Goal: Transaction & Acquisition: Book appointment/travel/reservation

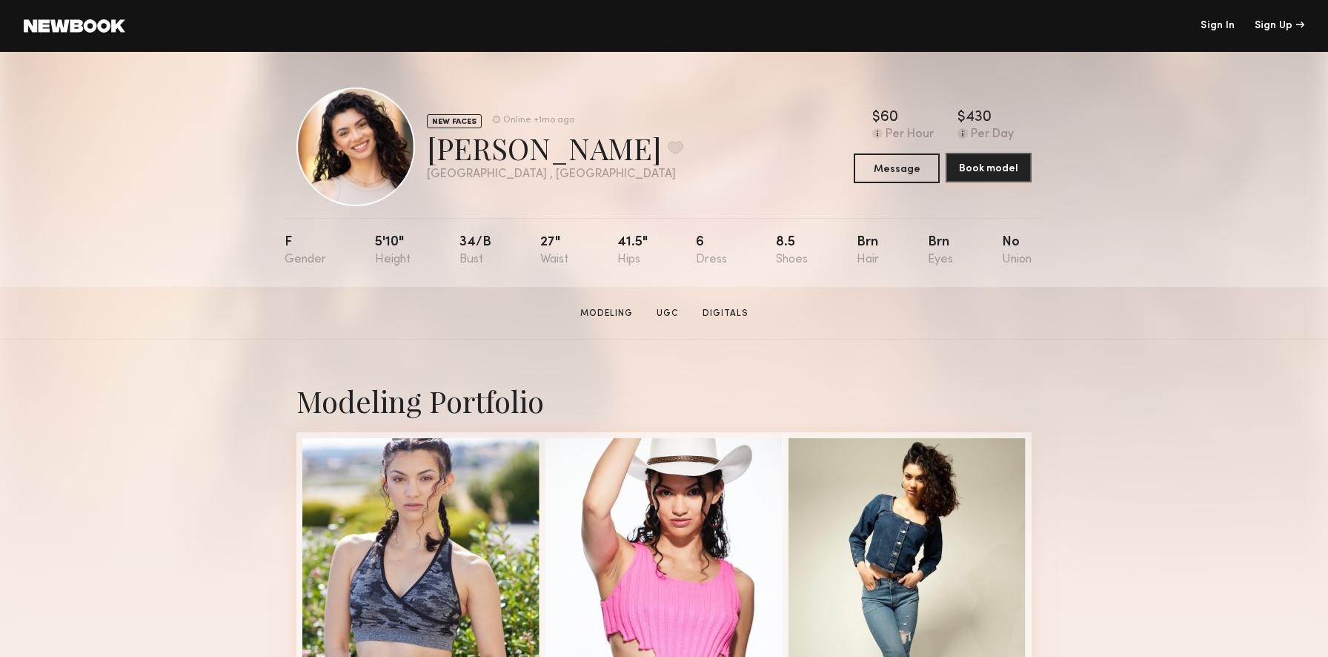
click at [968, 173] on button "Book model" at bounding box center [989, 168] width 86 height 30
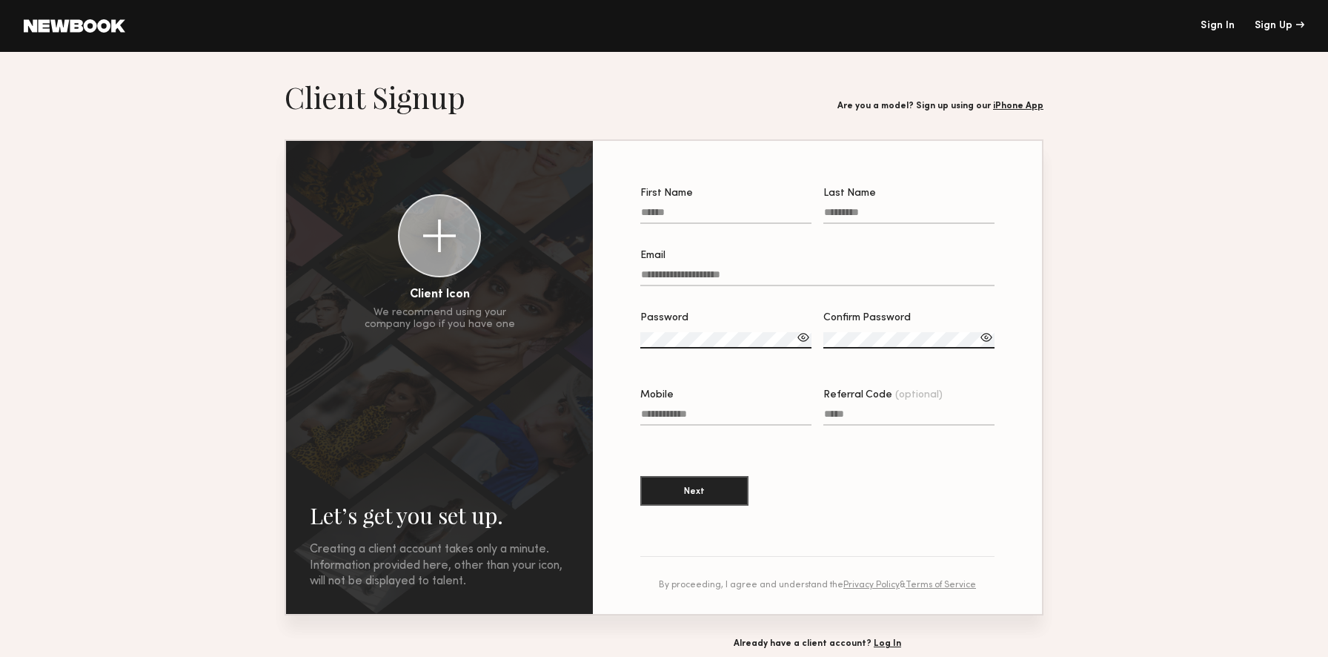
click at [1210, 27] on link "Sign In" at bounding box center [1218, 26] width 34 height 10
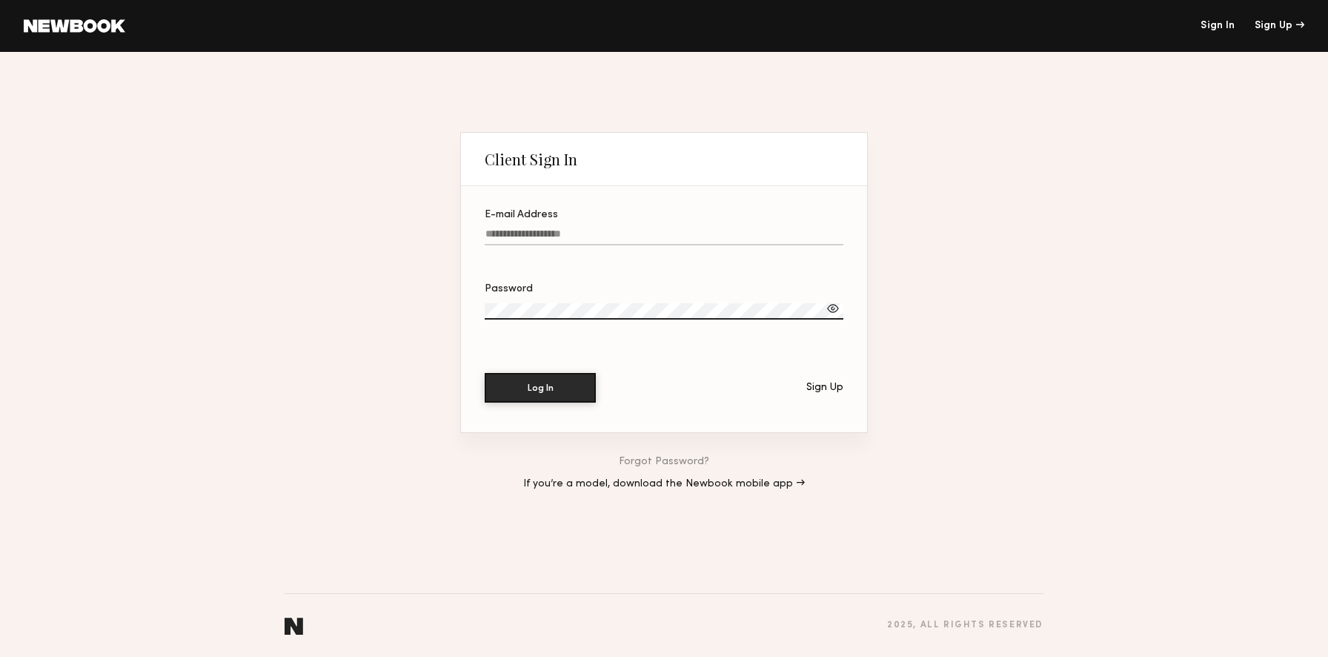
click at [705, 229] on input "E-mail Address" at bounding box center [664, 236] width 359 height 17
type input "**********"
click at [485, 373] on button "Log In" at bounding box center [540, 388] width 111 height 30
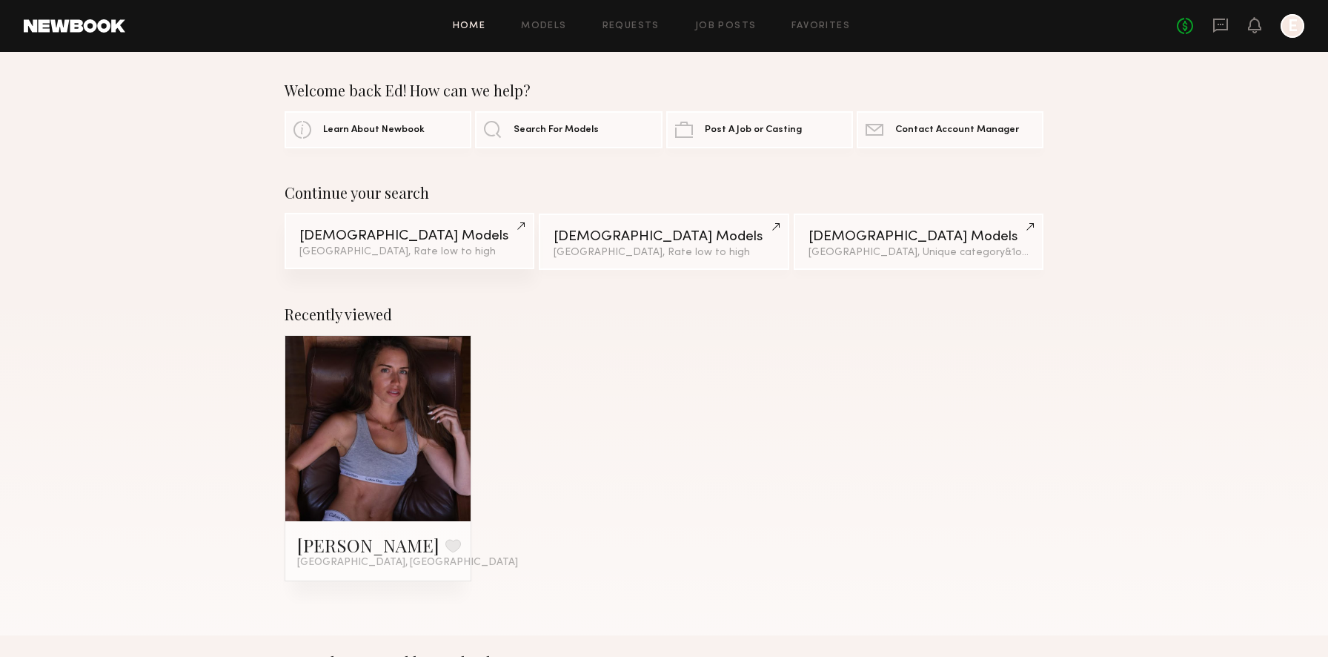
click at [335, 229] on div "[DEMOGRAPHIC_DATA] Models" at bounding box center [409, 236] width 220 height 14
click at [397, 232] on div "[DEMOGRAPHIC_DATA] Models" at bounding box center [409, 236] width 220 height 14
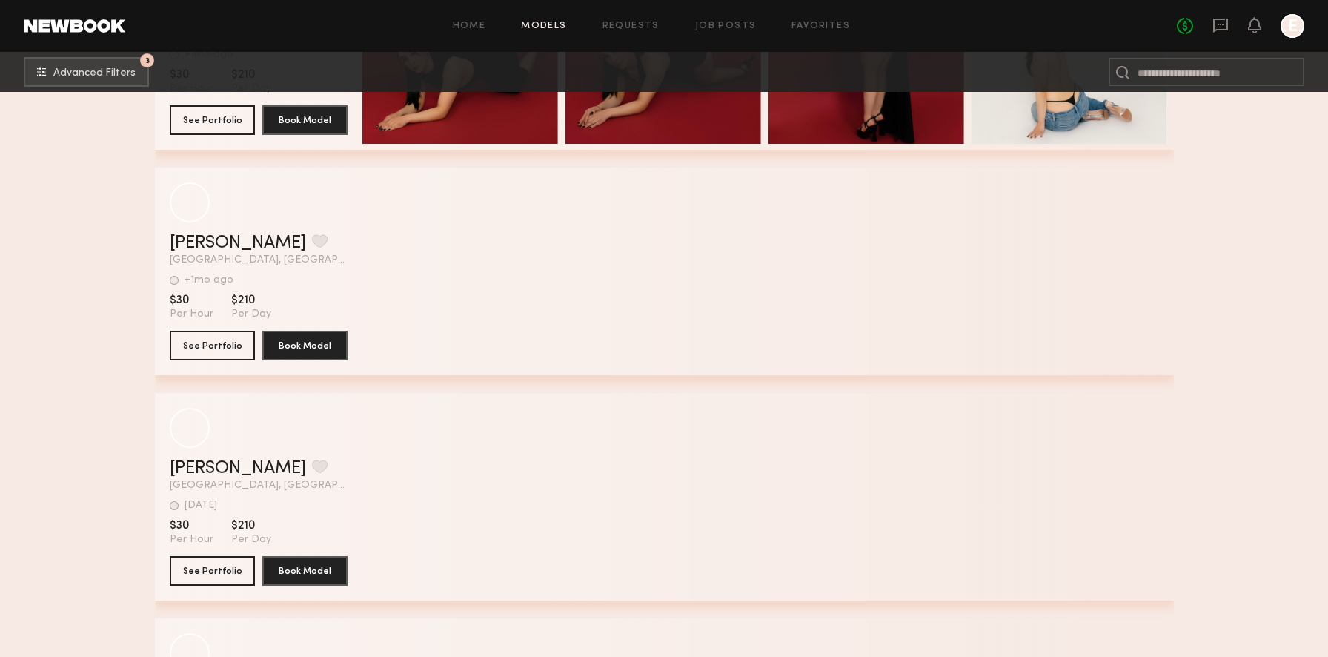
scroll to position [389, 0]
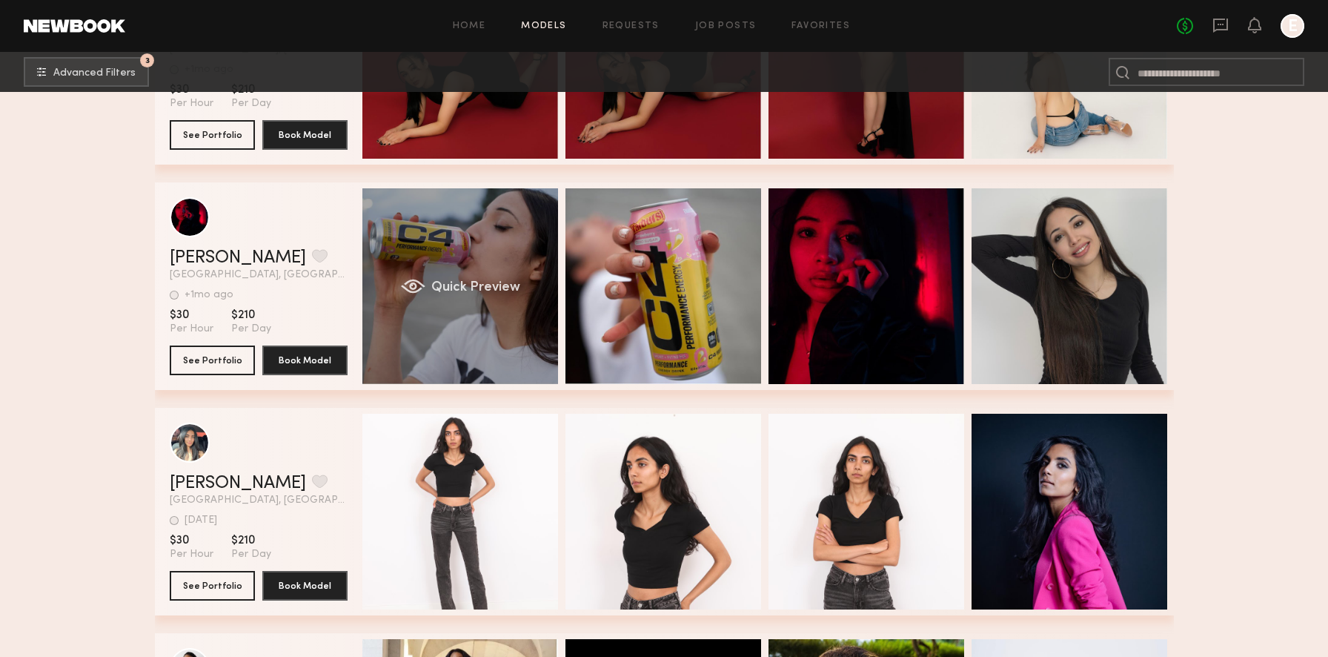
click at [503, 282] on span "Quick Preview" at bounding box center [475, 287] width 89 height 13
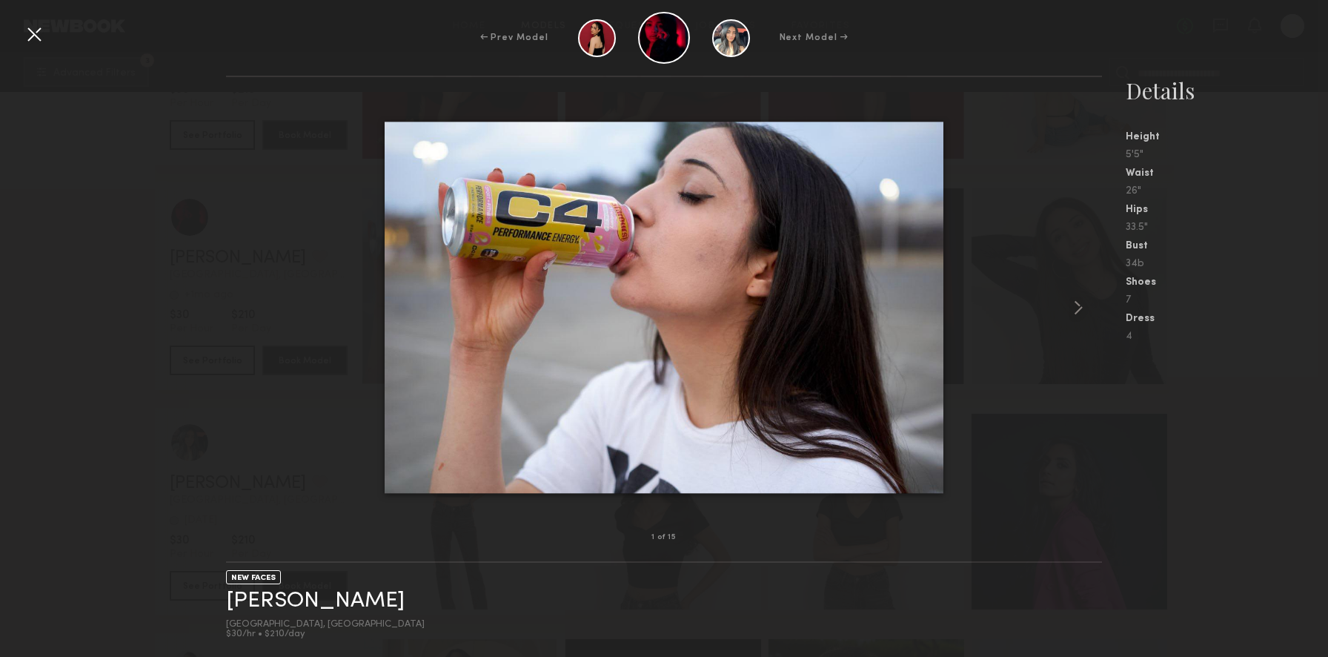
click at [254, 316] on div at bounding box center [664, 307] width 877 height 413
click at [44, 23] on div at bounding box center [34, 34] width 24 height 24
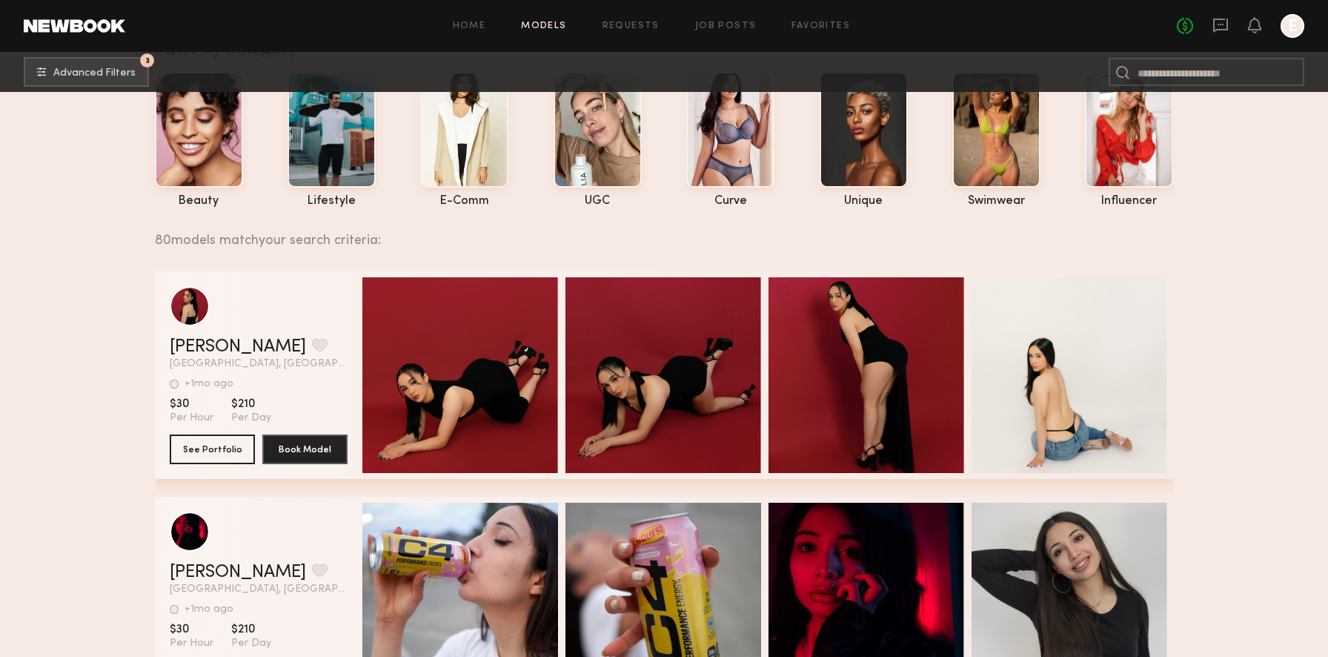
scroll to position [0, 0]
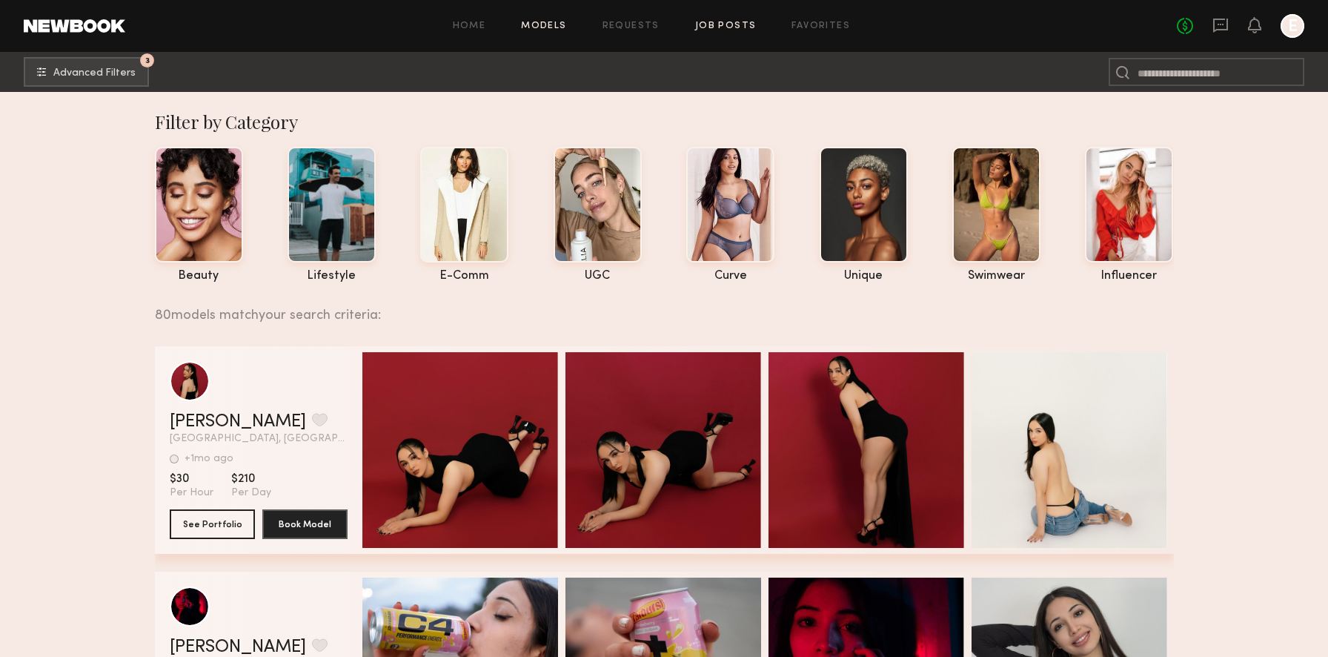
click at [729, 28] on link "Job Posts" at bounding box center [726, 26] width 62 height 10
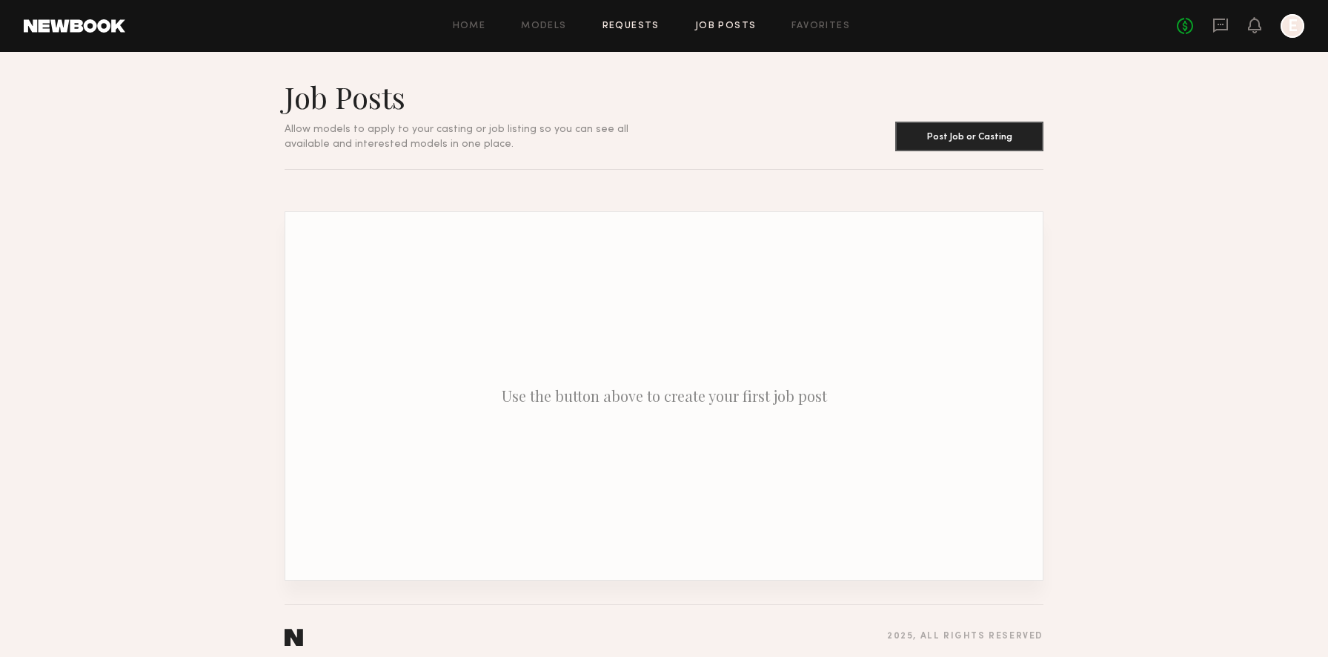
click at [623, 26] on link "Requests" at bounding box center [631, 26] width 57 height 10
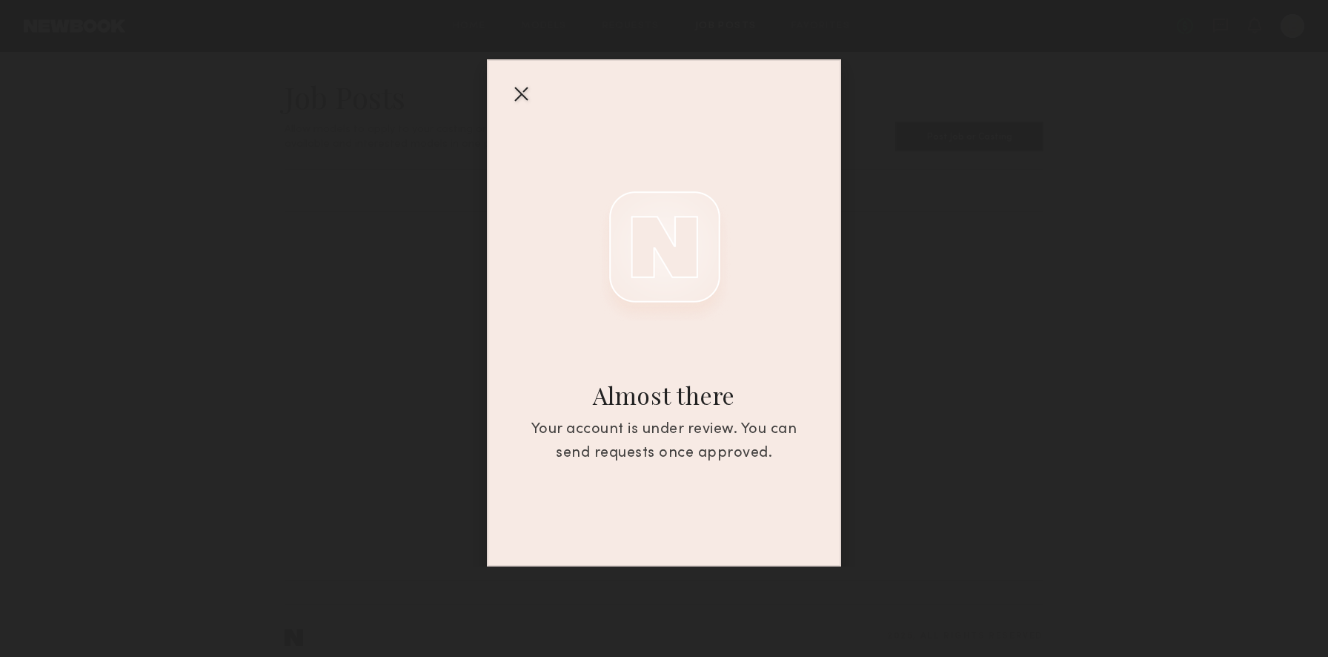
click at [523, 93] on div at bounding box center [521, 94] width 24 height 24
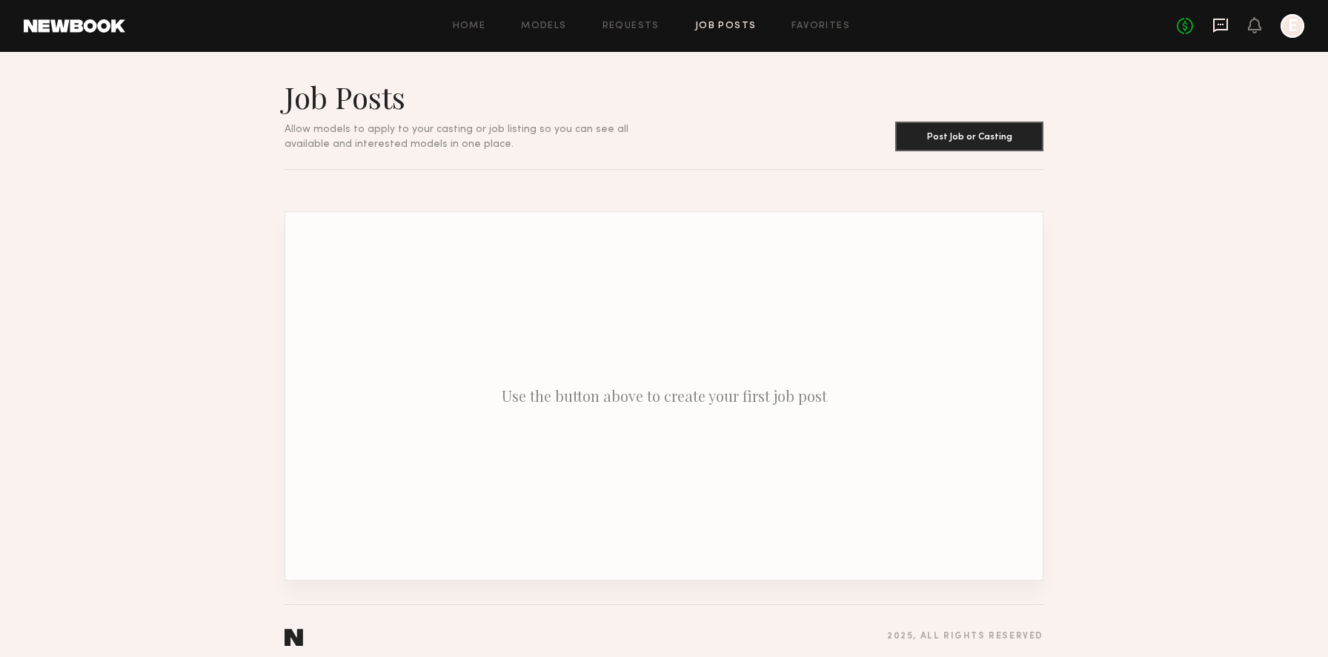
click at [1219, 24] on icon at bounding box center [1221, 24] width 6 height 1
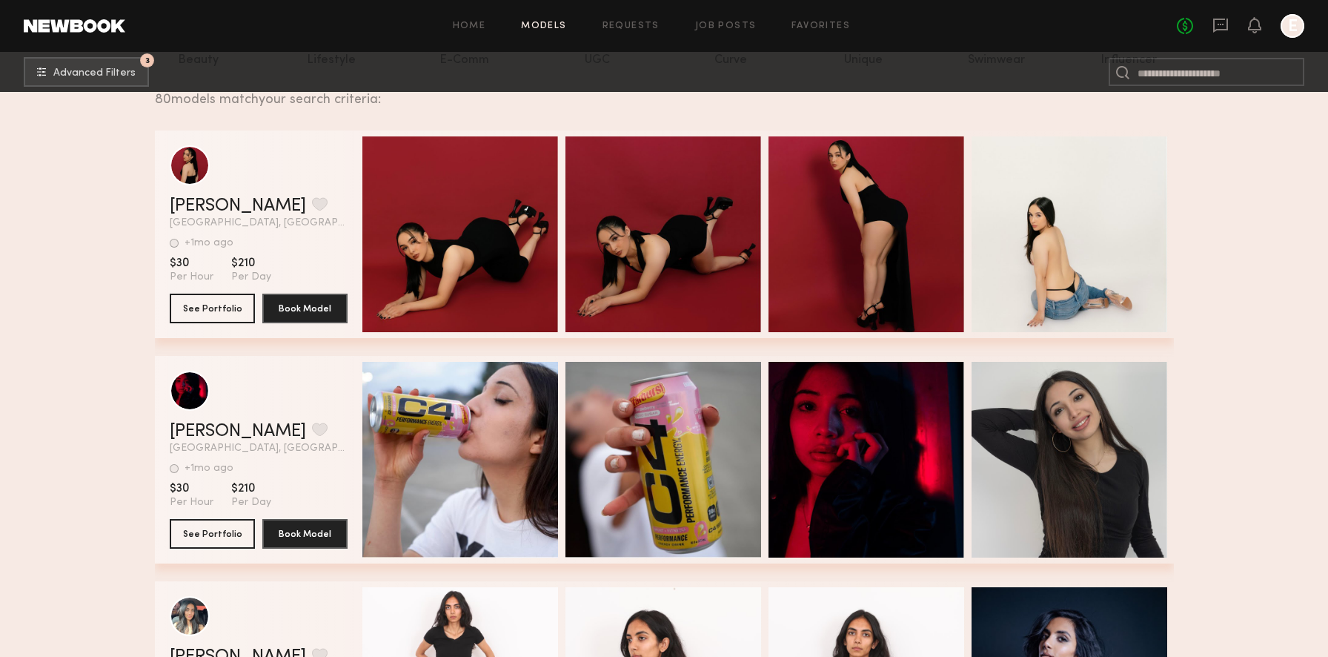
scroll to position [231, 0]
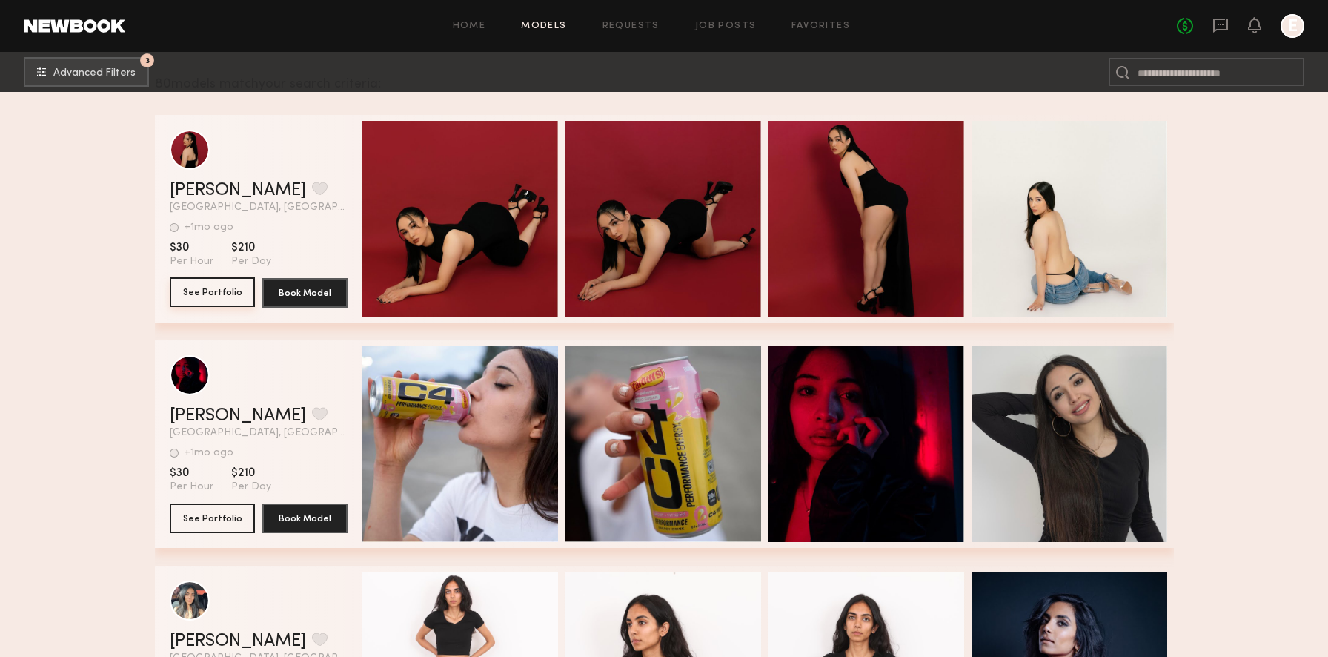
click at [216, 290] on button "See Portfolio" at bounding box center [212, 292] width 85 height 30
click at [239, 514] on button "See Portfolio" at bounding box center [212, 517] width 85 height 30
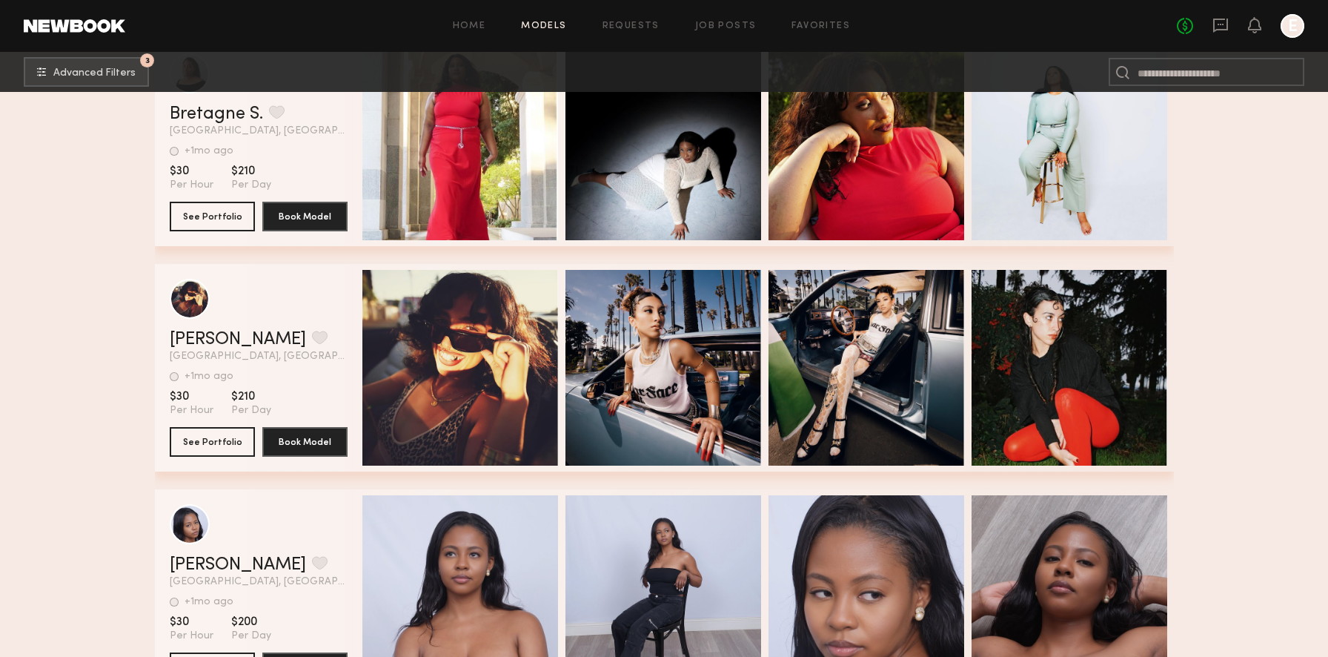
scroll to position [1036, 0]
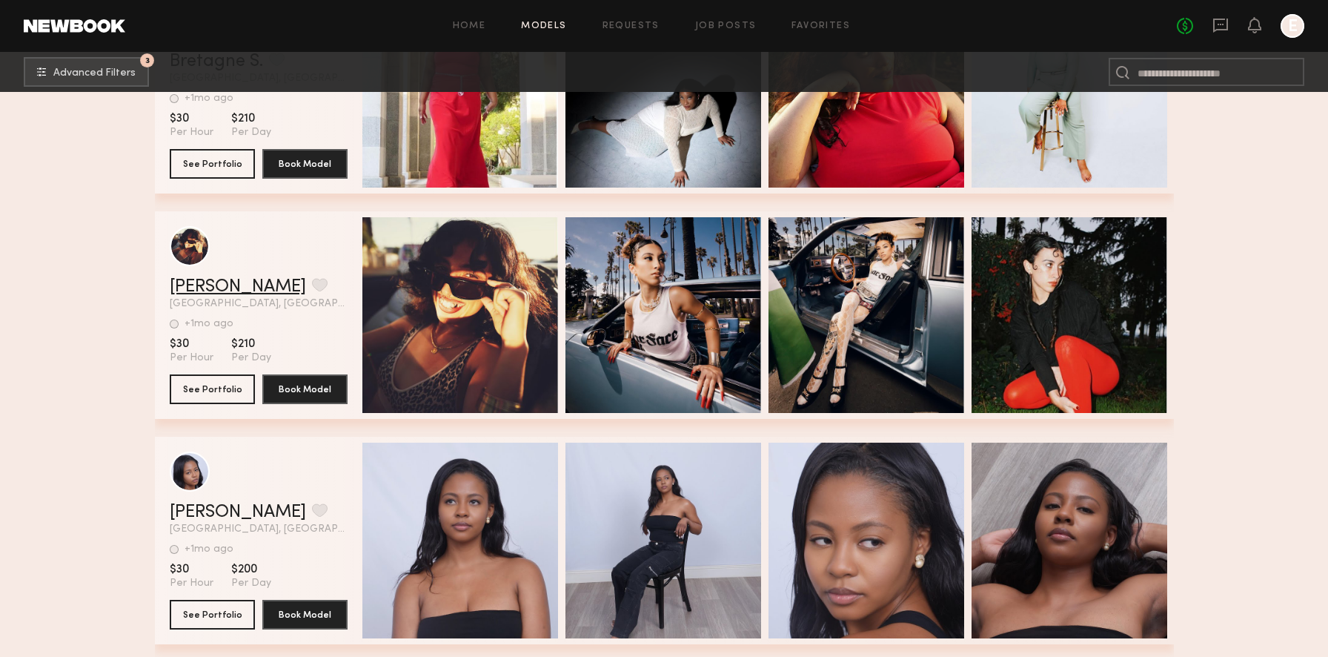
click at [226, 281] on link "[PERSON_NAME]" at bounding box center [238, 287] width 136 height 18
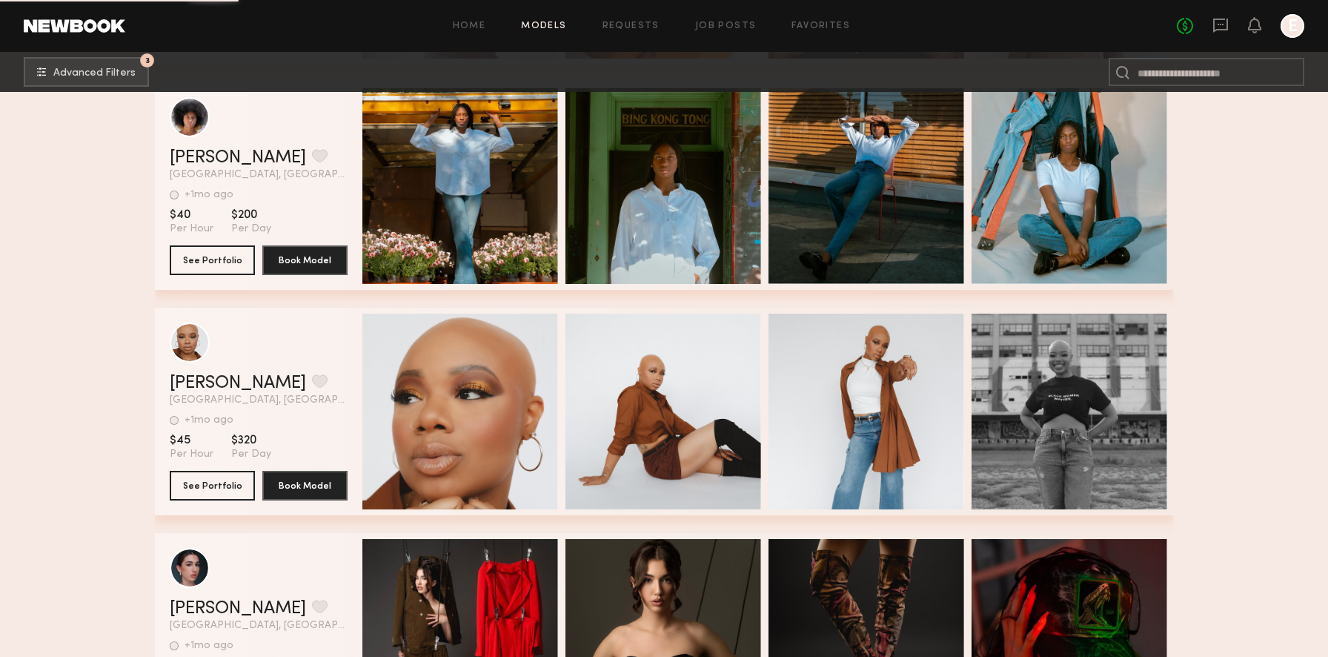
scroll to position [2054, 0]
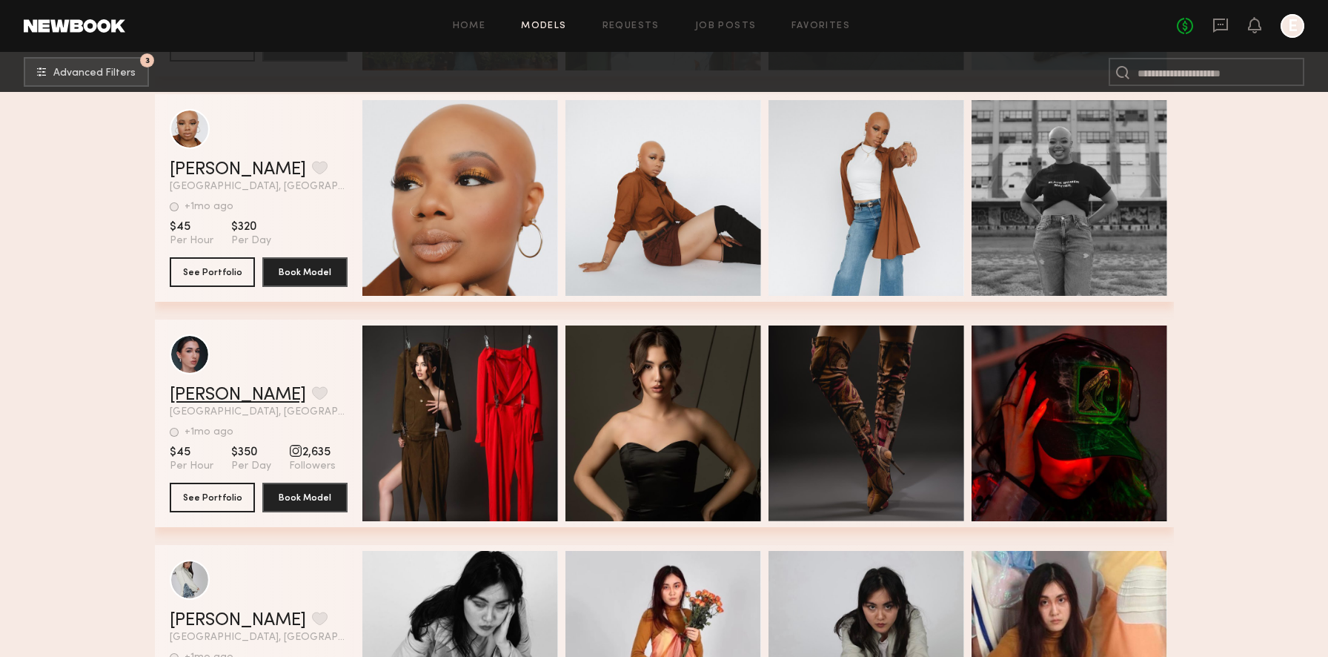
click at [255, 394] on link "Alexandra M." at bounding box center [238, 395] width 136 height 18
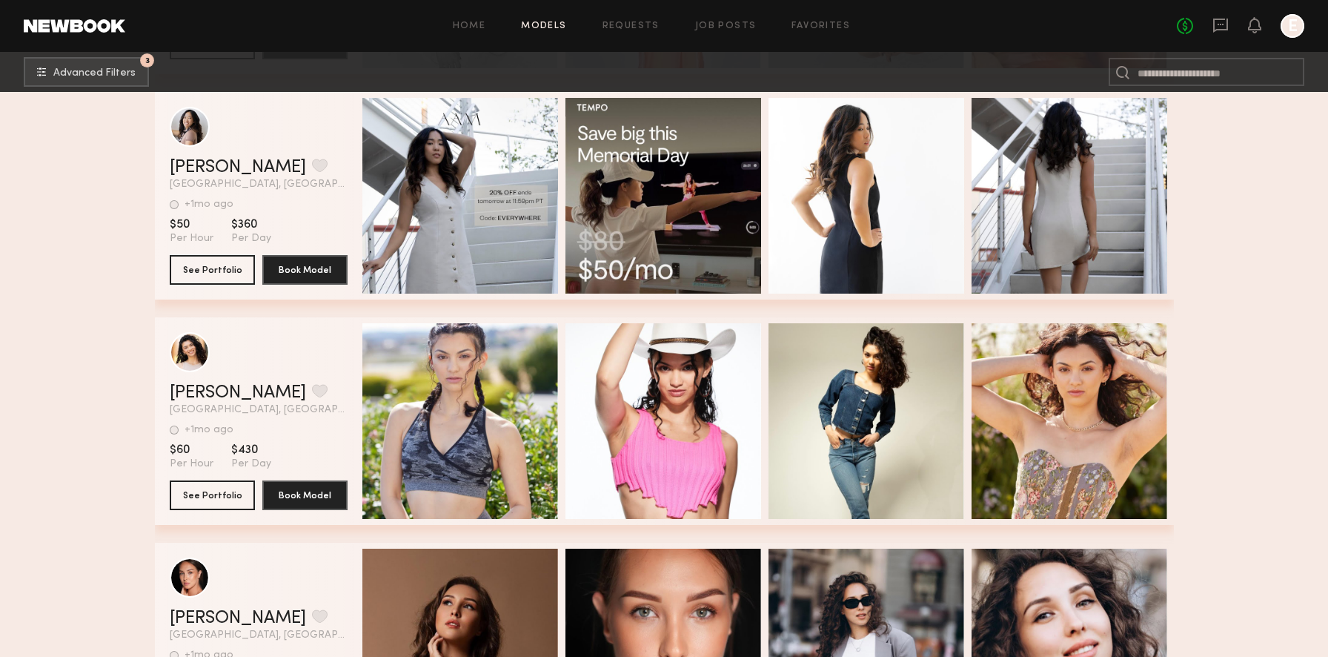
scroll to position [2850, 0]
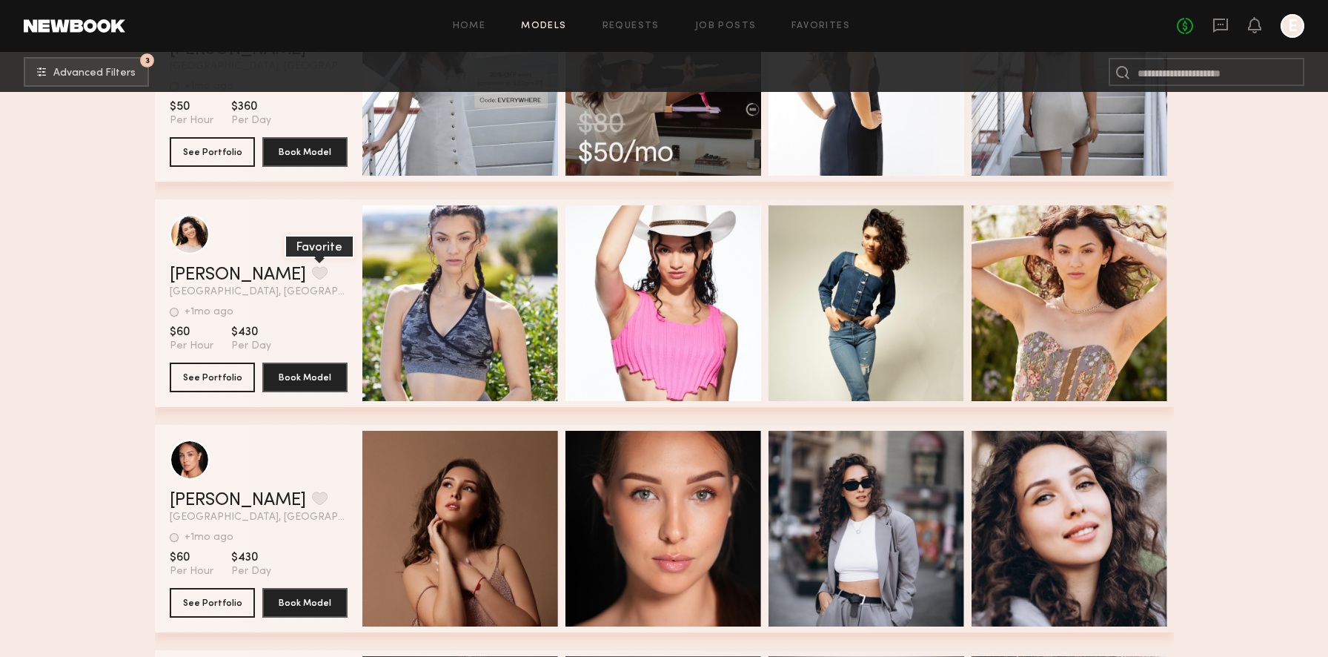
click at [312, 271] on button "grid" at bounding box center [320, 272] width 16 height 13
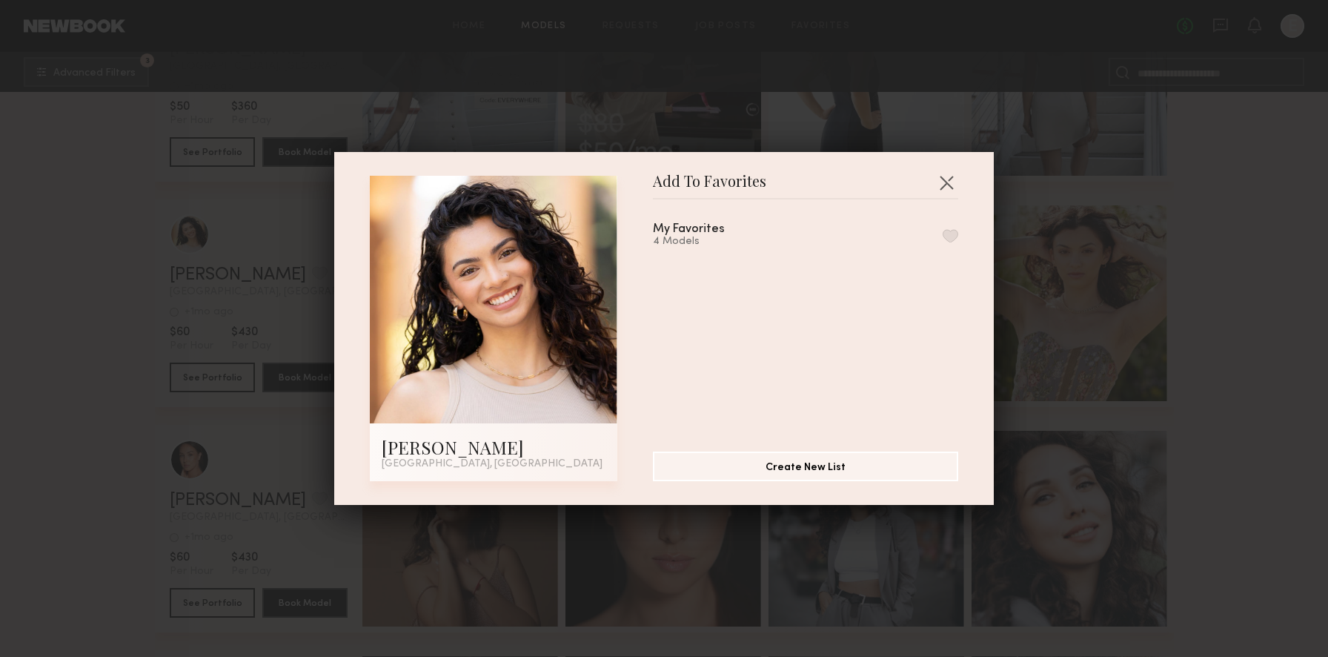
click at [947, 229] on button "button" at bounding box center [951, 235] width 16 height 13
click at [948, 178] on button "button" at bounding box center [947, 182] width 24 height 24
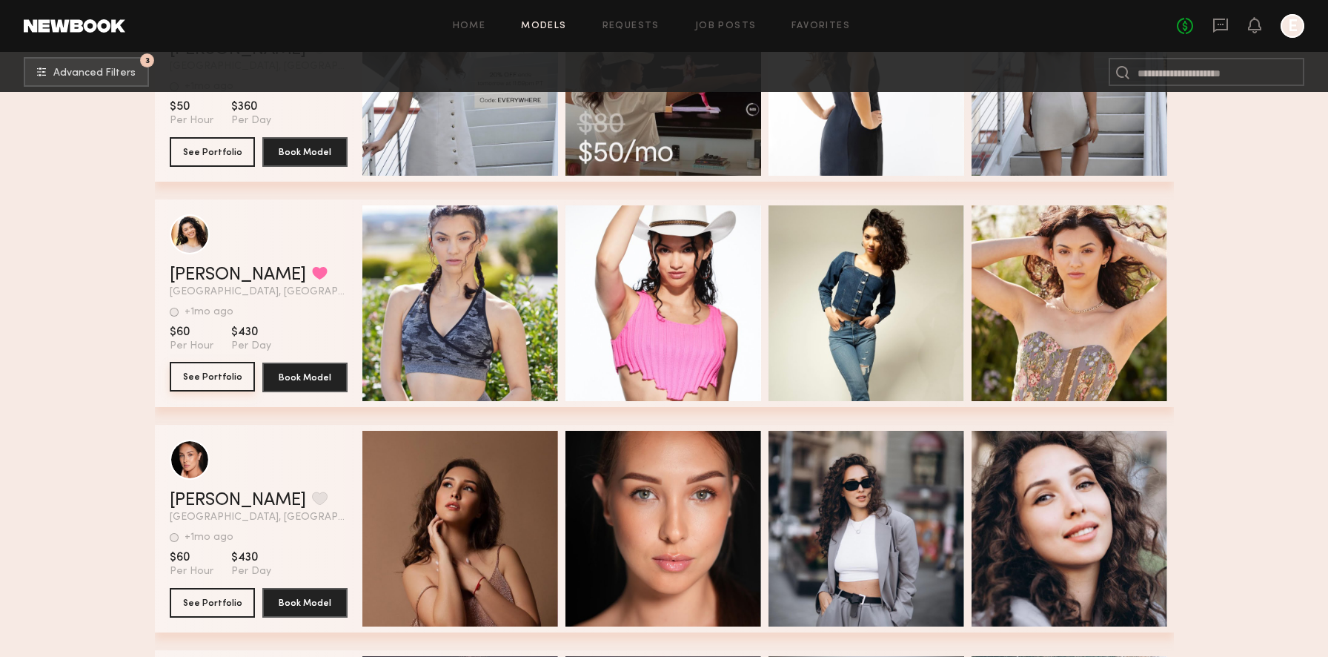
click at [207, 382] on button "See Portfolio" at bounding box center [212, 377] width 85 height 30
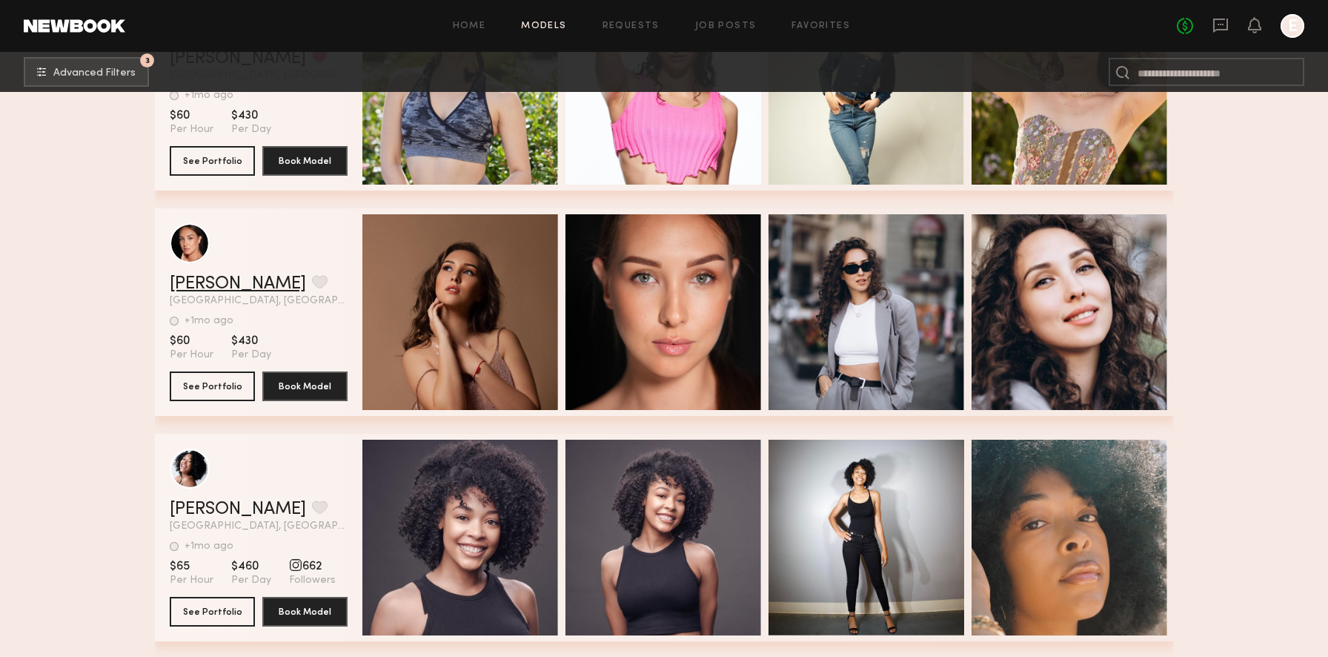
click at [236, 284] on link "Darya M." at bounding box center [238, 284] width 136 height 18
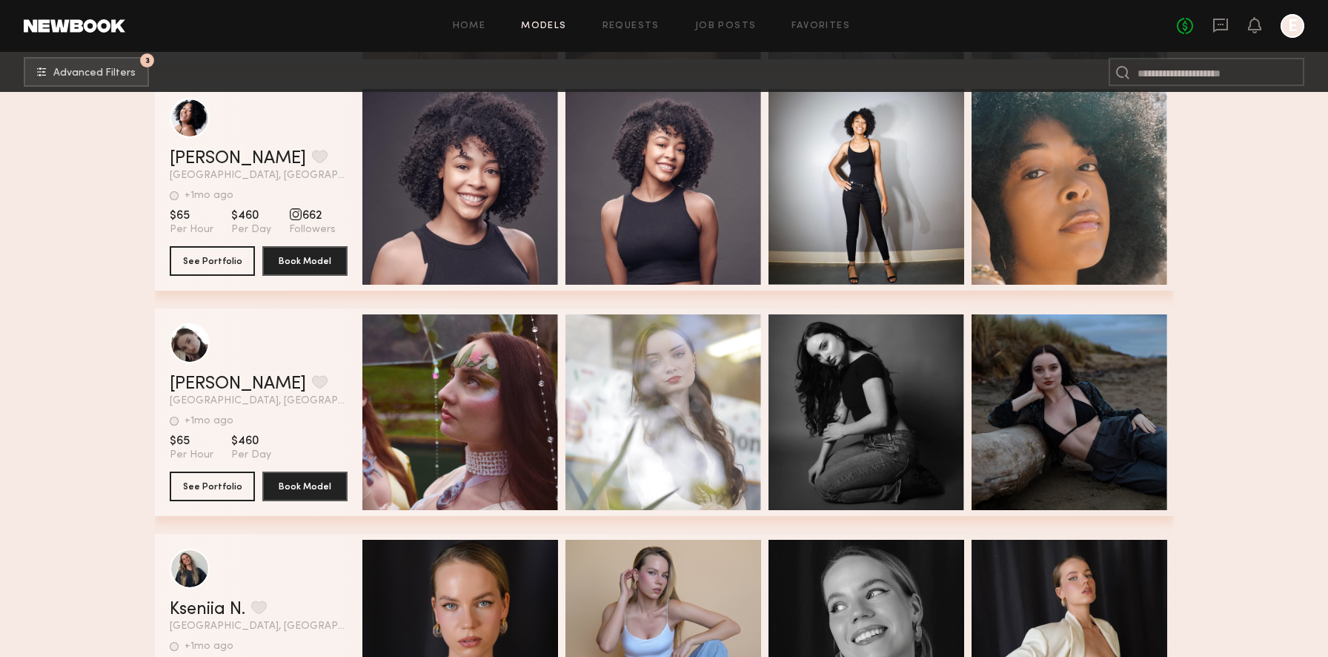
scroll to position [3545, 0]
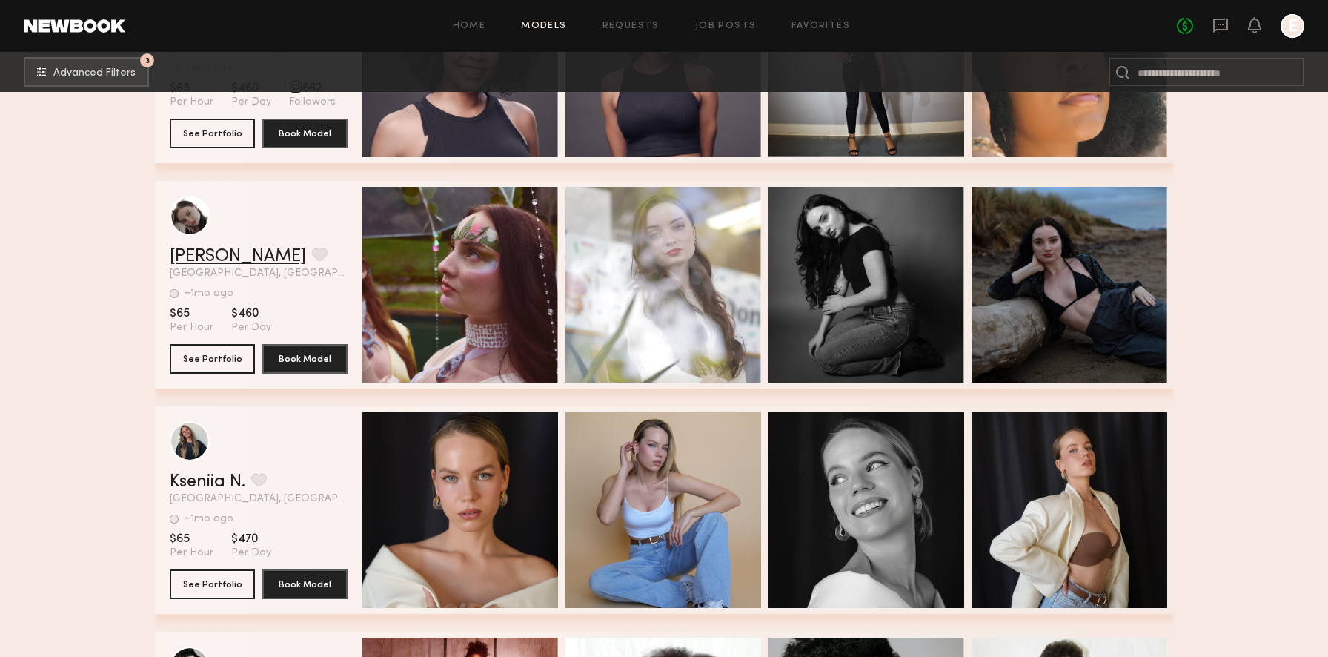
click at [232, 258] on link "Ashley R." at bounding box center [238, 257] width 136 height 18
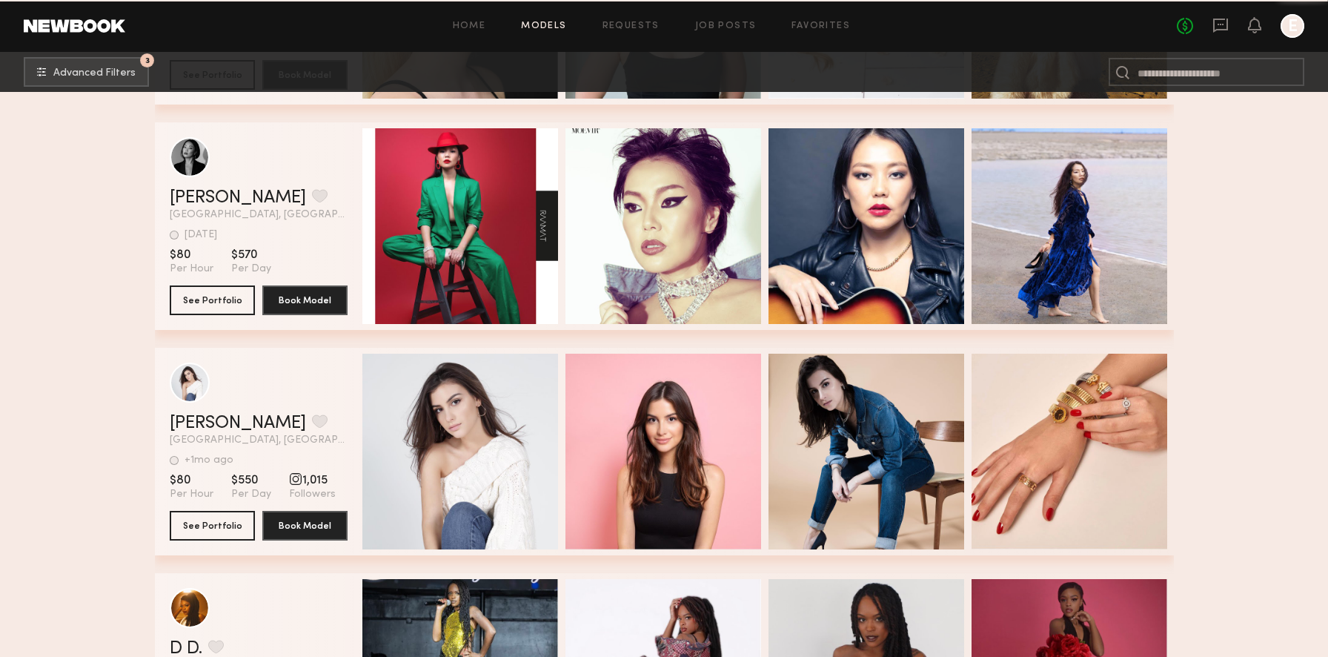
scroll to position [4539, 0]
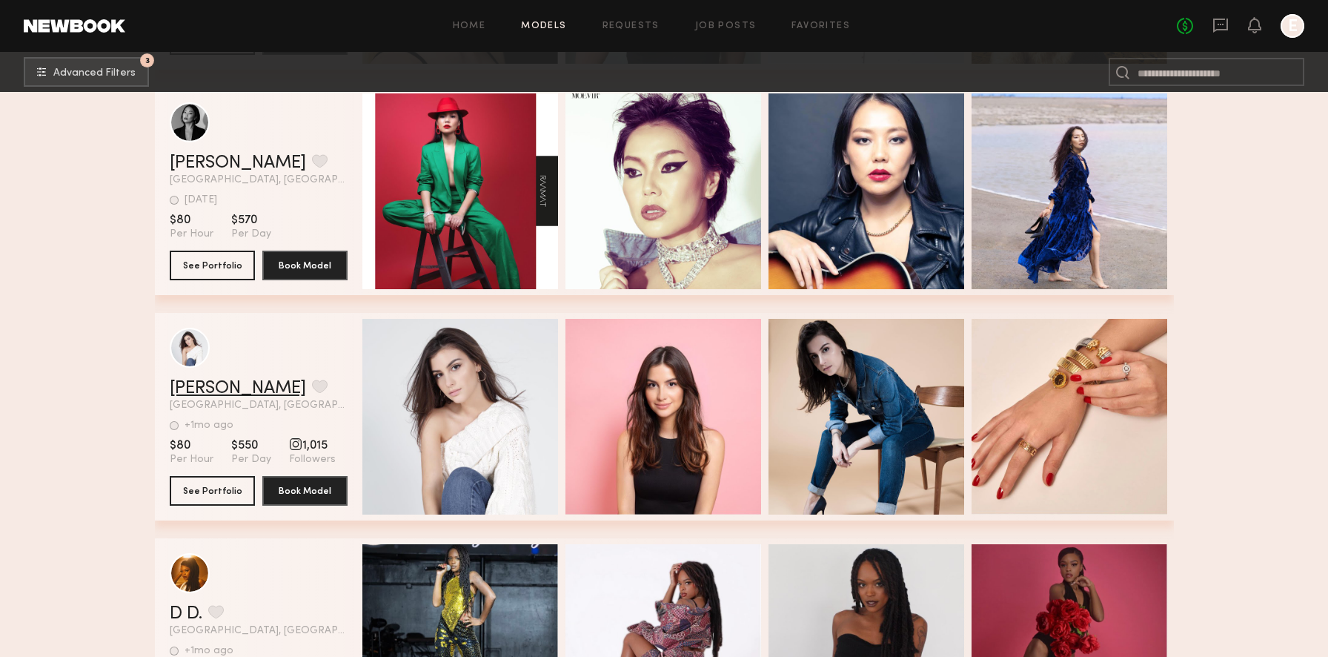
click at [213, 386] on link "Ingrid V." at bounding box center [238, 388] width 136 height 18
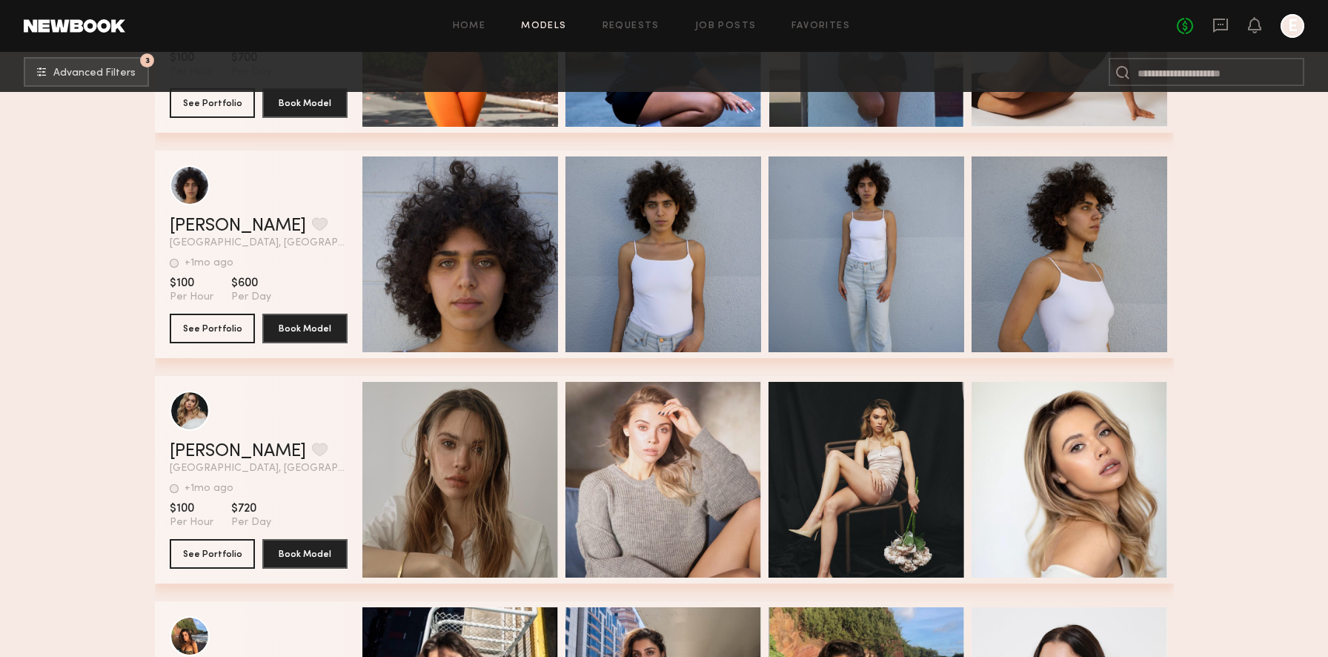
scroll to position [6155, 0]
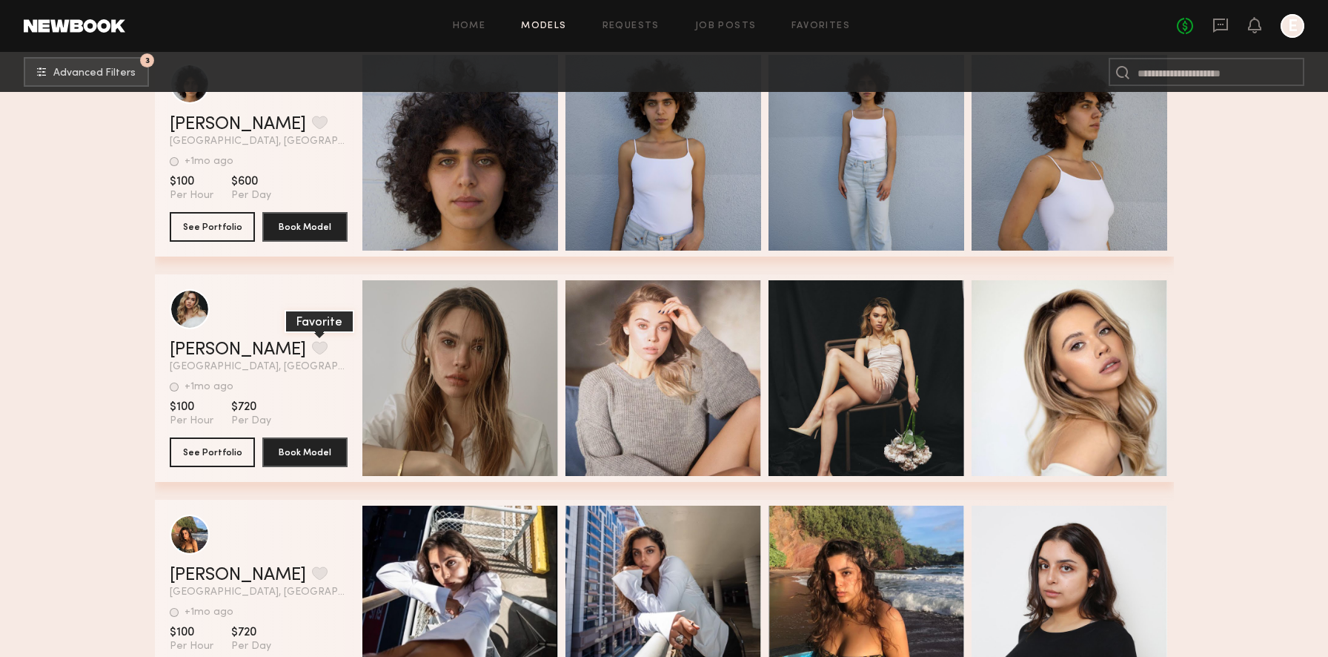
click at [312, 348] on button "grid" at bounding box center [320, 347] width 16 height 13
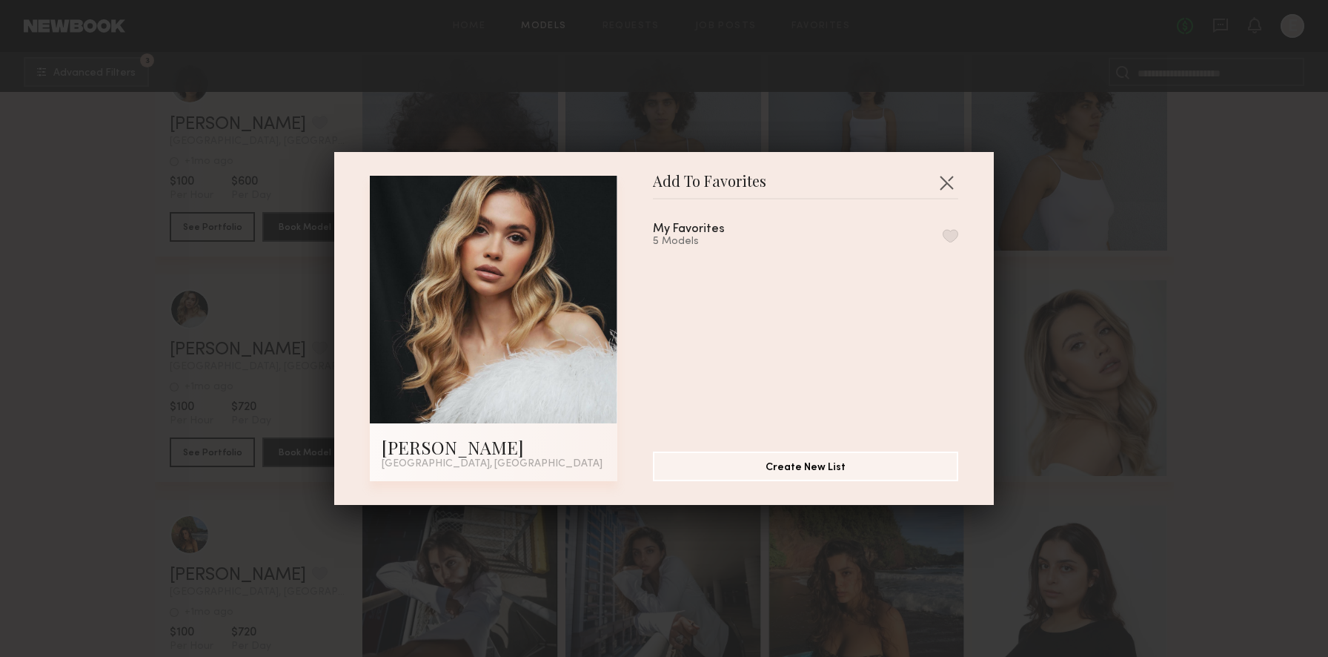
click at [951, 232] on button "button" at bounding box center [951, 235] width 16 height 13
click at [946, 179] on button "button" at bounding box center [947, 182] width 24 height 24
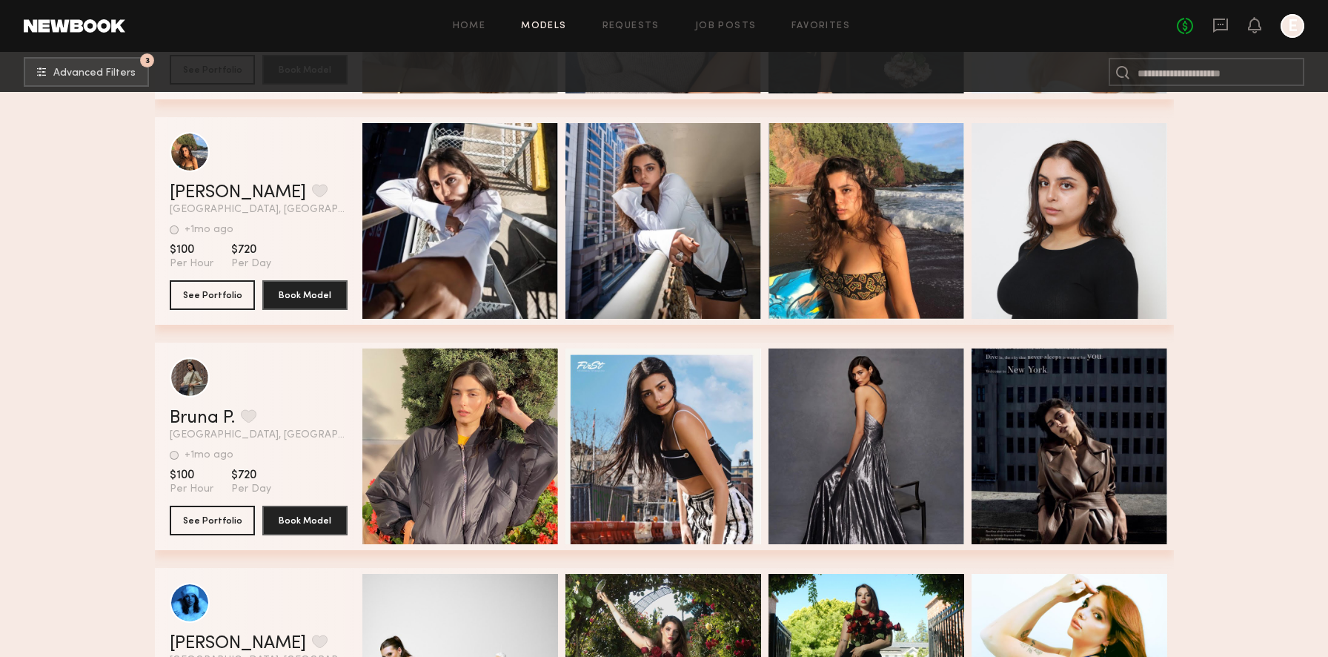
scroll to position [6653, 0]
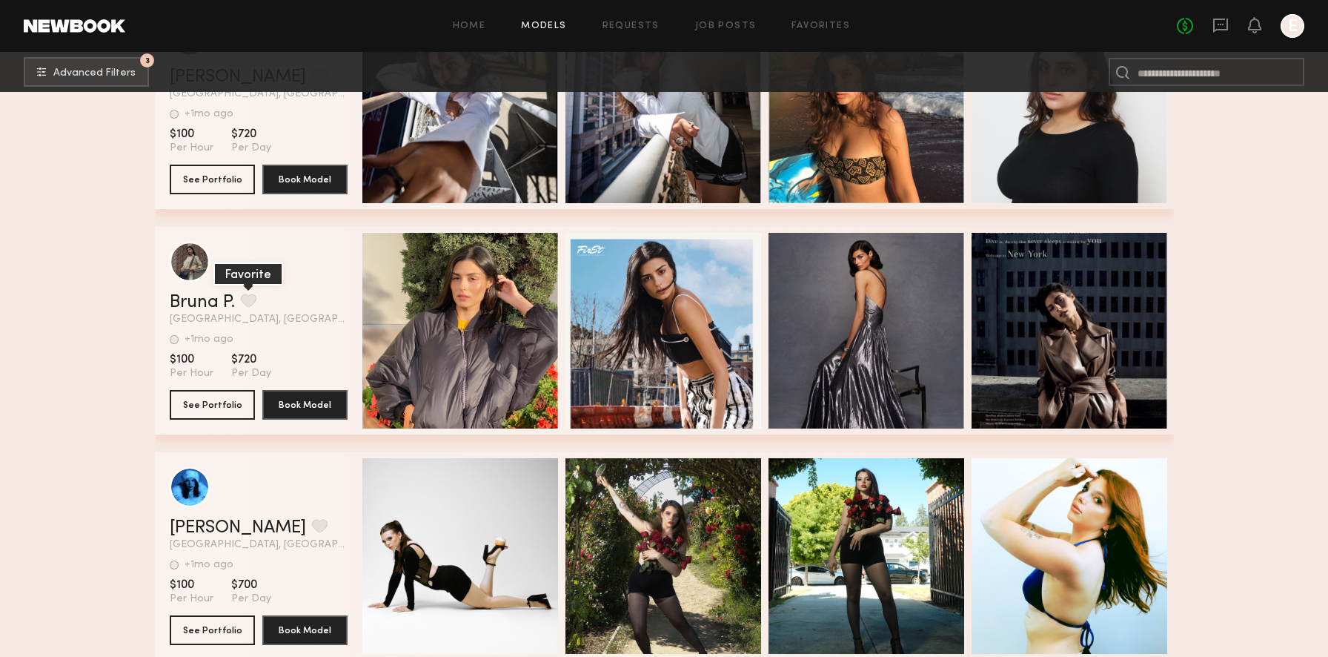
click at [251, 298] on button "grid" at bounding box center [249, 299] width 16 height 13
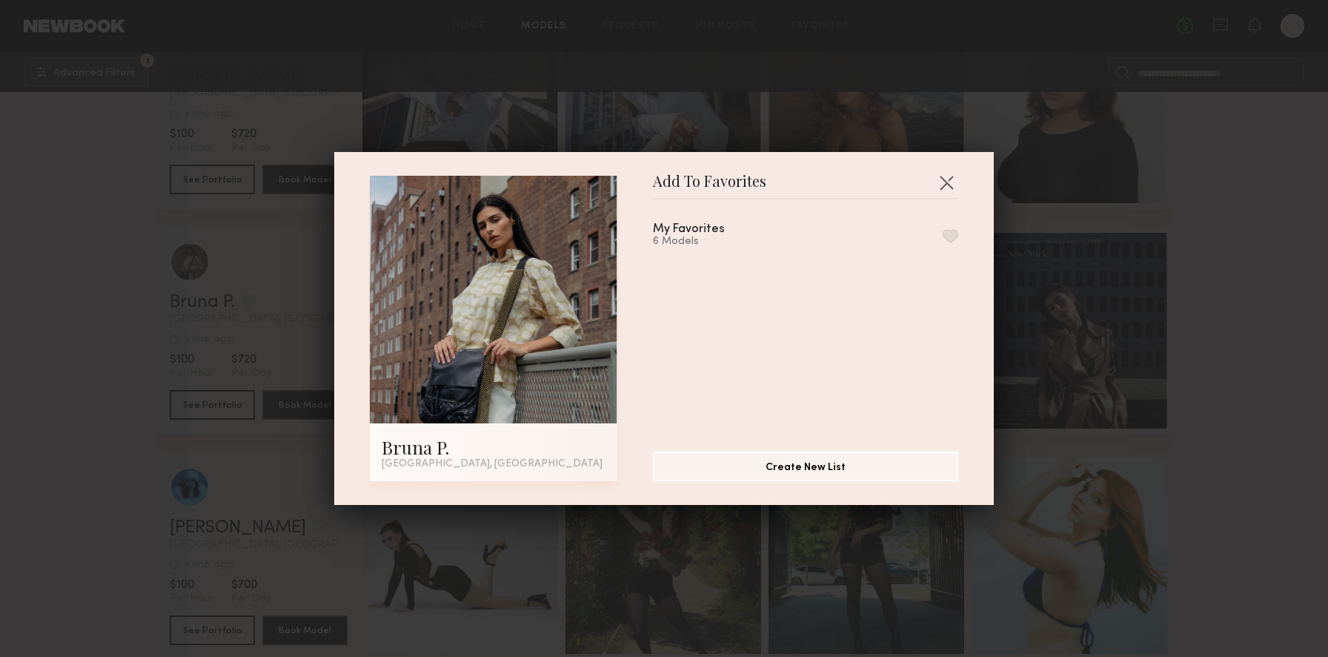
click at [954, 234] on button "button" at bounding box center [951, 235] width 16 height 13
click at [948, 182] on button "button" at bounding box center [947, 182] width 24 height 24
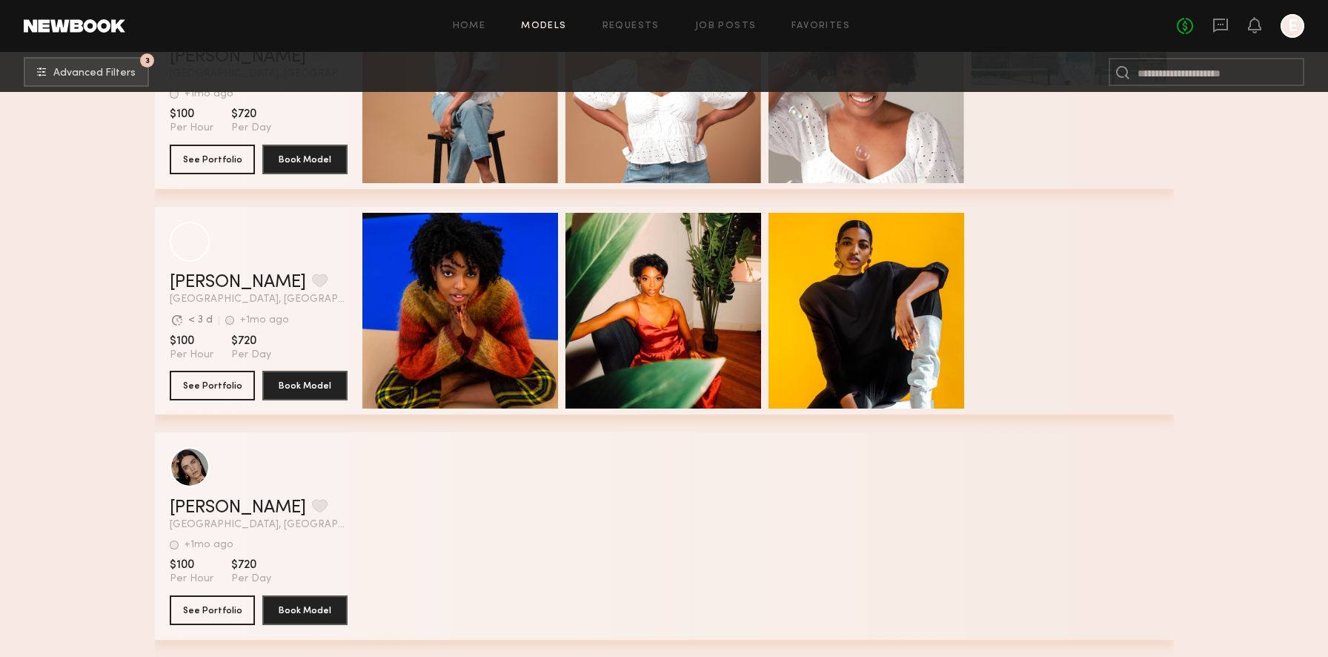
scroll to position [8959, 0]
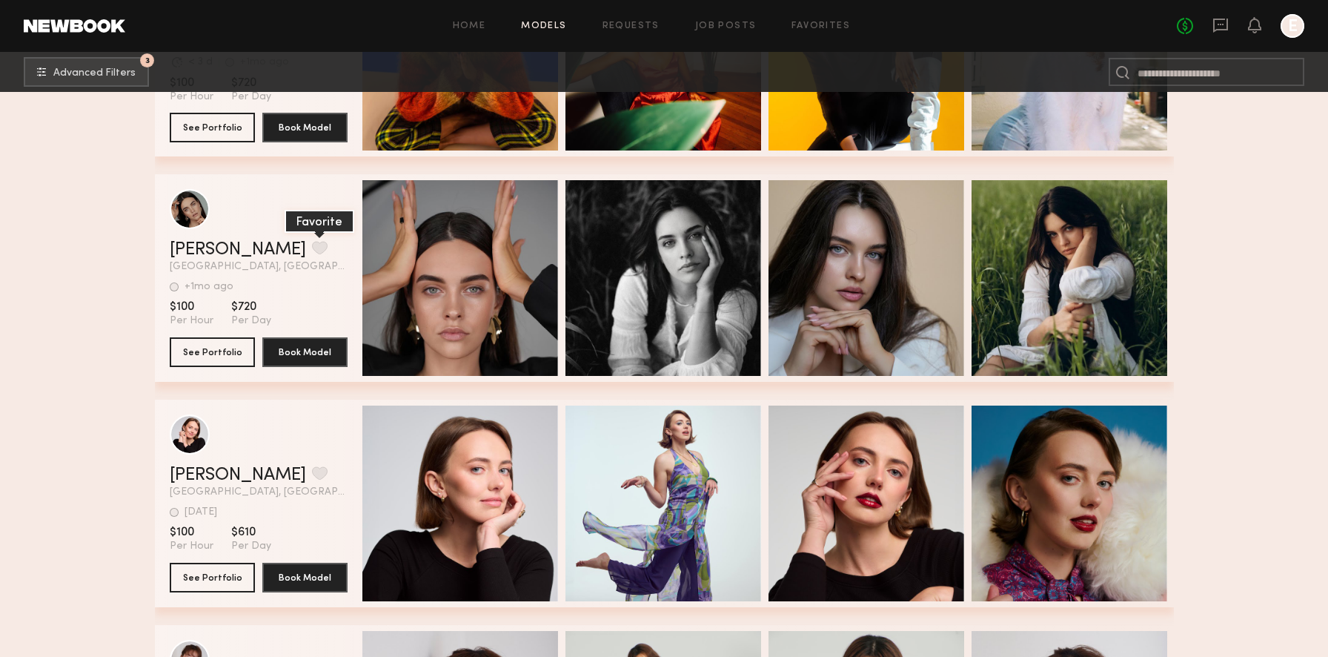
click at [312, 248] on button "grid" at bounding box center [320, 247] width 16 height 13
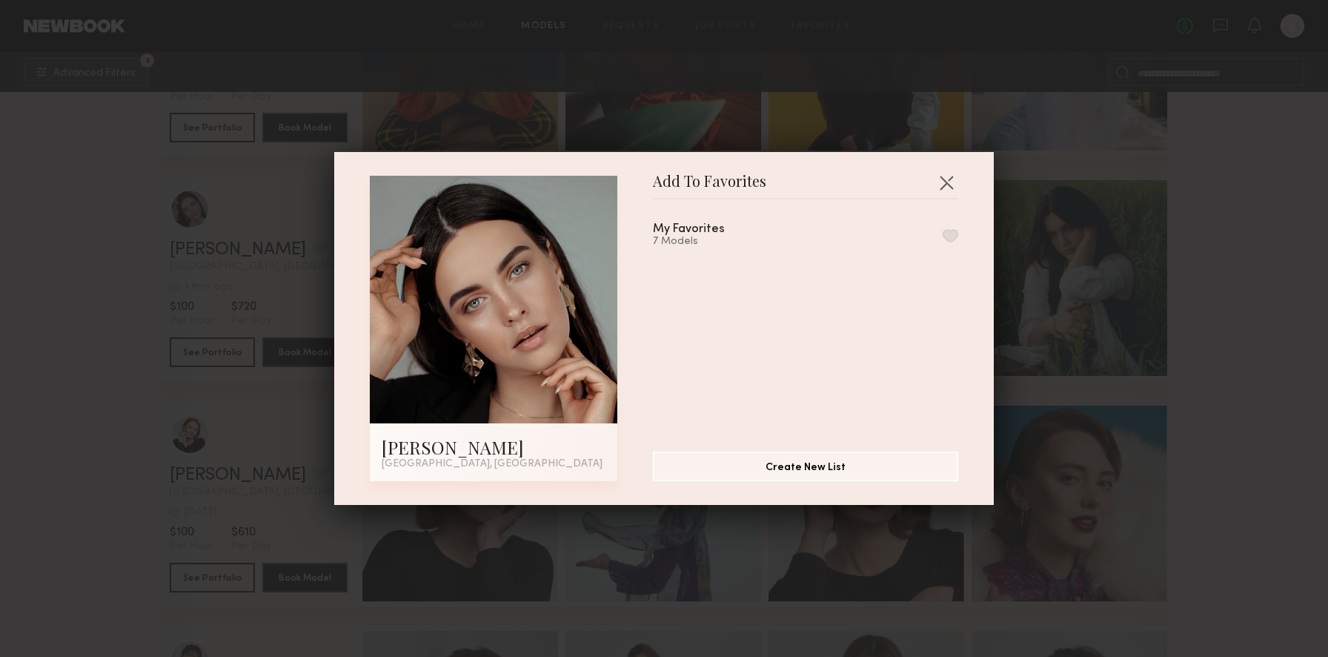
click at [950, 233] on button "button" at bounding box center [951, 235] width 16 height 13
click at [949, 174] on button "button" at bounding box center [947, 182] width 24 height 24
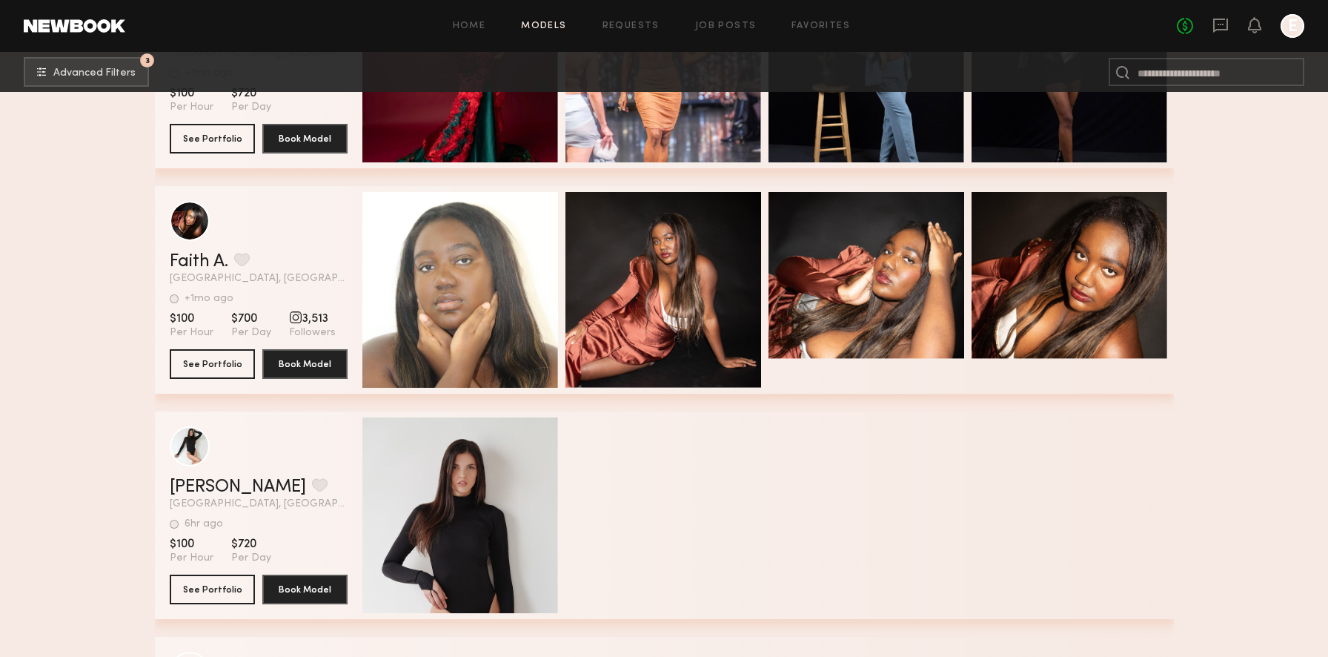
scroll to position [11164, 0]
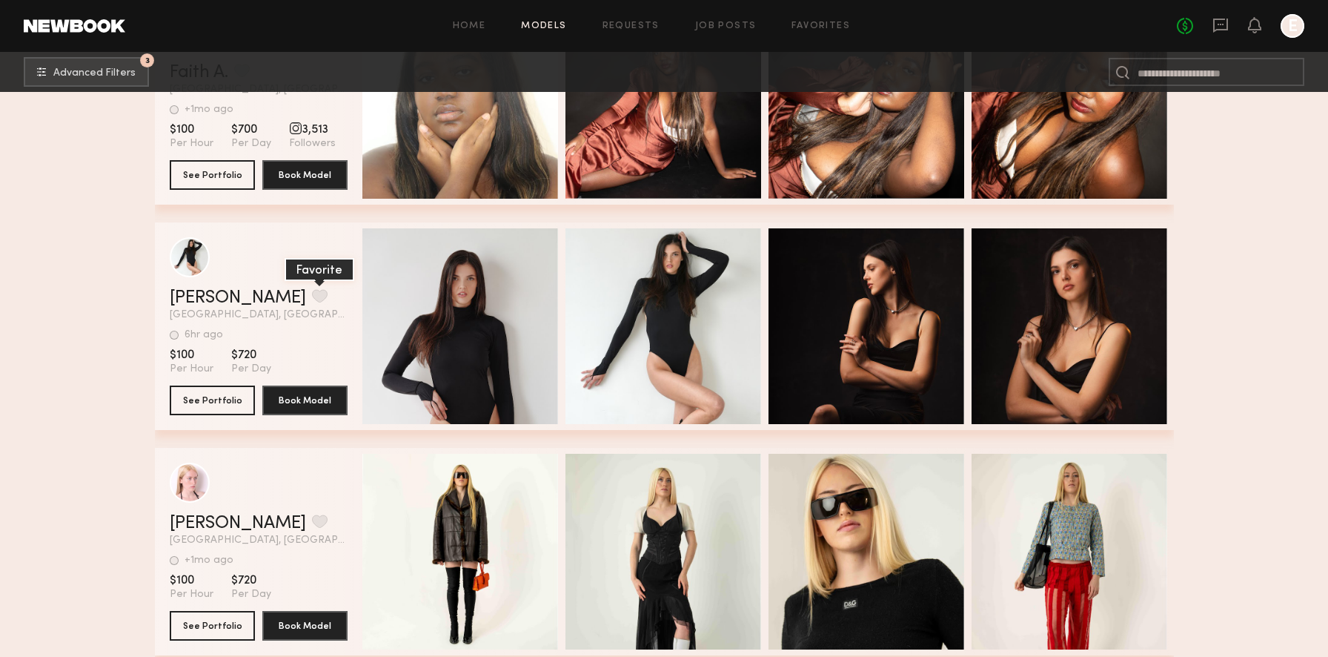
click at [312, 298] on button "grid" at bounding box center [320, 295] width 16 height 13
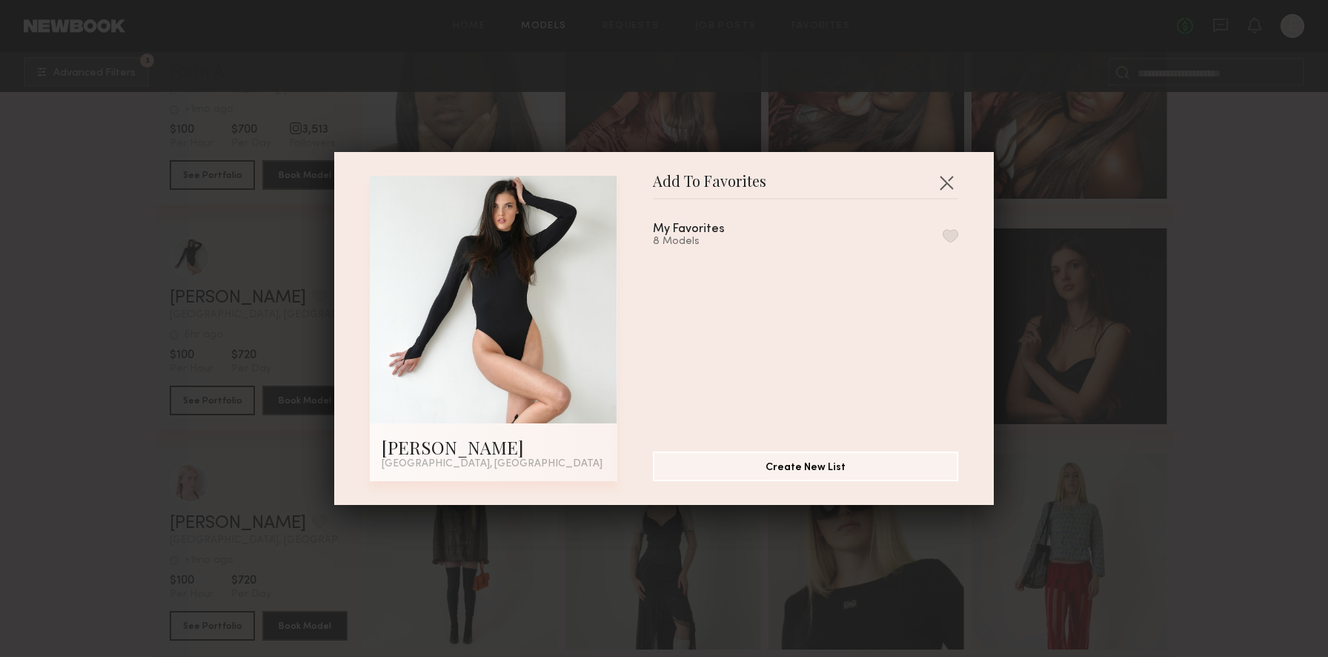
click at [943, 233] on button "button" at bounding box center [951, 235] width 16 height 13
click at [949, 180] on button "button" at bounding box center [947, 182] width 24 height 24
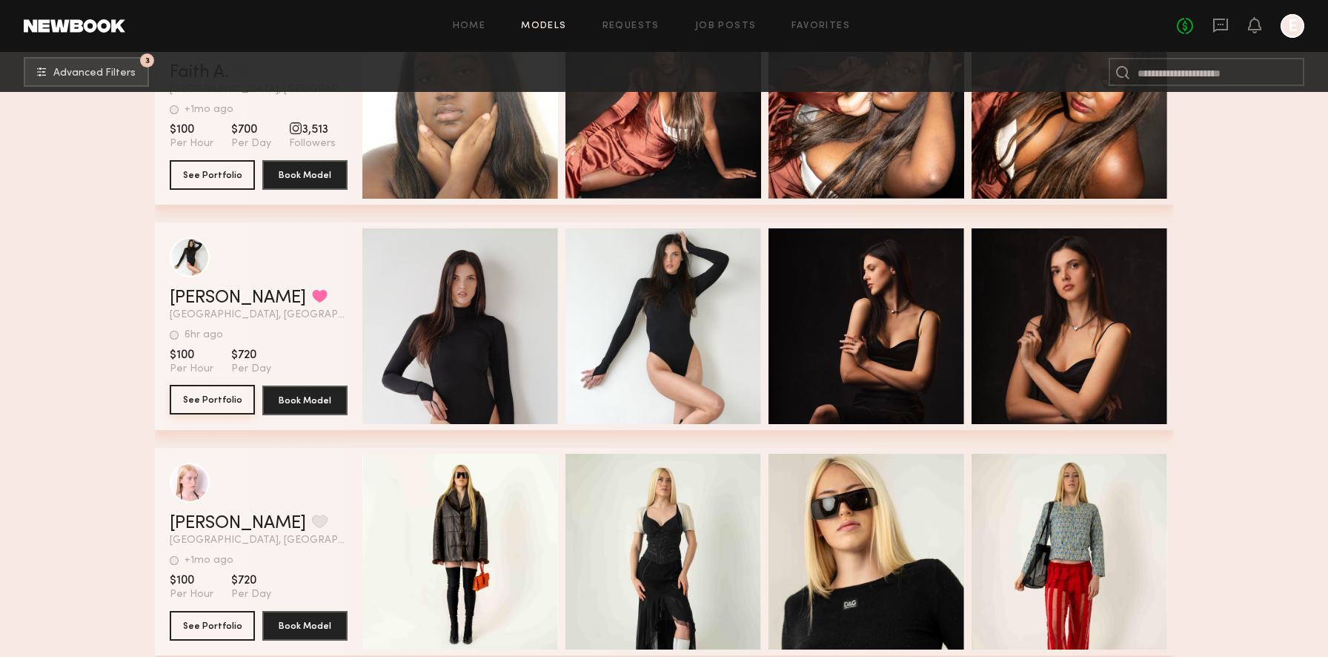
click at [200, 398] on button "See Portfolio" at bounding box center [212, 400] width 85 height 30
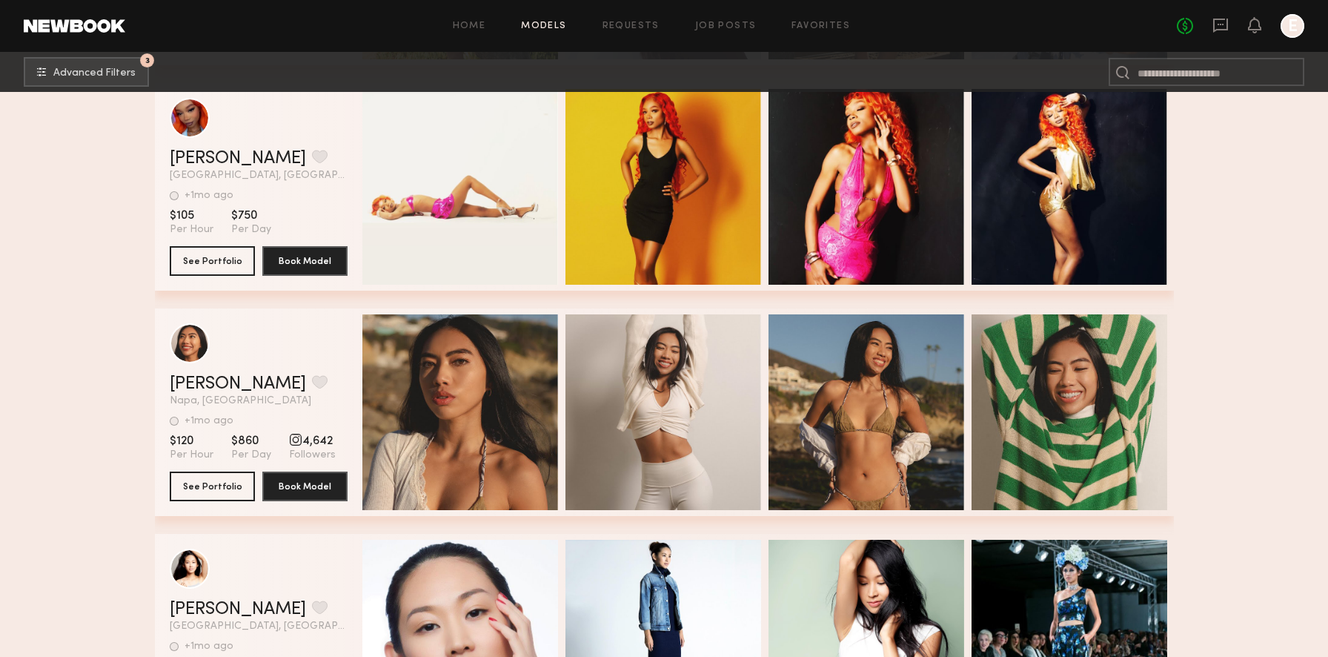
scroll to position [12057, 0]
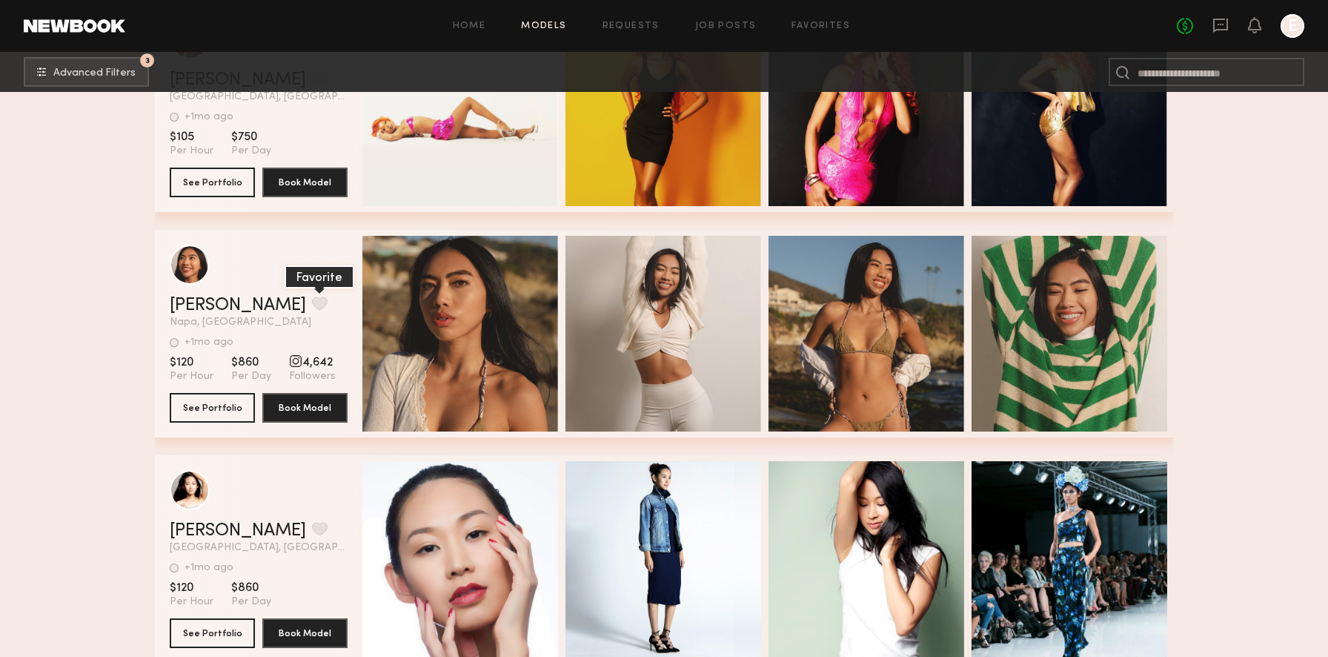
click at [312, 297] on button "grid" at bounding box center [320, 302] width 16 height 13
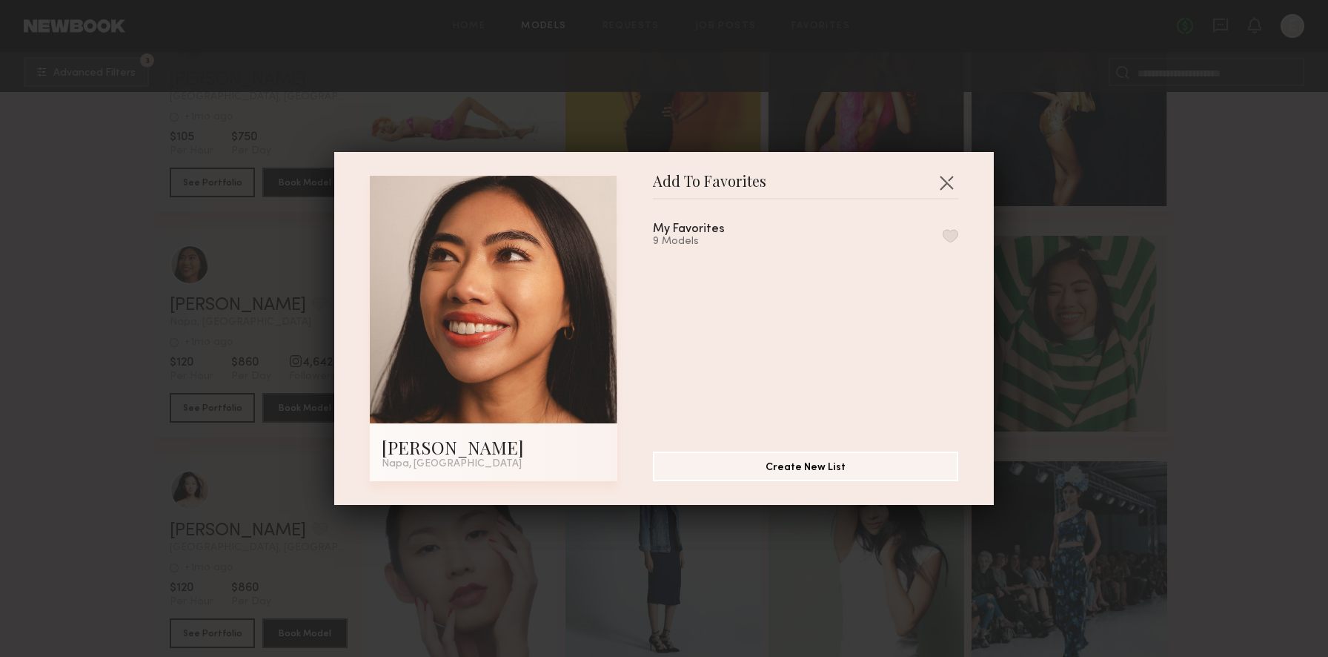
click at [957, 235] on button "button" at bounding box center [951, 235] width 16 height 13
click at [945, 182] on button "button" at bounding box center [947, 182] width 24 height 24
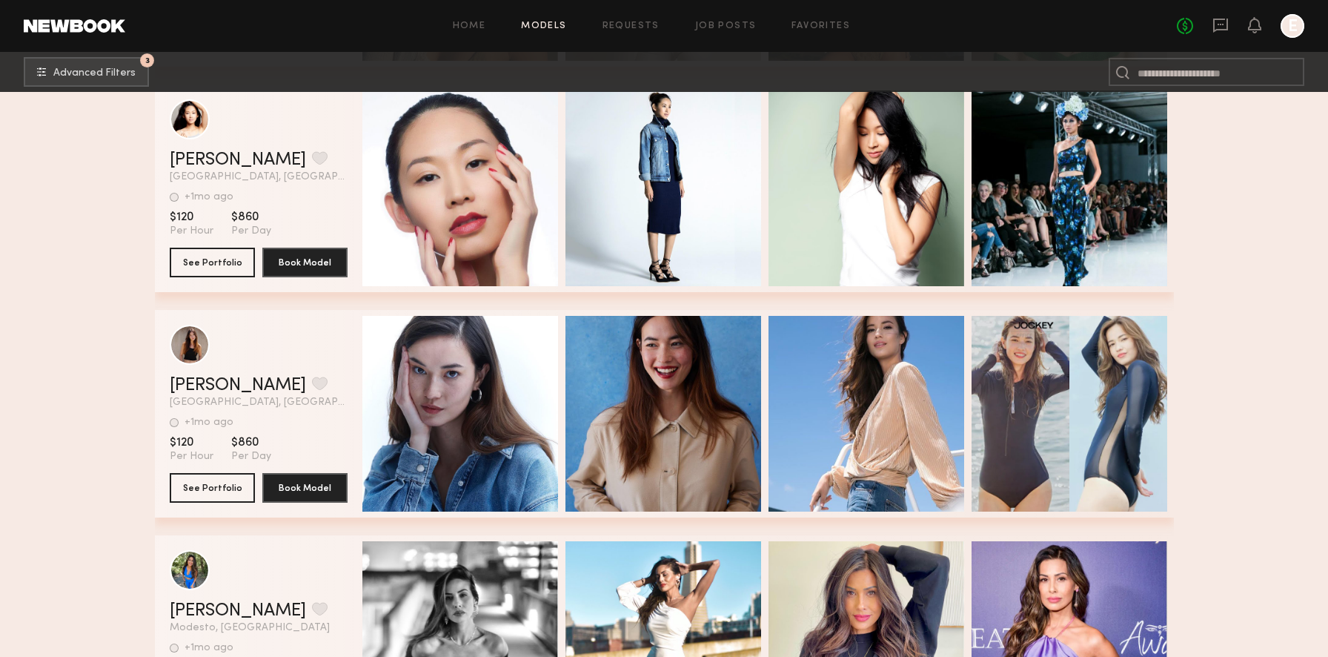
scroll to position [12520, 0]
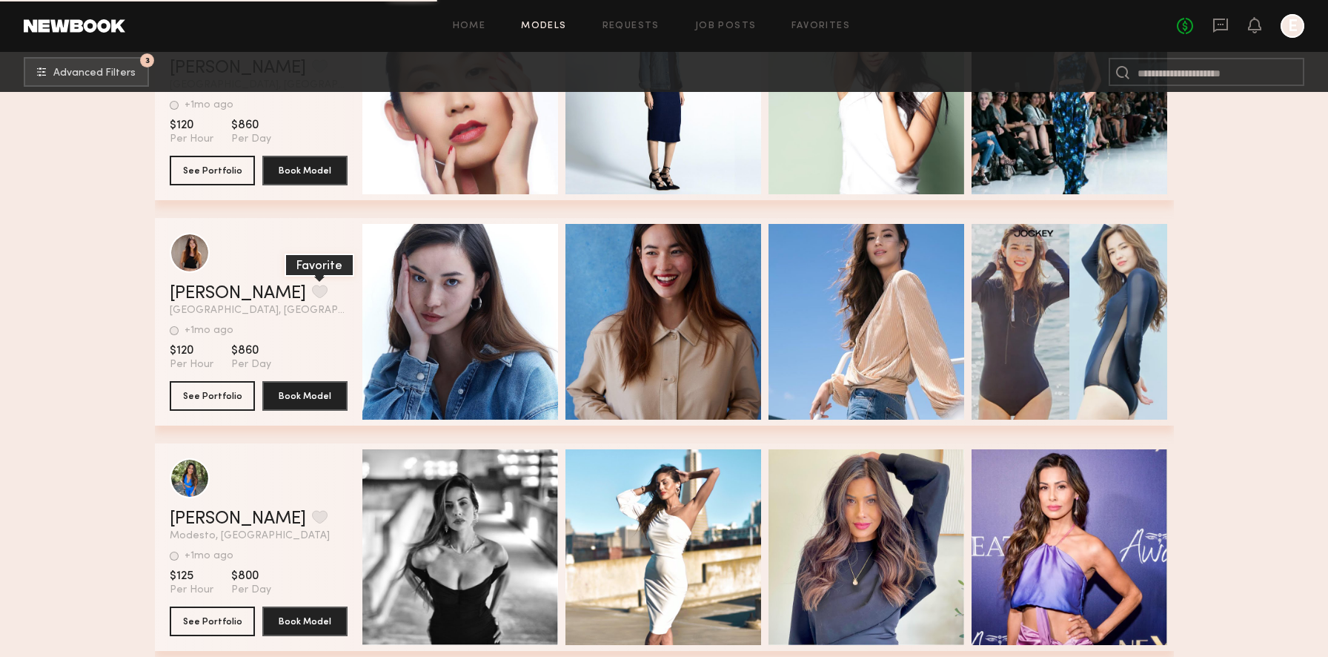
click at [312, 285] on button "grid" at bounding box center [320, 291] width 16 height 13
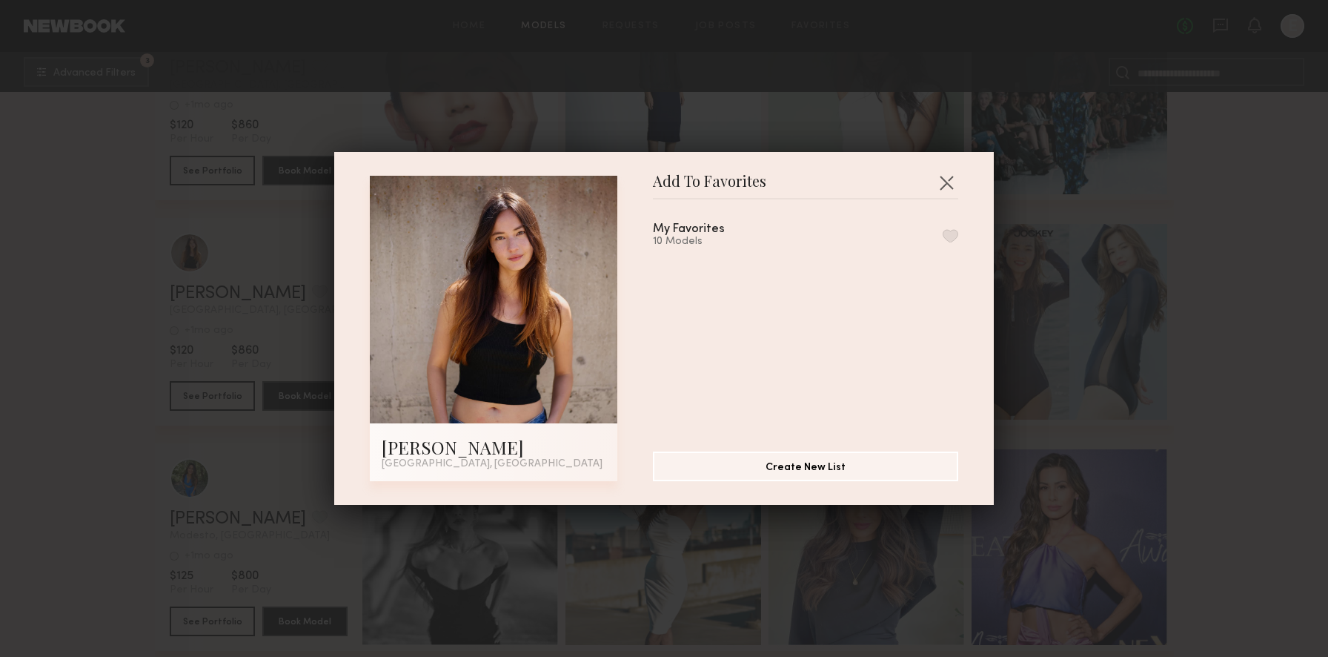
click at [950, 232] on button "button" at bounding box center [951, 235] width 16 height 13
click at [949, 184] on button "button" at bounding box center [947, 182] width 24 height 24
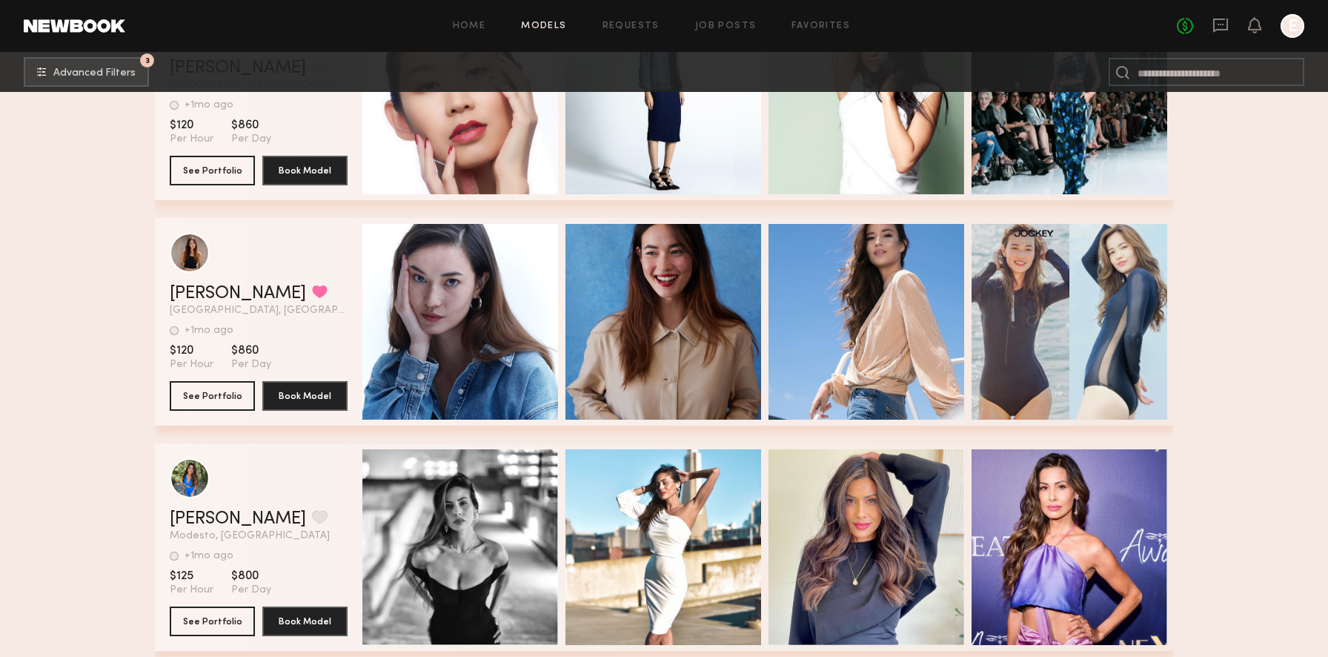
scroll to position [12872, 0]
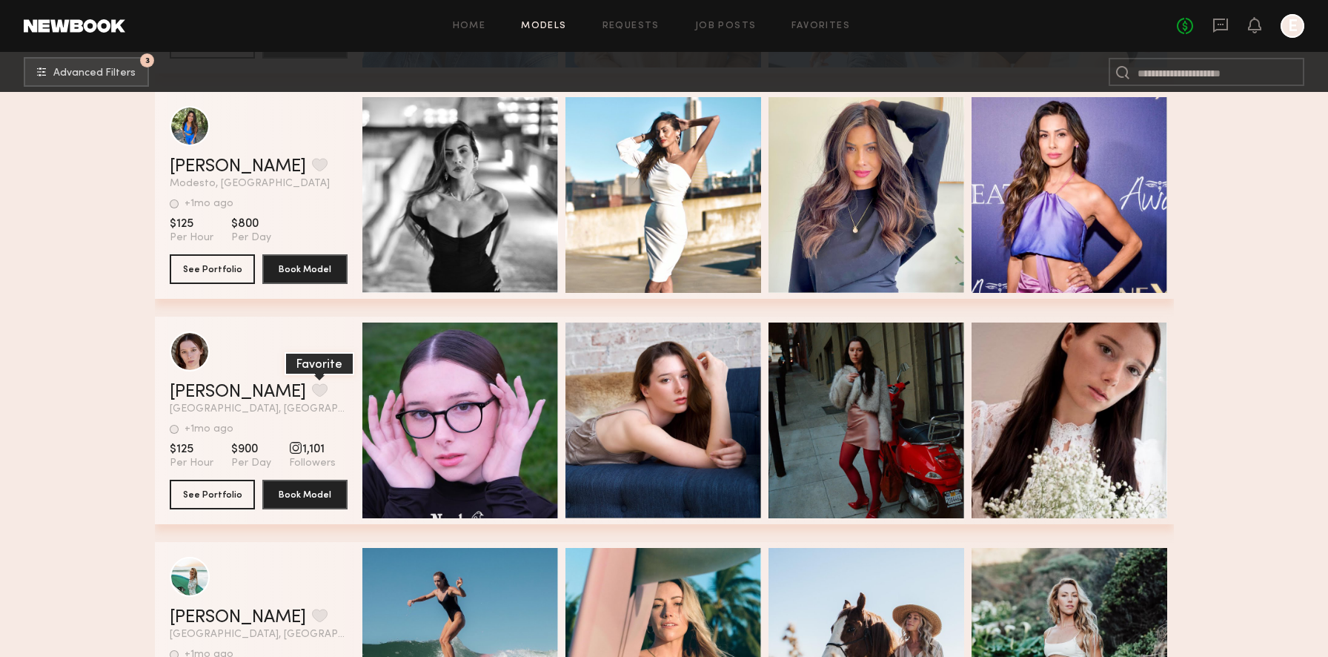
click at [312, 388] on button "grid" at bounding box center [320, 389] width 16 height 13
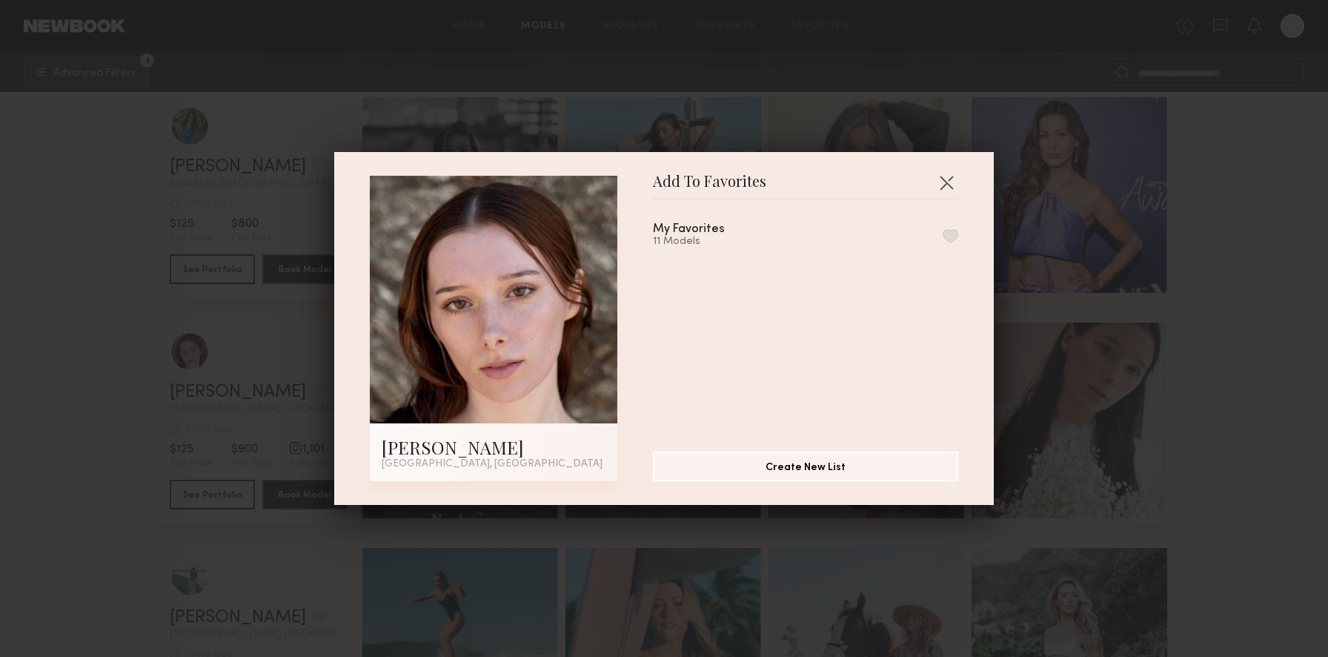
click at [948, 236] on button "button" at bounding box center [951, 235] width 16 height 13
click at [950, 191] on button "button" at bounding box center [947, 182] width 24 height 24
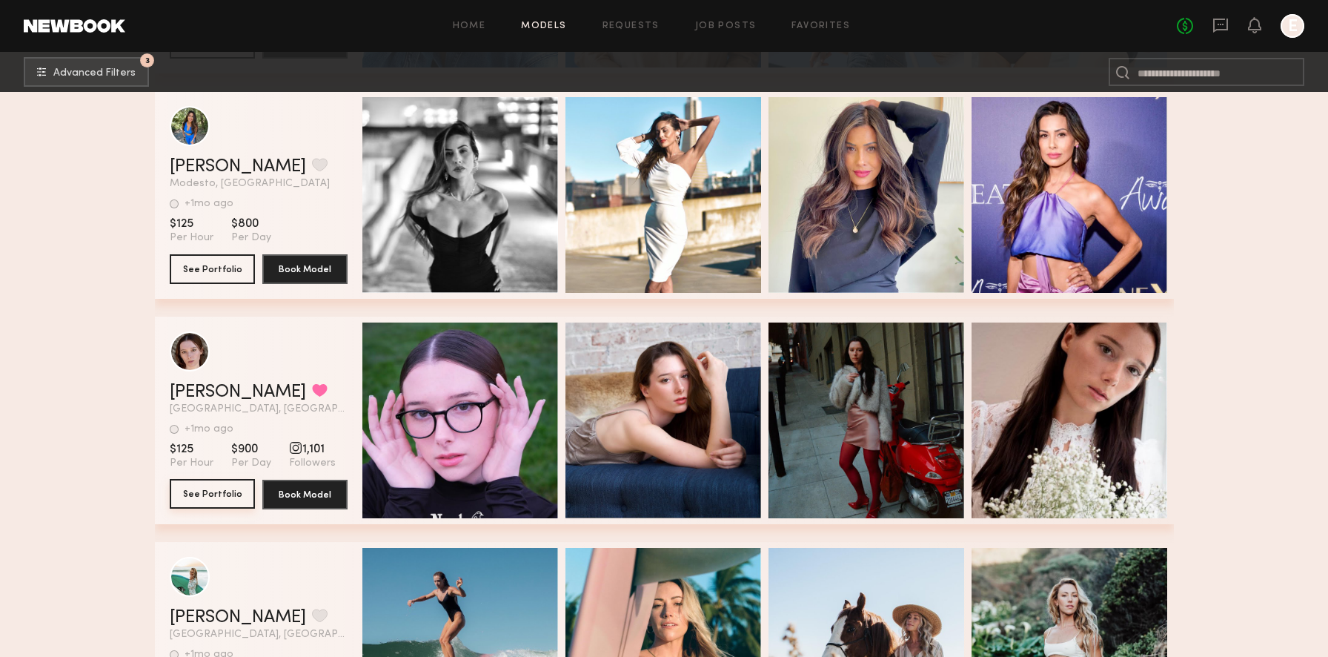
click at [217, 491] on button "See Portfolio" at bounding box center [212, 494] width 85 height 30
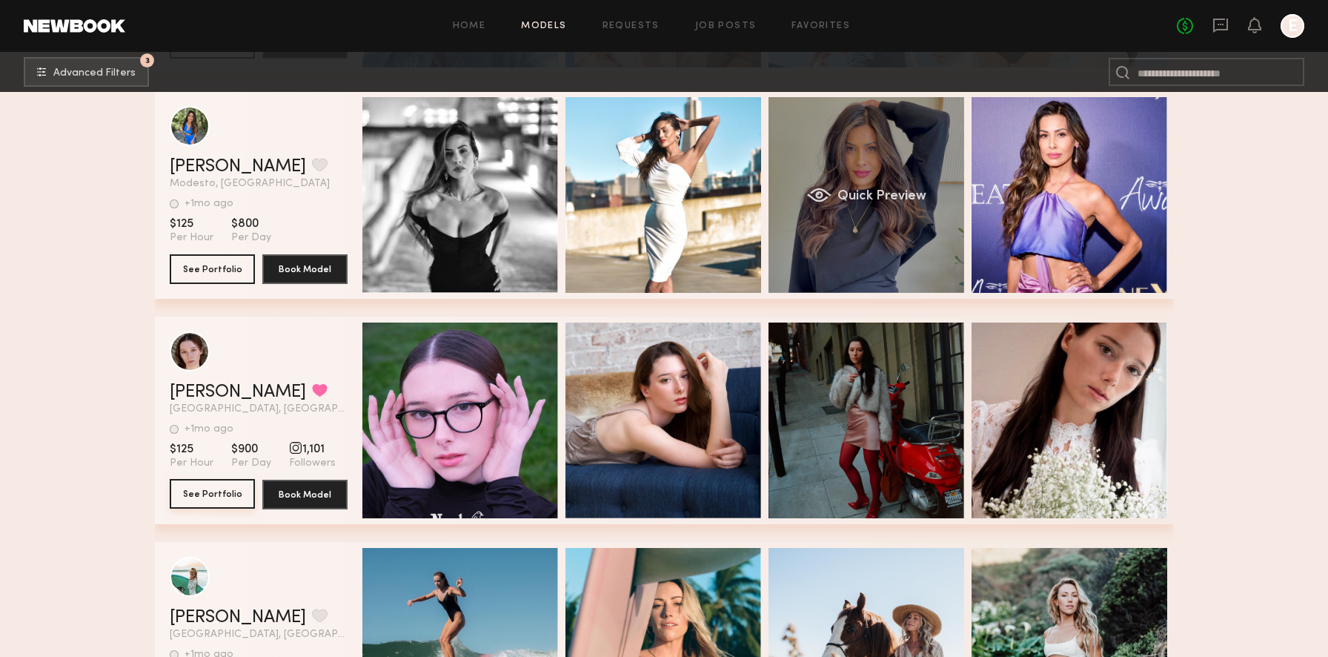
scroll to position [13306, 0]
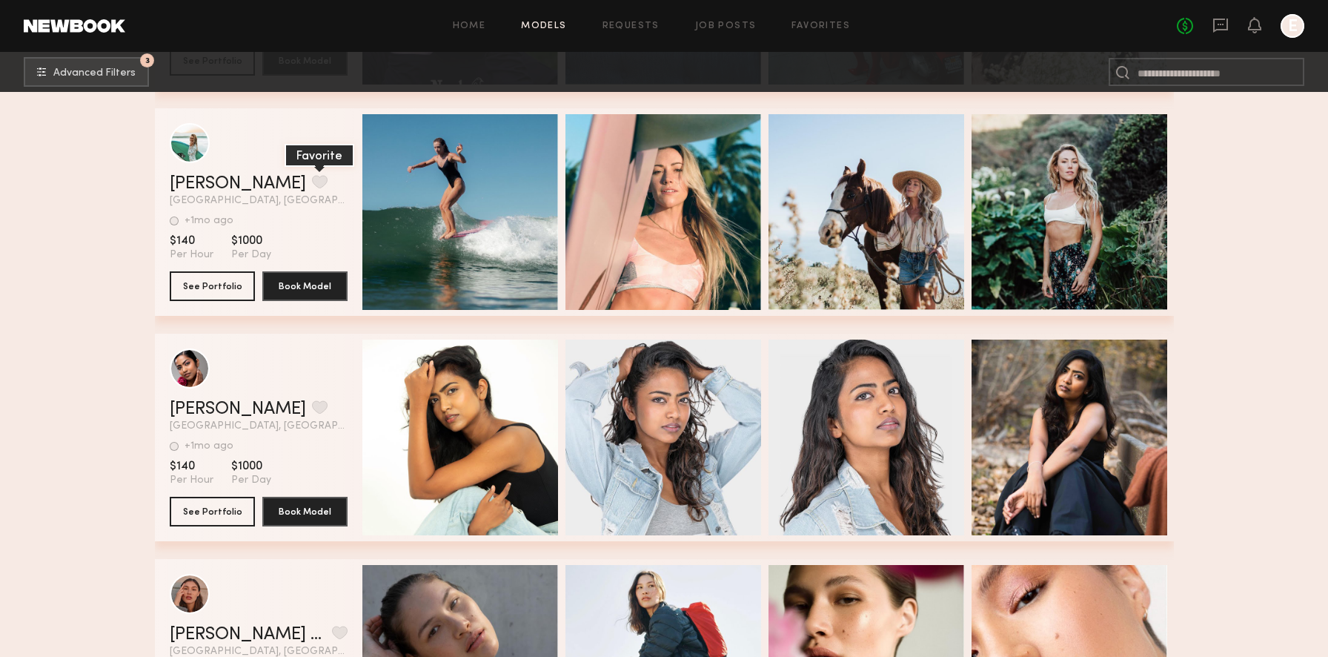
click at [312, 182] on button "grid" at bounding box center [320, 181] width 16 height 13
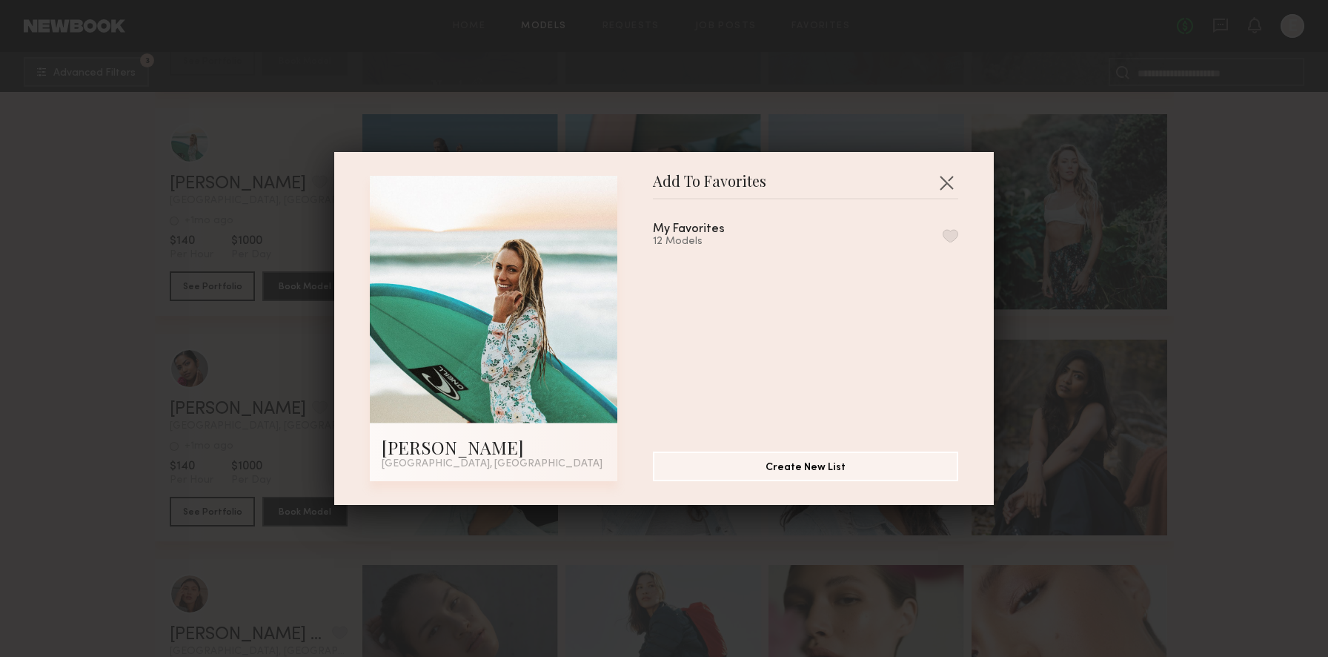
click at [943, 230] on button "button" at bounding box center [951, 235] width 16 height 13
click at [949, 182] on button "button" at bounding box center [947, 182] width 24 height 24
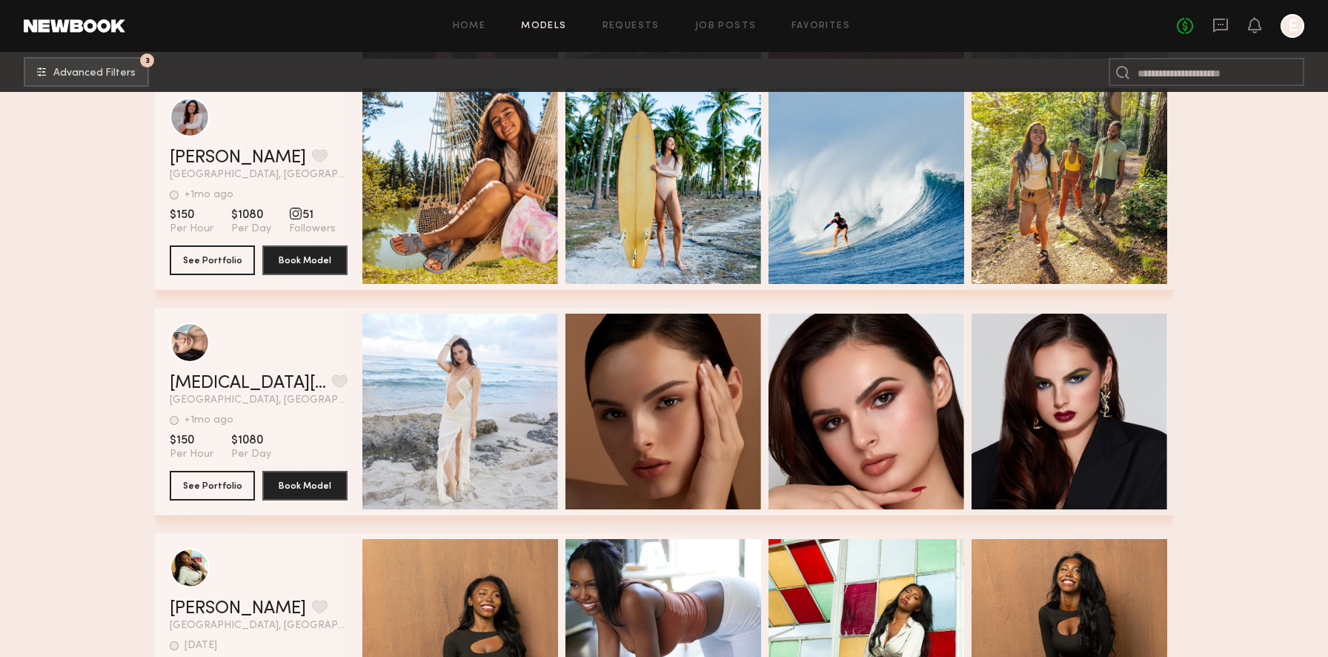
scroll to position [14305, 0]
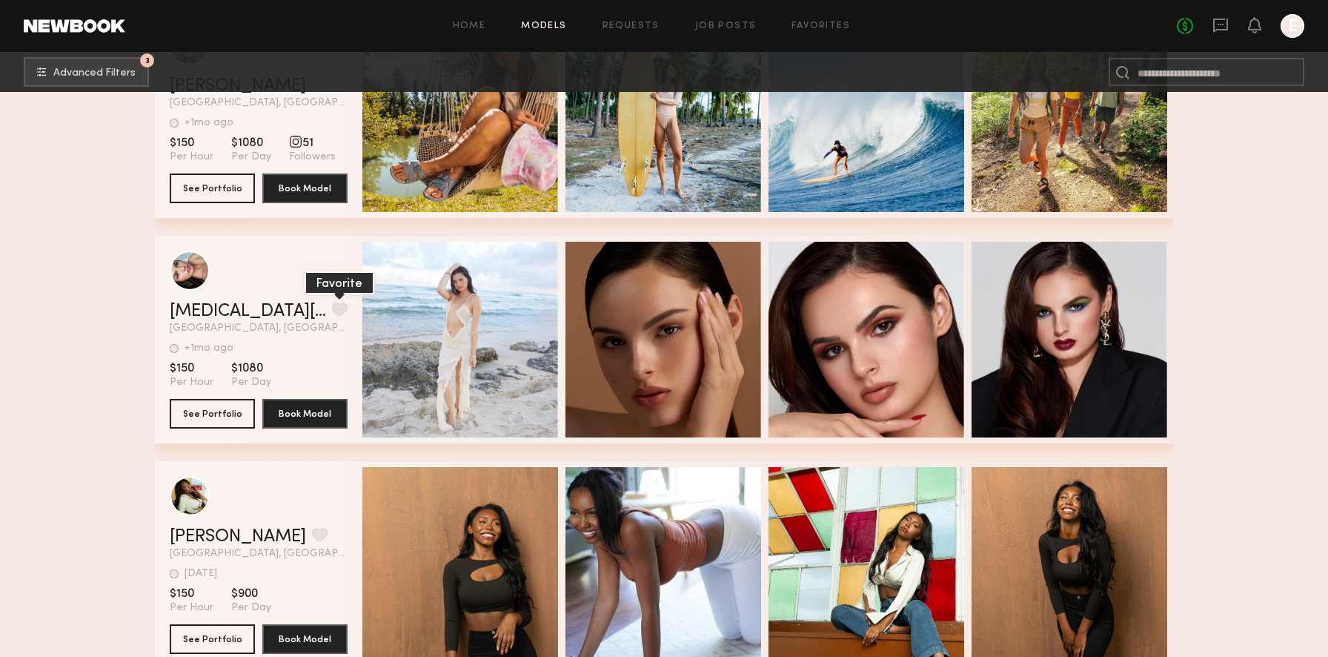
click at [332, 304] on button "grid" at bounding box center [340, 308] width 16 height 13
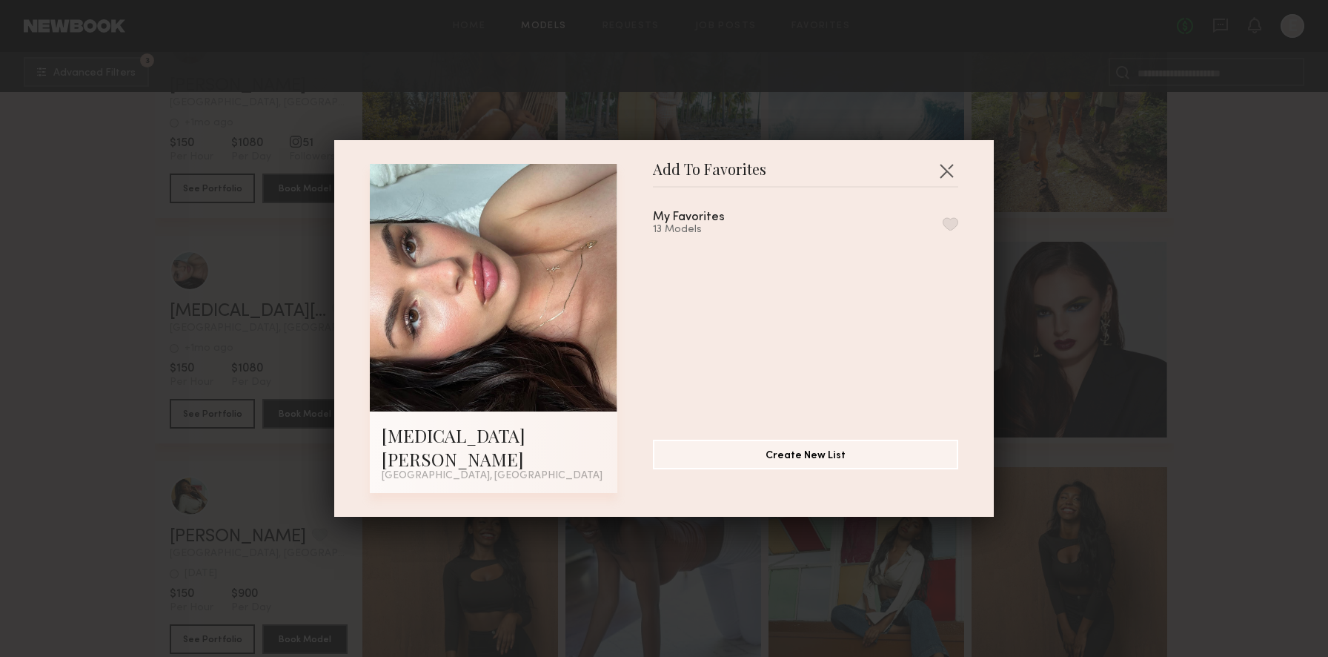
click at [943, 230] on button "button" at bounding box center [951, 223] width 16 height 13
click at [949, 182] on button "button" at bounding box center [947, 171] width 24 height 24
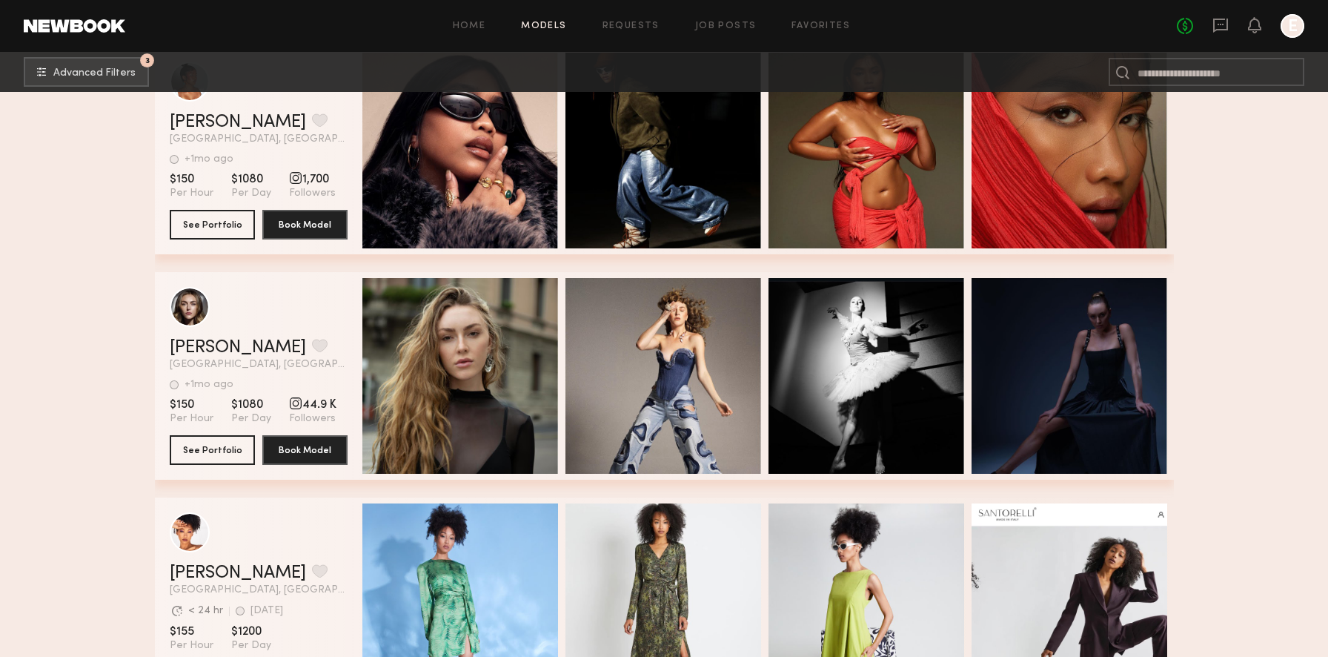
scroll to position [14966, 0]
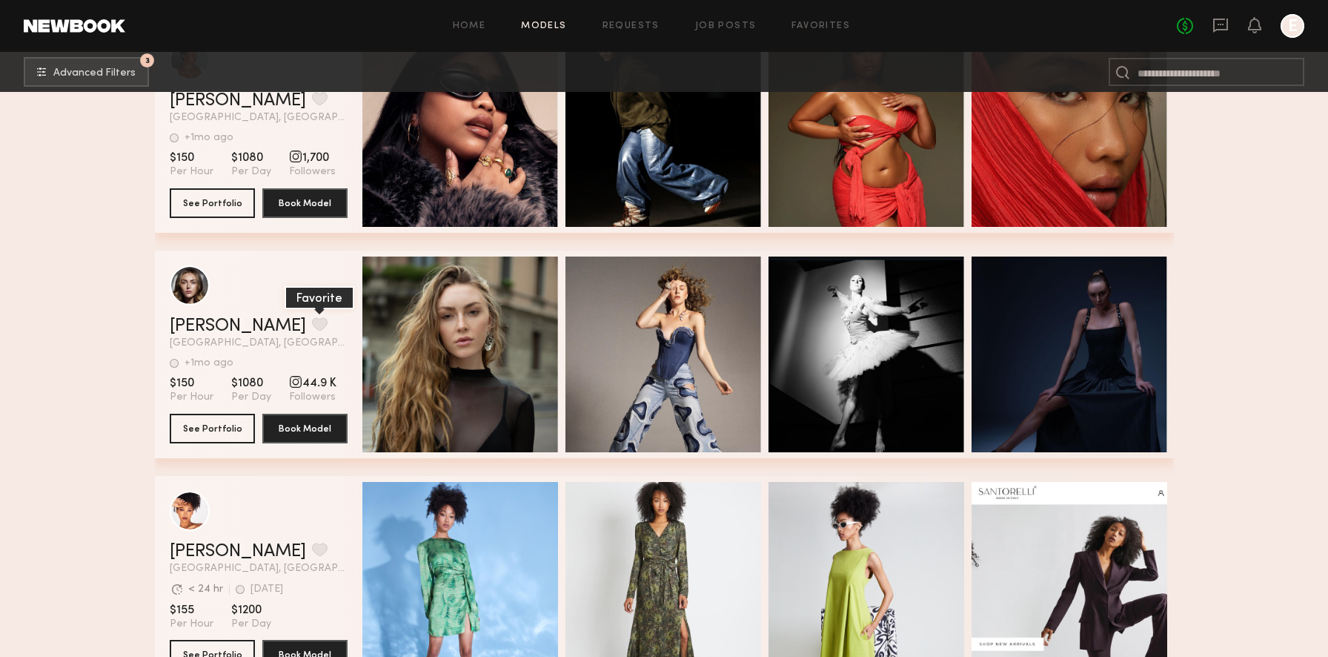
click at [312, 321] on button "grid" at bounding box center [320, 323] width 16 height 13
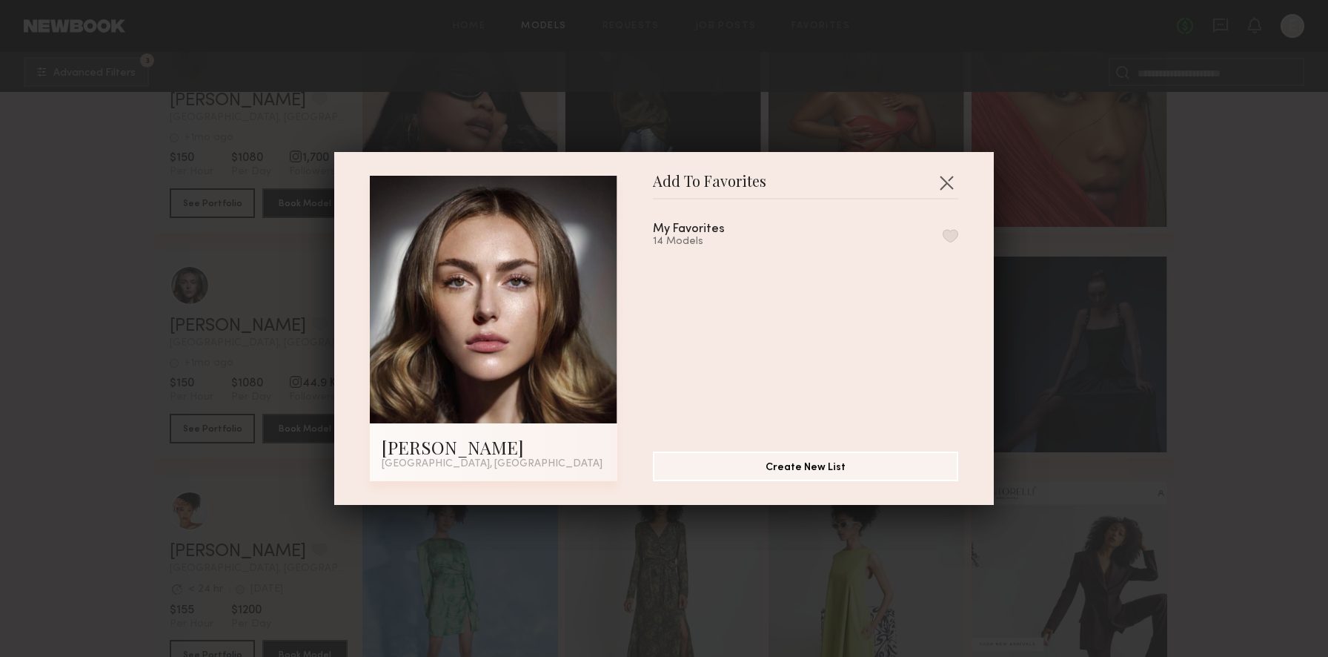
click at [957, 241] on button "button" at bounding box center [951, 235] width 16 height 13
click at [952, 237] on button "Remove from favorite list" at bounding box center [951, 235] width 16 height 13
click at [951, 237] on button "button" at bounding box center [951, 235] width 16 height 13
click at [949, 183] on button "button" at bounding box center [947, 182] width 24 height 24
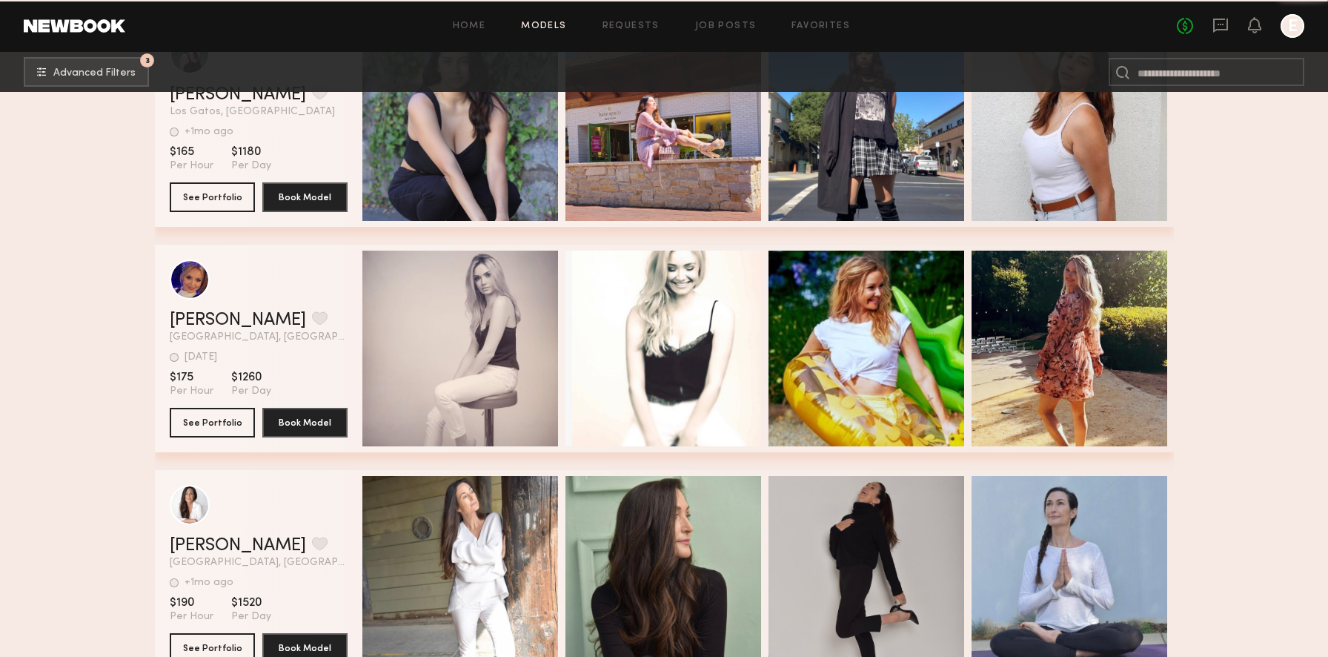
scroll to position [15661, 0]
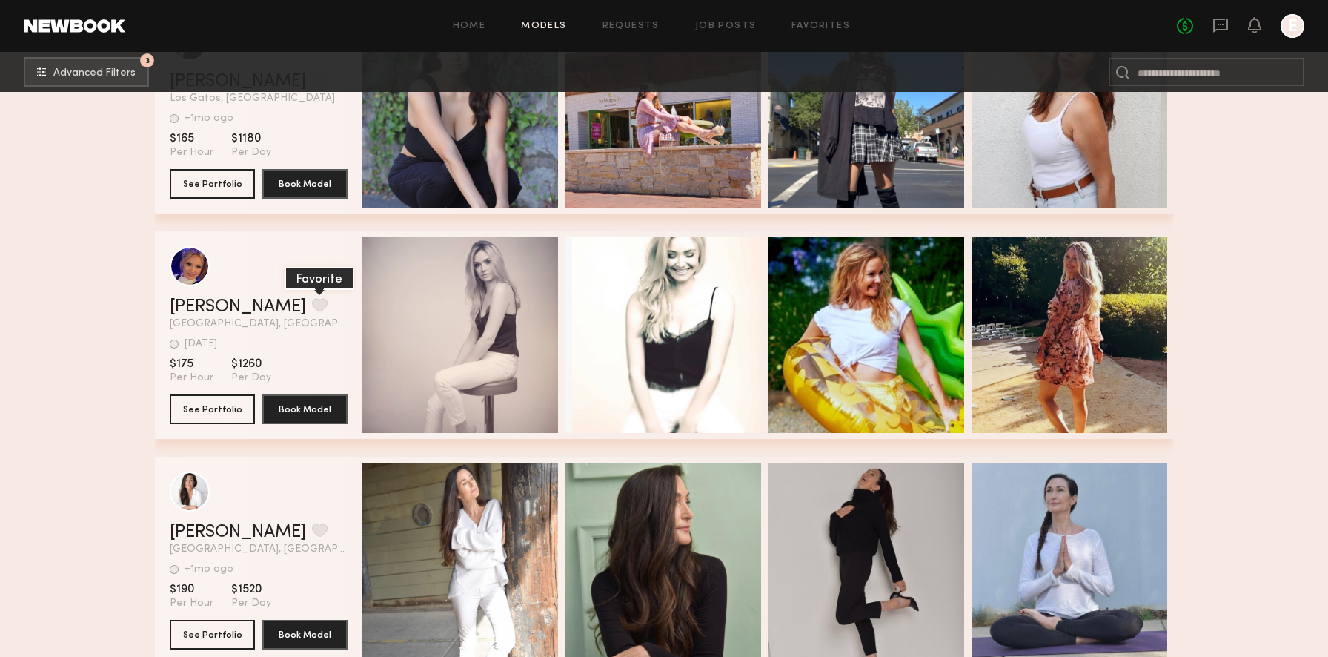
click at [312, 303] on button "grid" at bounding box center [320, 304] width 16 height 13
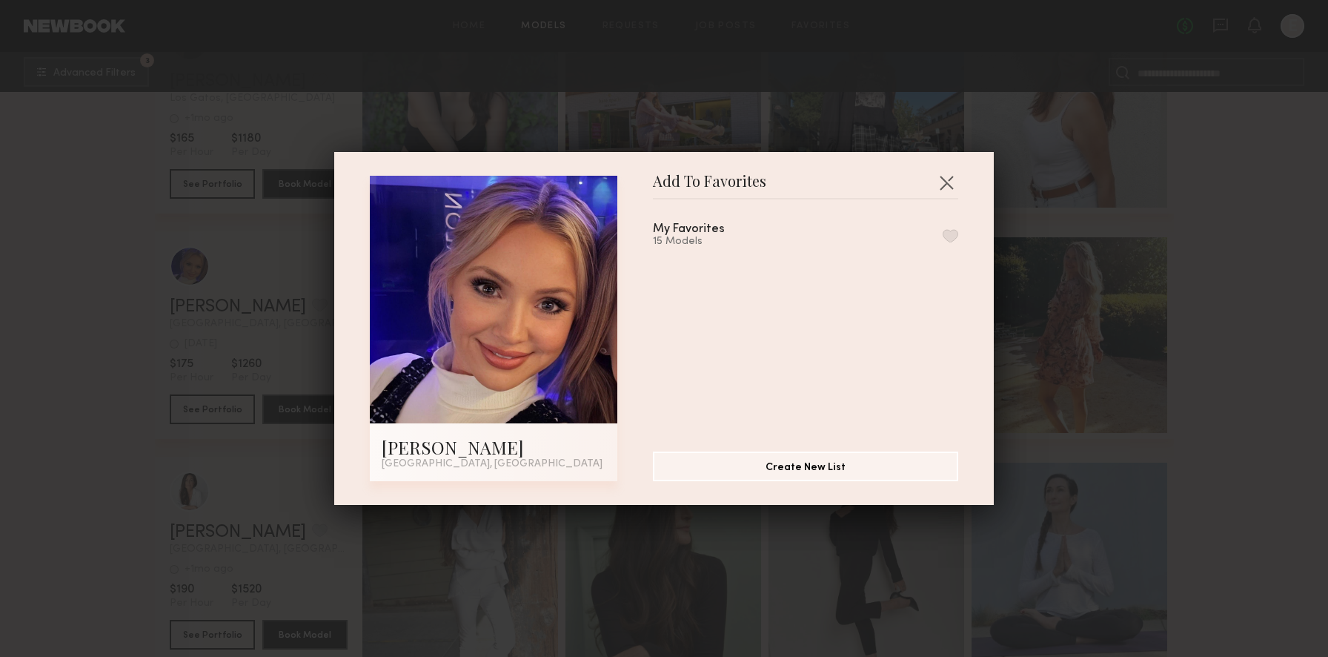
click at [940, 234] on div "My Favorites 15 Models" at bounding box center [805, 235] width 305 height 24
click at [947, 233] on button "button" at bounding box center [951, 235] width 16 height 13
click at [944, 176] on button "button" at bounding box center [947, 182] width 24 height 24
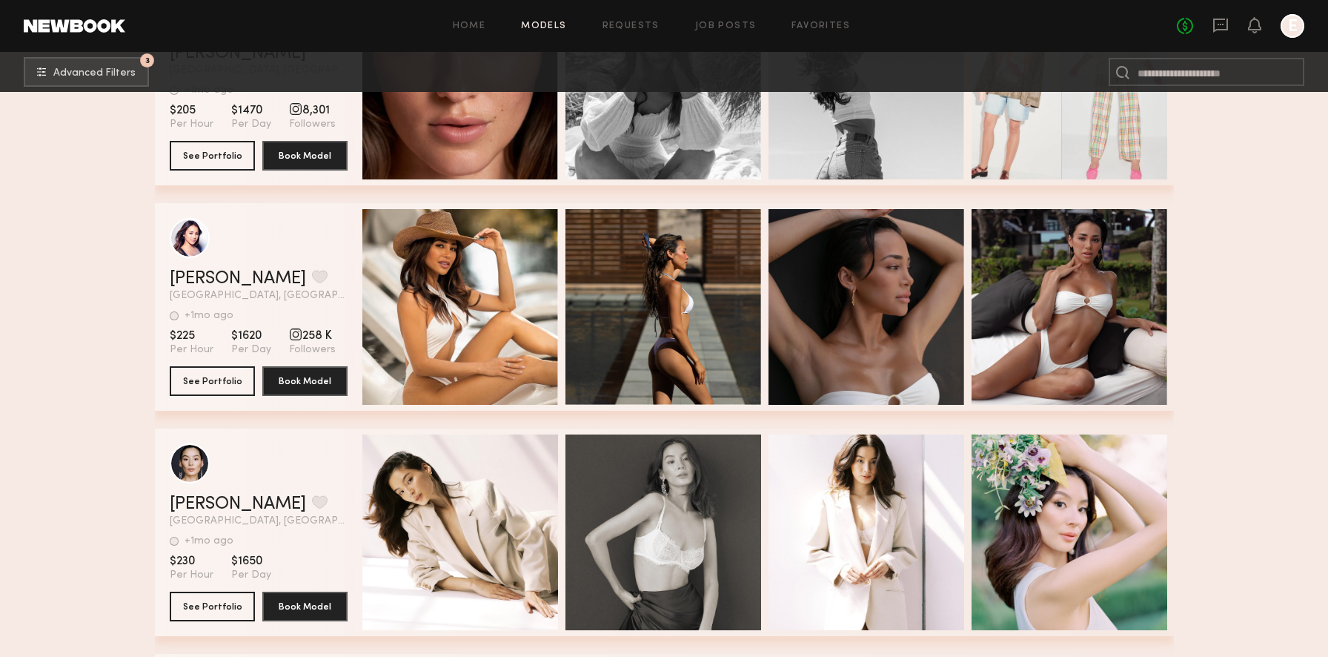
scroll to position [17291, 0]
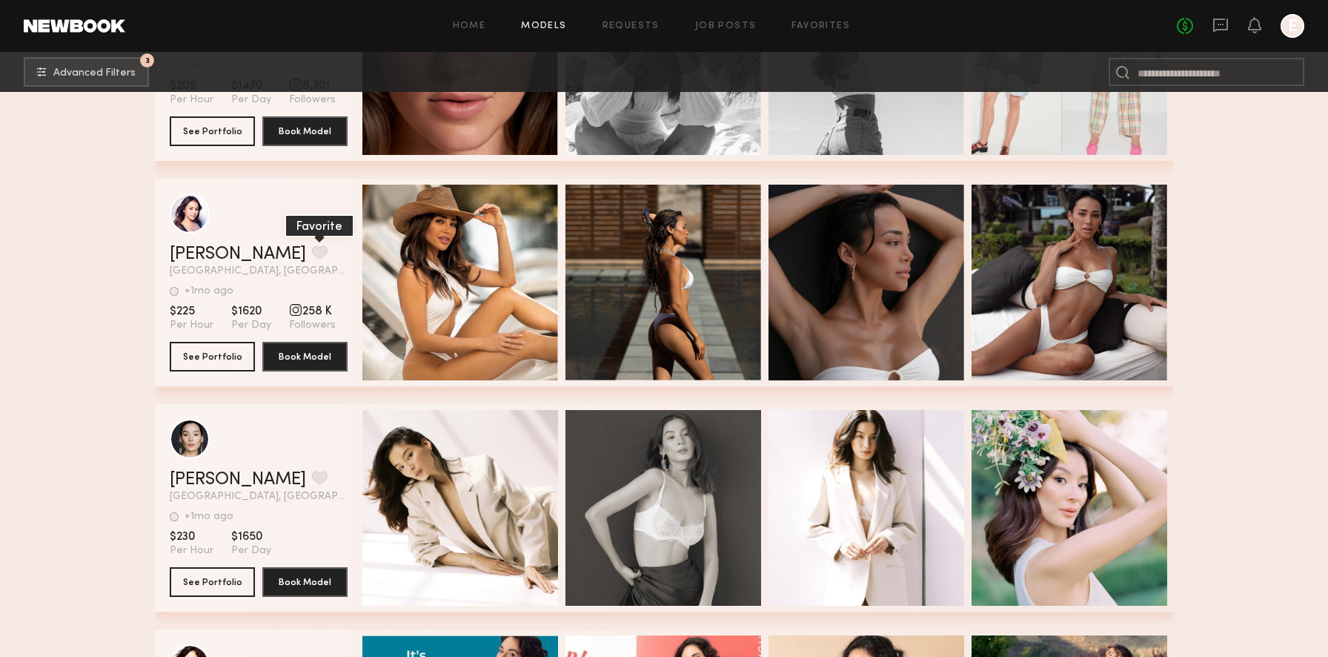
click at [312, 251] on button "grid" at bounding box center [320, 251] width 16 height 13
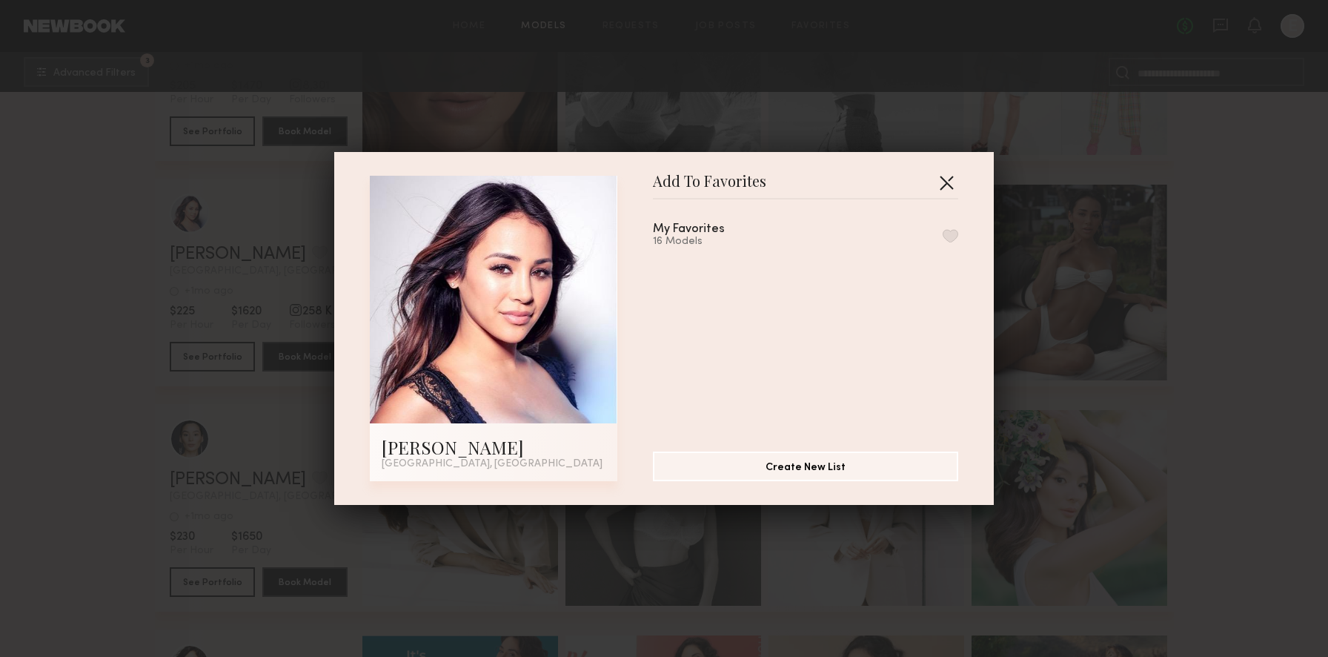
click at [944, 184] on button "button" at bounding box center [947, 182] width 24 height 24
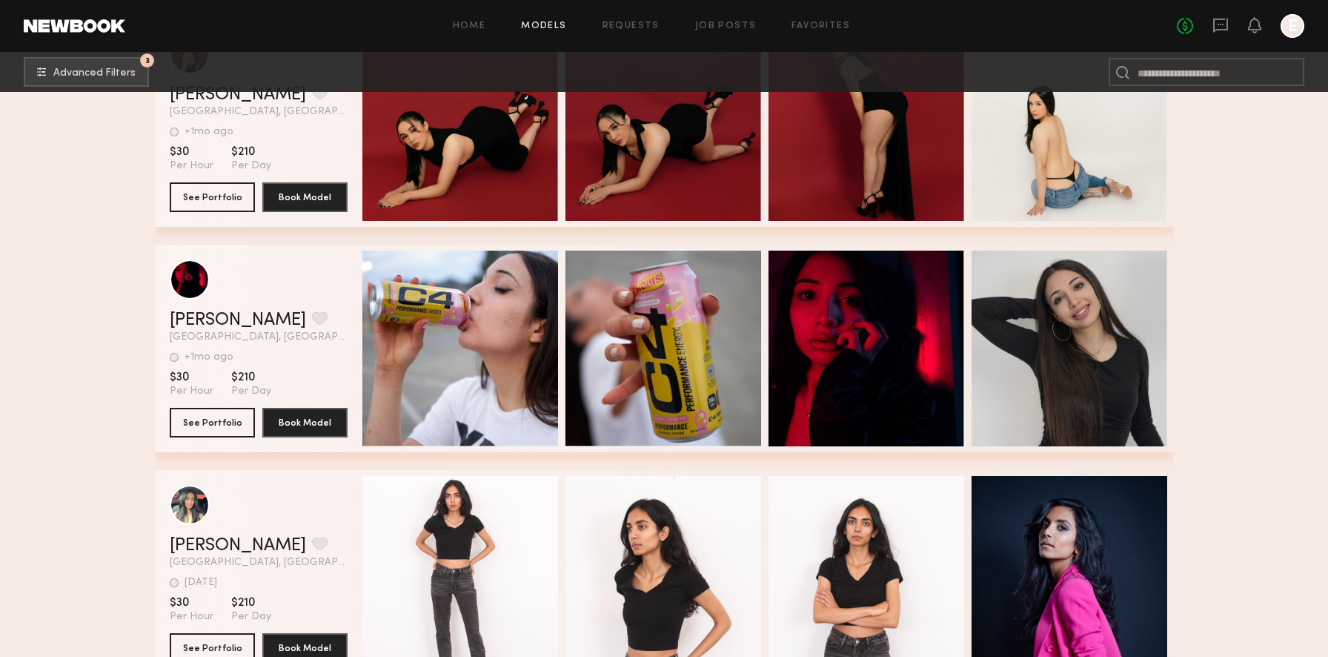
scroll to position [0, 0]
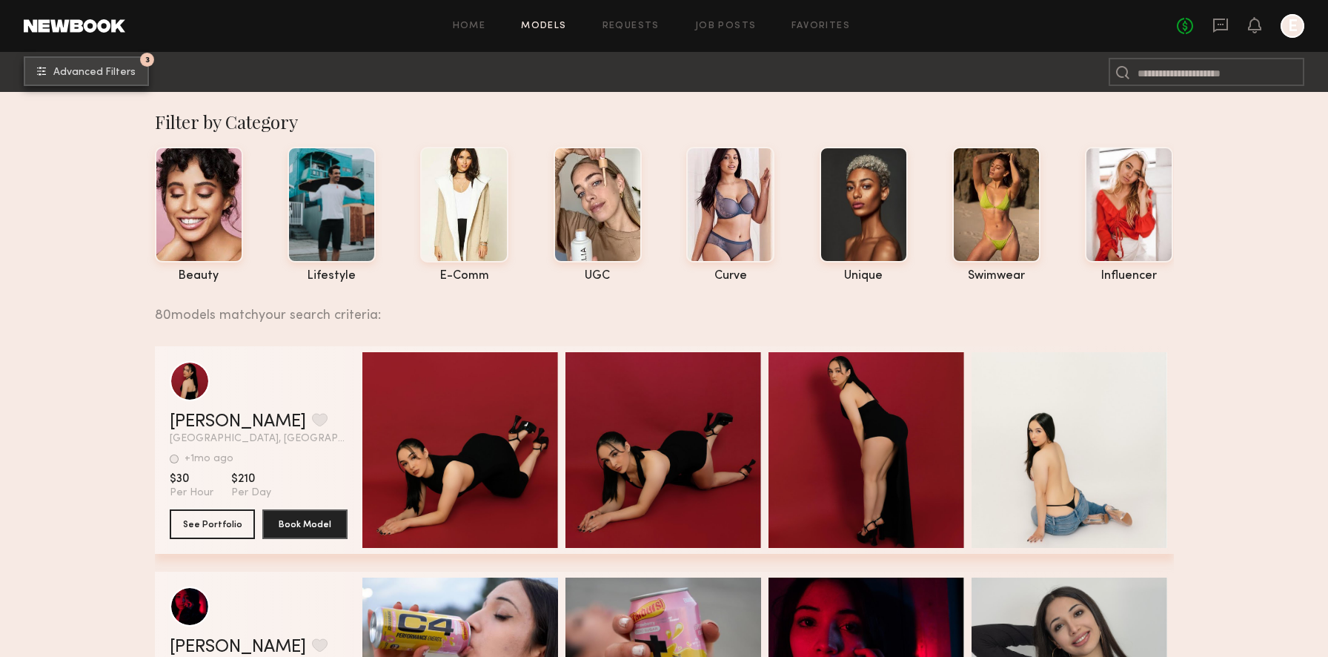
click at [116, 63] on button "3 Advanced Filters" at bounding box center [86, 71] width 125 height 30
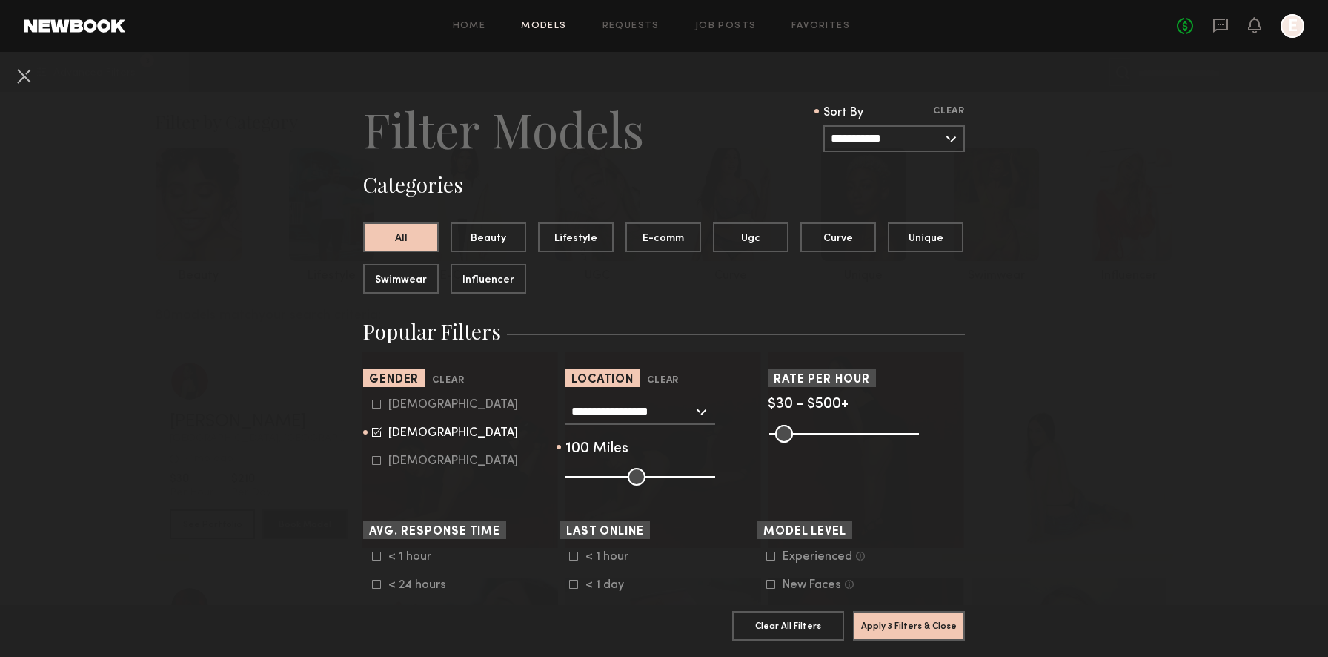
click at [706, 410] on div "**********" at bounding box center [640, 411] width 150 height 27
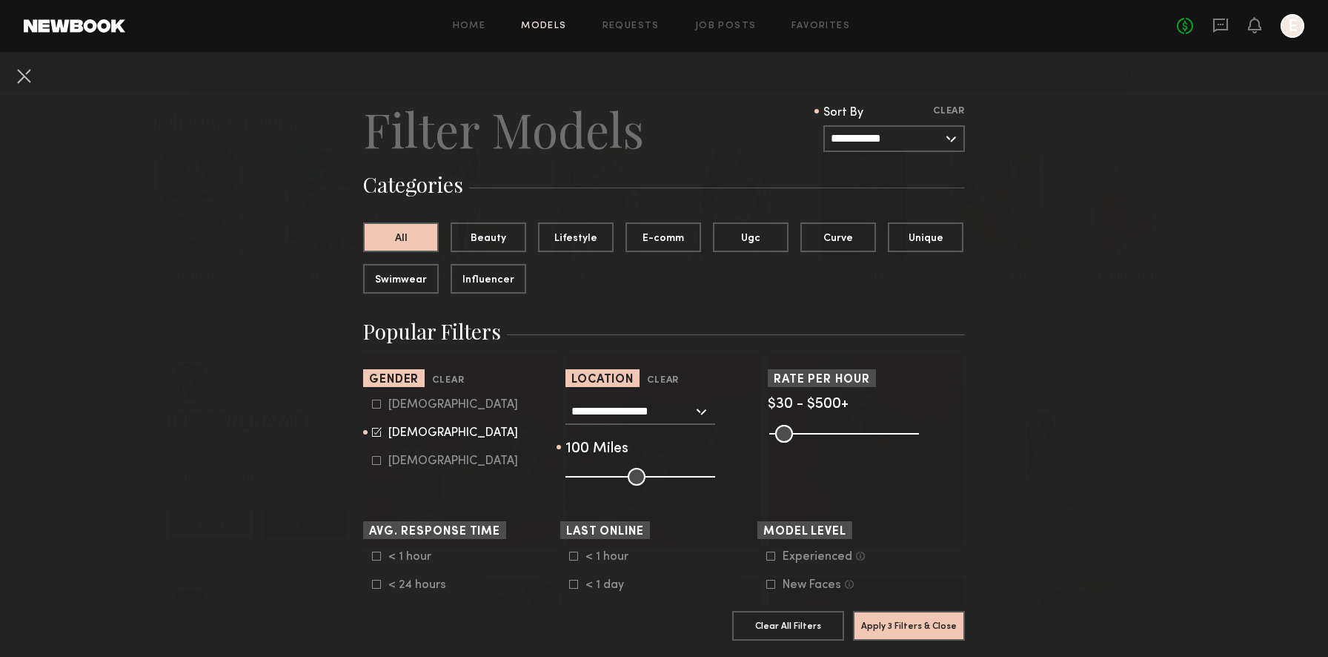
drag, startPoint x: 774, startPoint y: 431, endPoint x: 743, endPoint y: 431, distance: 31.9
click at [769, 431] on input "range" at bounding box center [844, 434] width 150 height 18
click at [918, 427] on div "Pro Tip: Rates are often negotiable. We recommend increasing search max by $50." at bounding box center [866, 432] width 197 height 18
type input "***"
drag, startPoint x: 908, startPoint y: 434, endPoint x: 976, endPoint y: 430, distance: 68.3
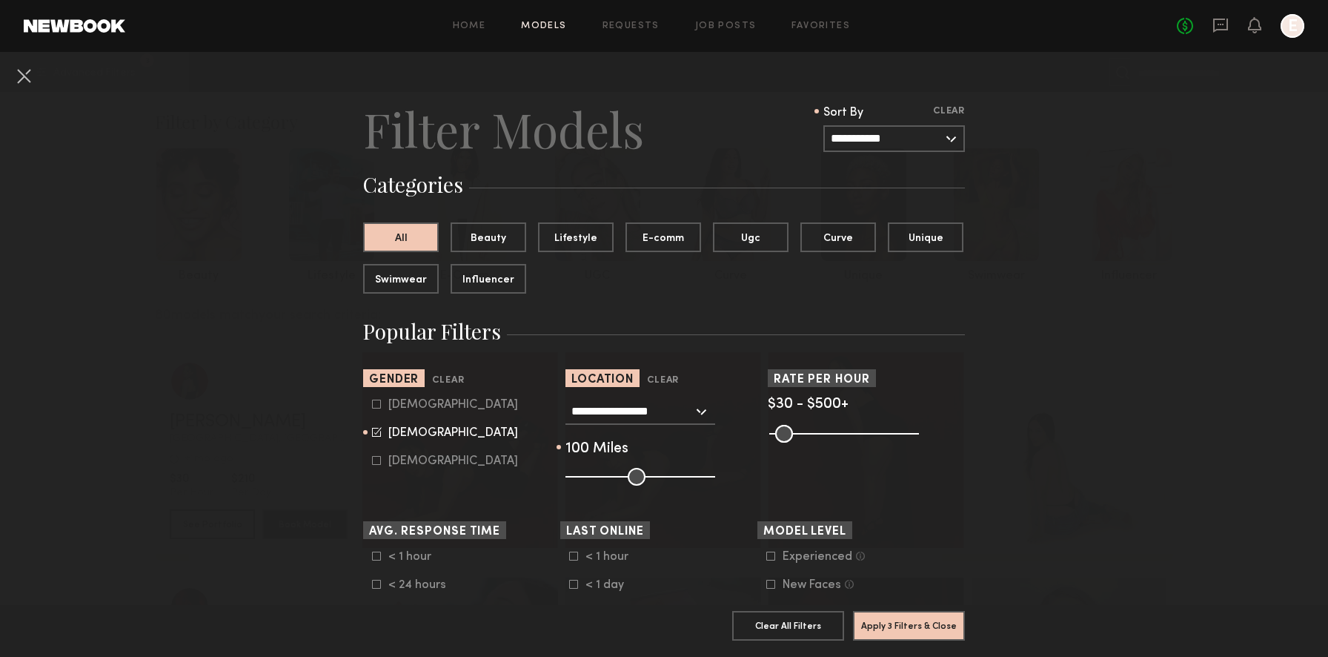
click at [919, 430] on input "range" at bounding box center [844, 434] width 150 height 18
click at [938, 127] on input "**********" at bounding box center [894, 138] width 142 height 27
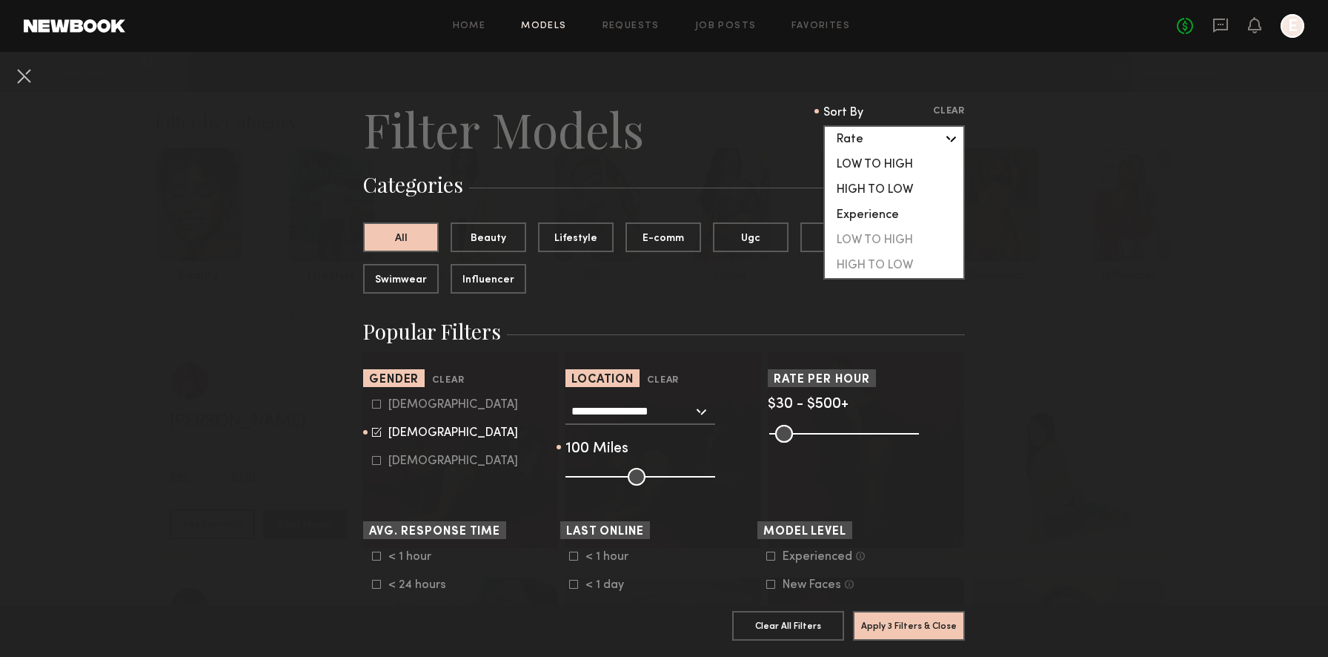
click at [875, 184] on div "HIGH TO LOW" at bounding box center [894, 189] width 139 height 25
type input "**********"
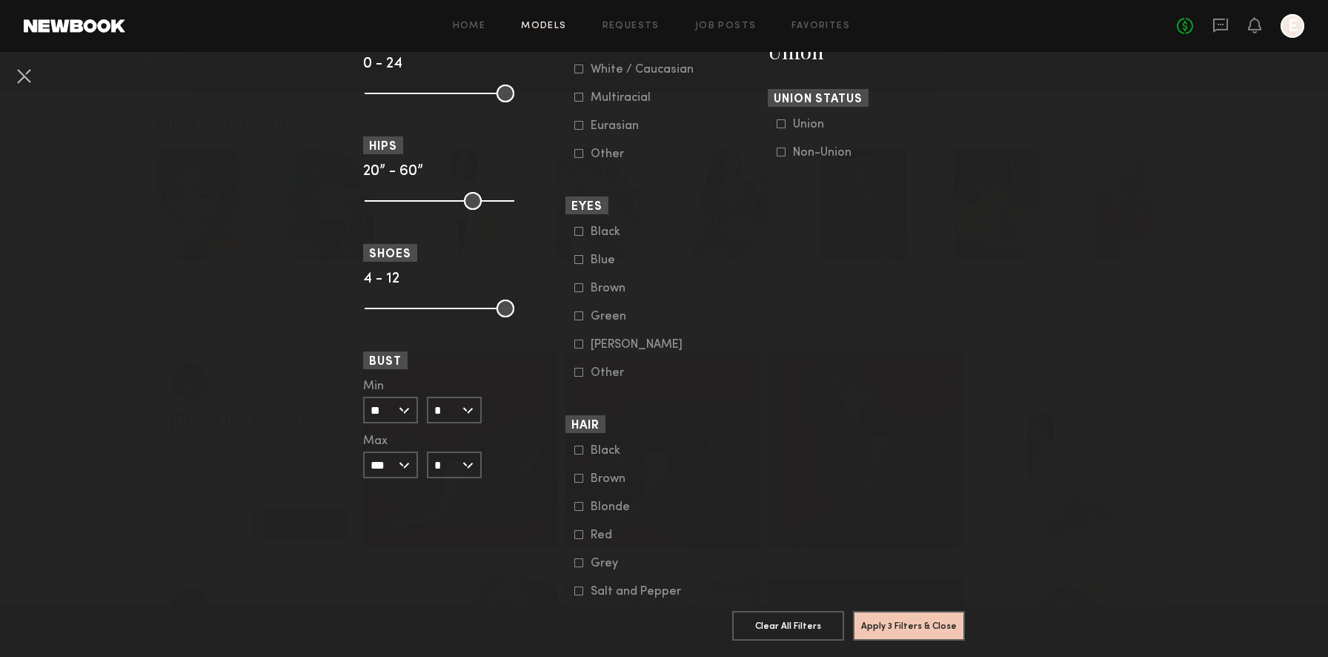
scroll to position [1016, 0]
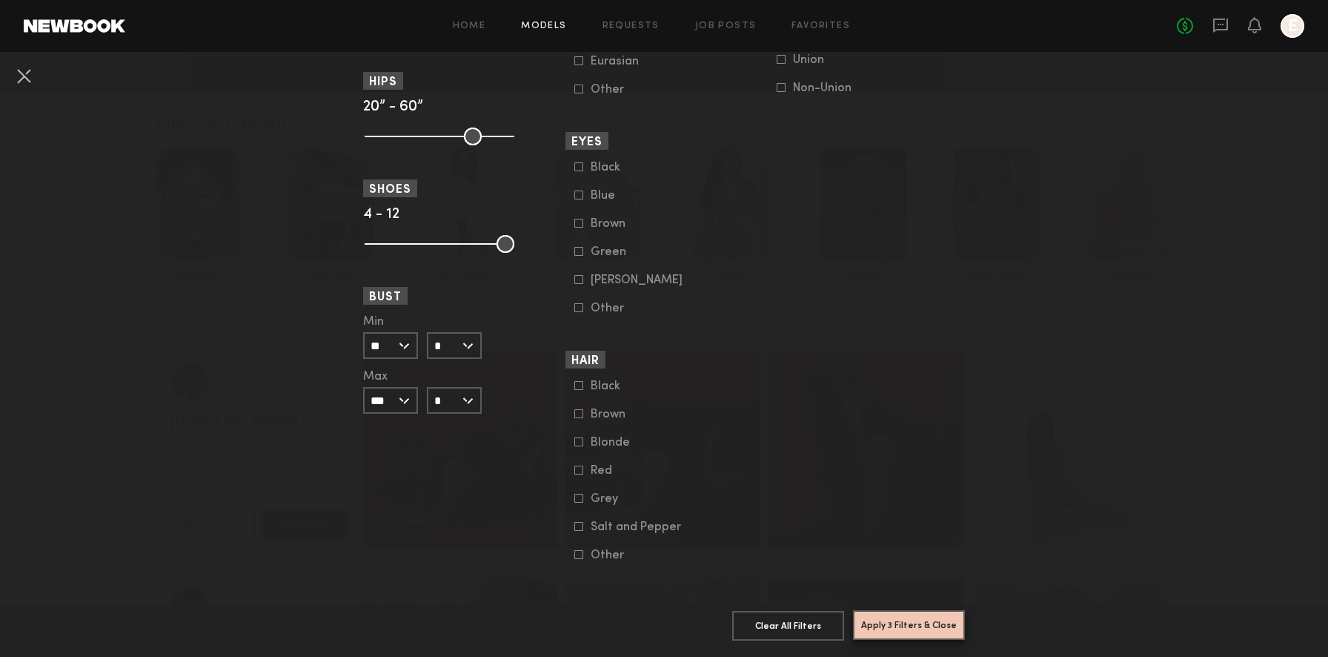
click at [908, 631] on button "Apply 3 Filters & Close" at bounding box center [909, 625] width 112 height 30
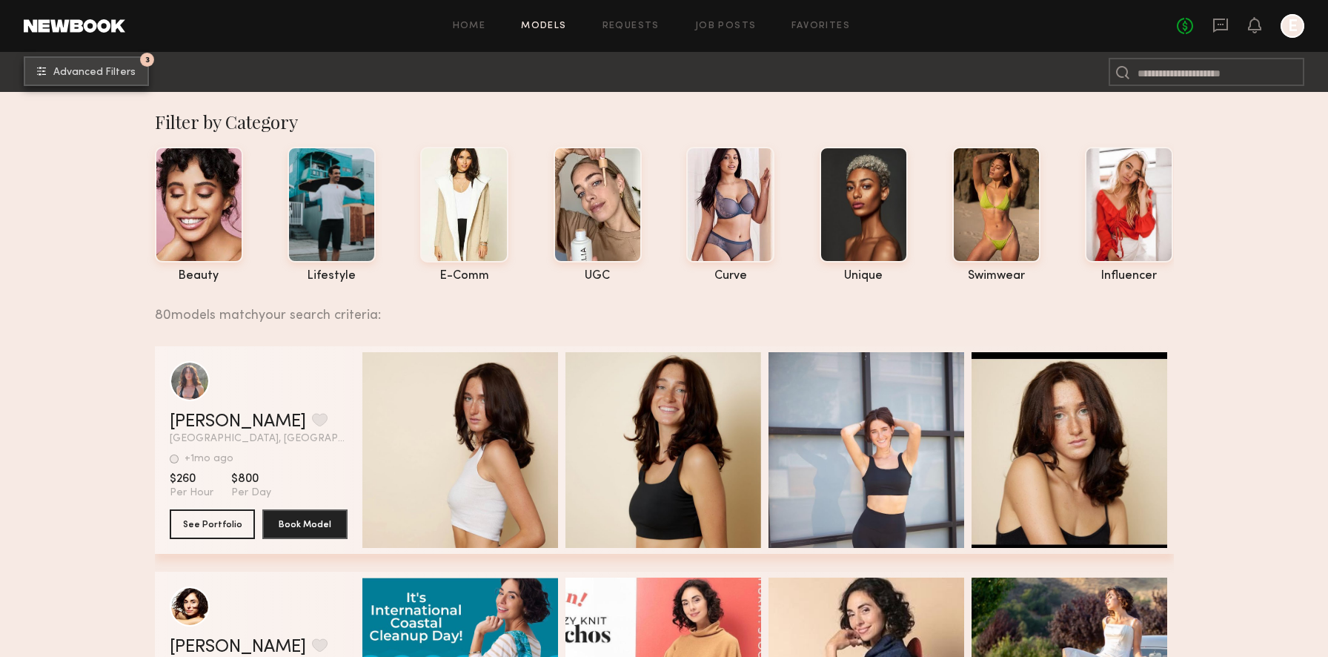
click at [24, 56] on button "3 Advanced Filters" at bounding box center [86, 71] width 125 height 30
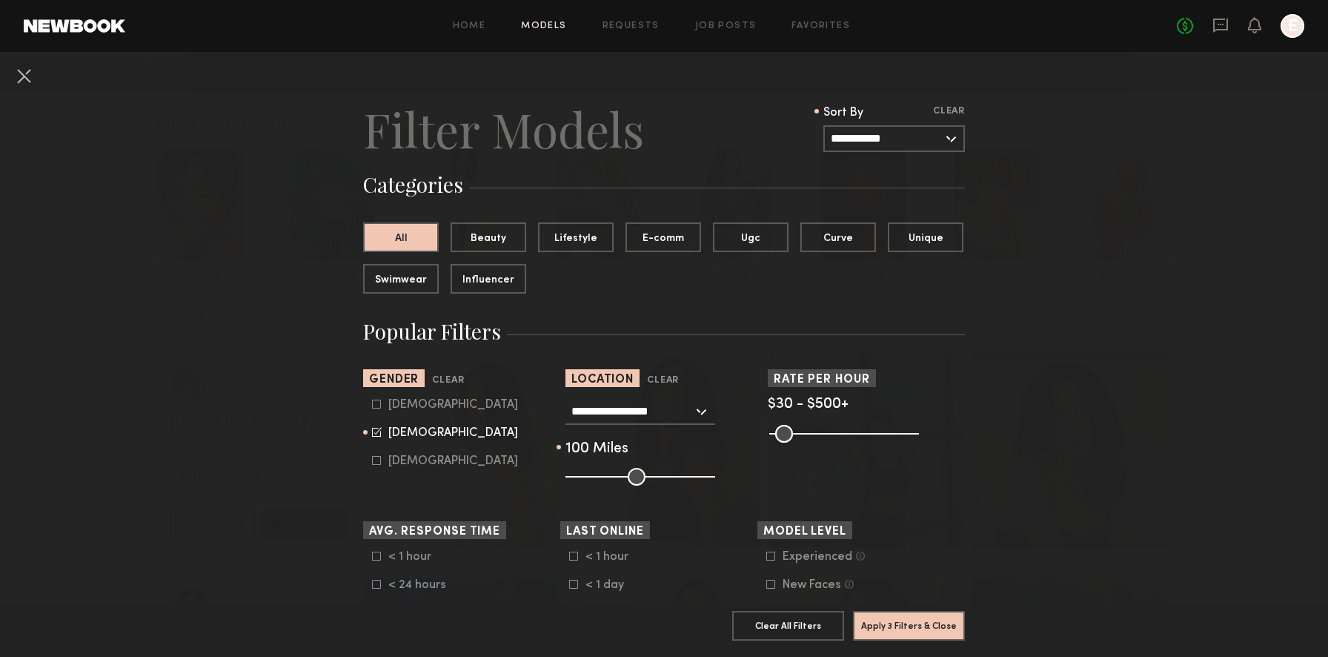
click at [29, 67] on button at bounding box center [24, 76] width 24 height 24
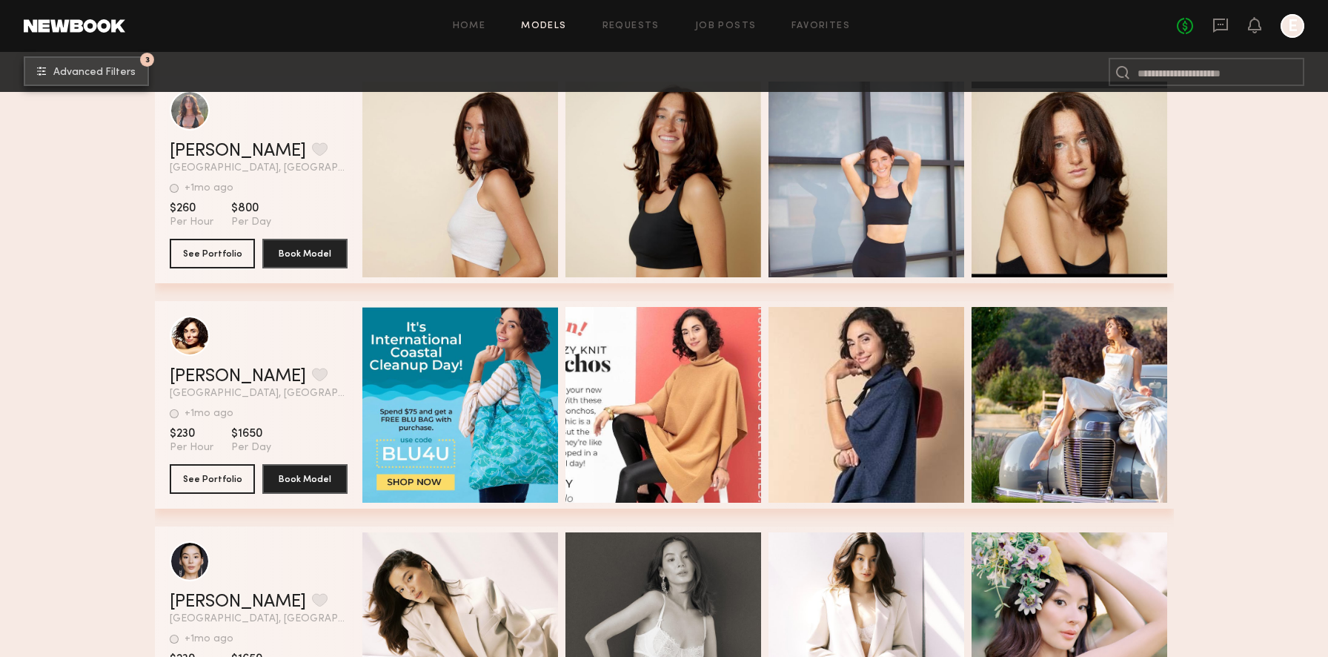
scroll to position [430, 0]
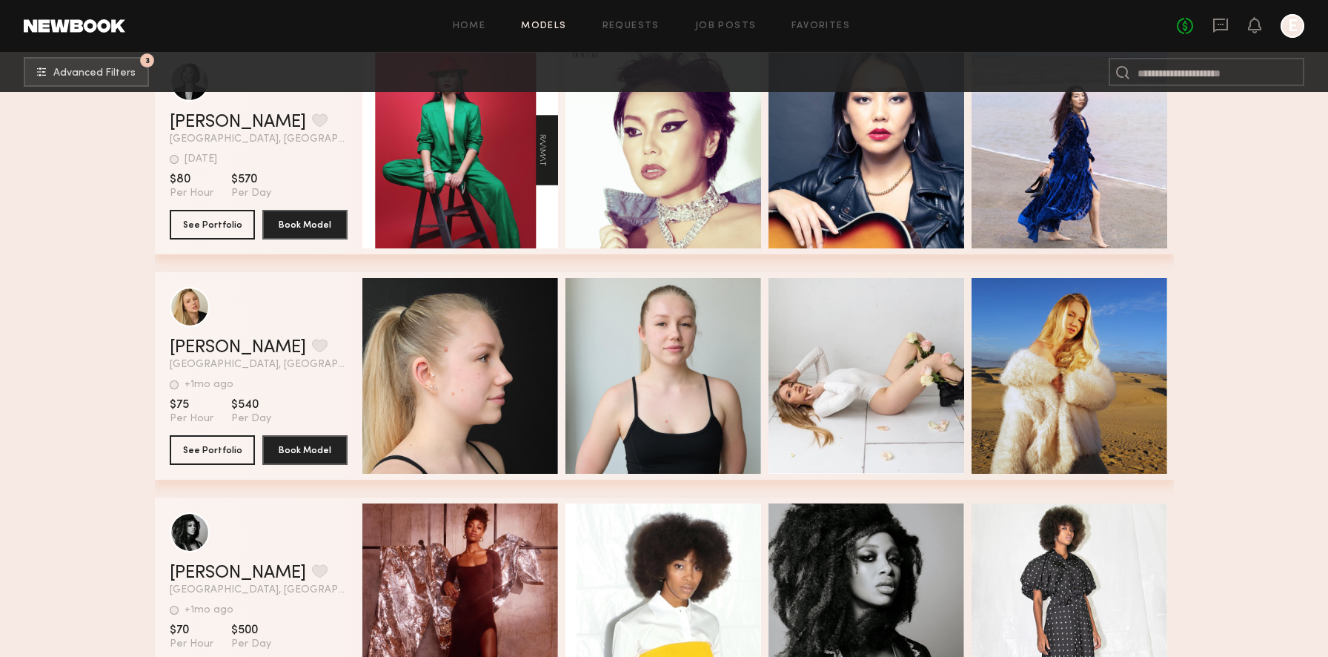
scroll to position [14133, 0]
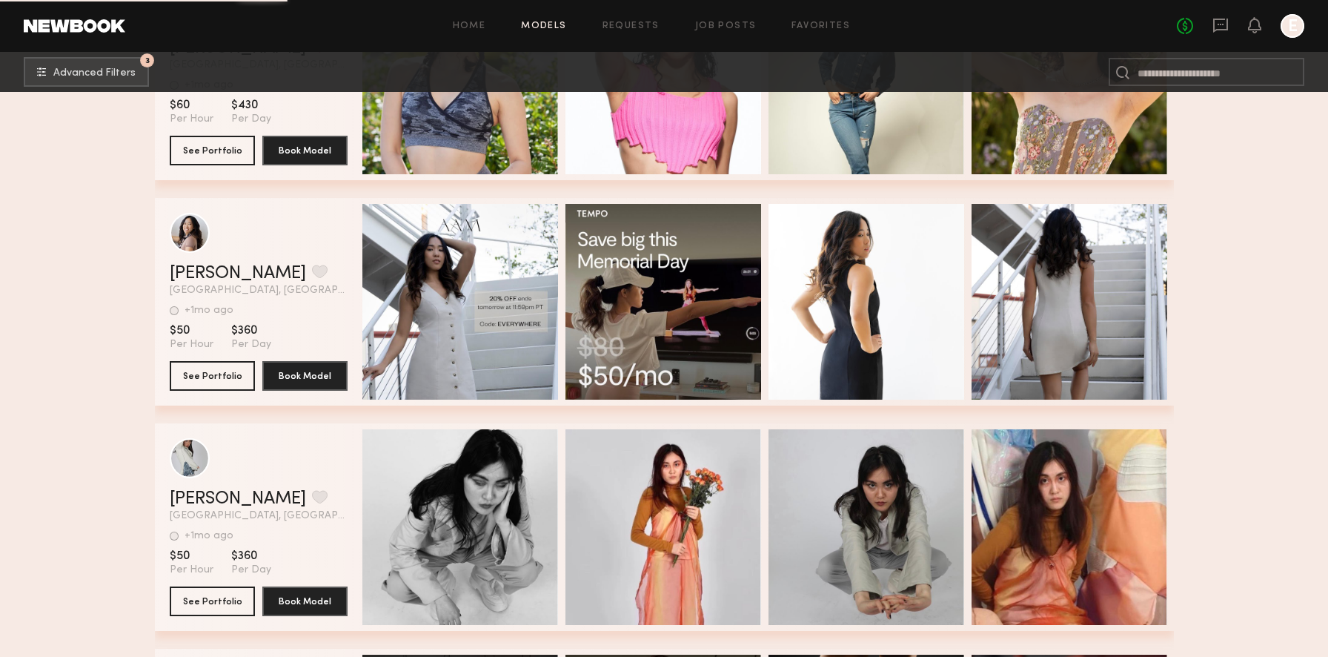
scroll to position [15333, 0]
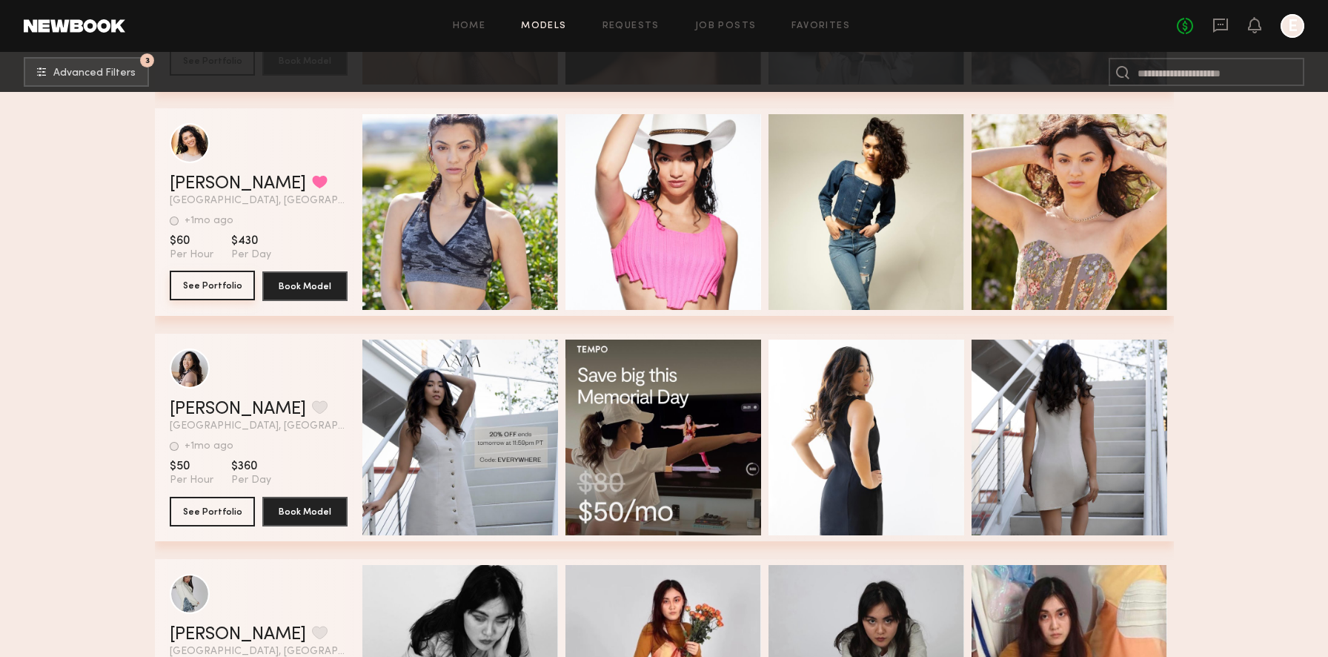
click at [231, 283] on button "See Portfolio" at bounding box center [212, 286] width 85 height 30
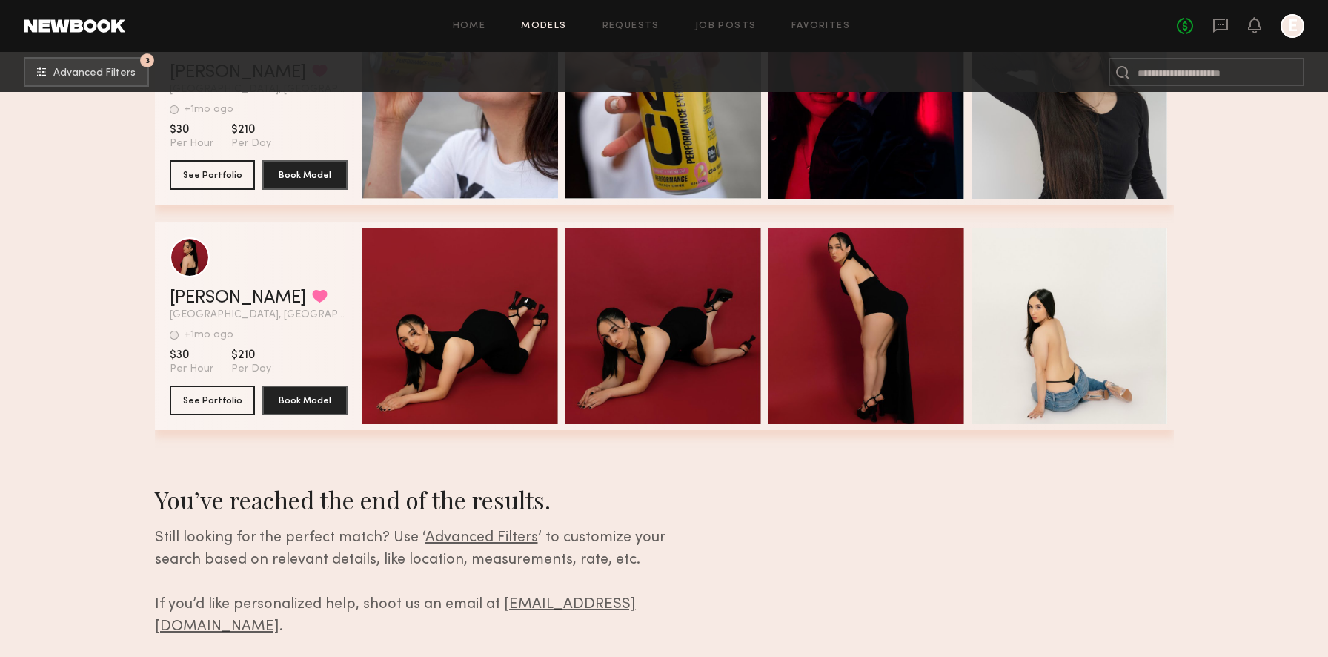
scroll to position [17947, 0]
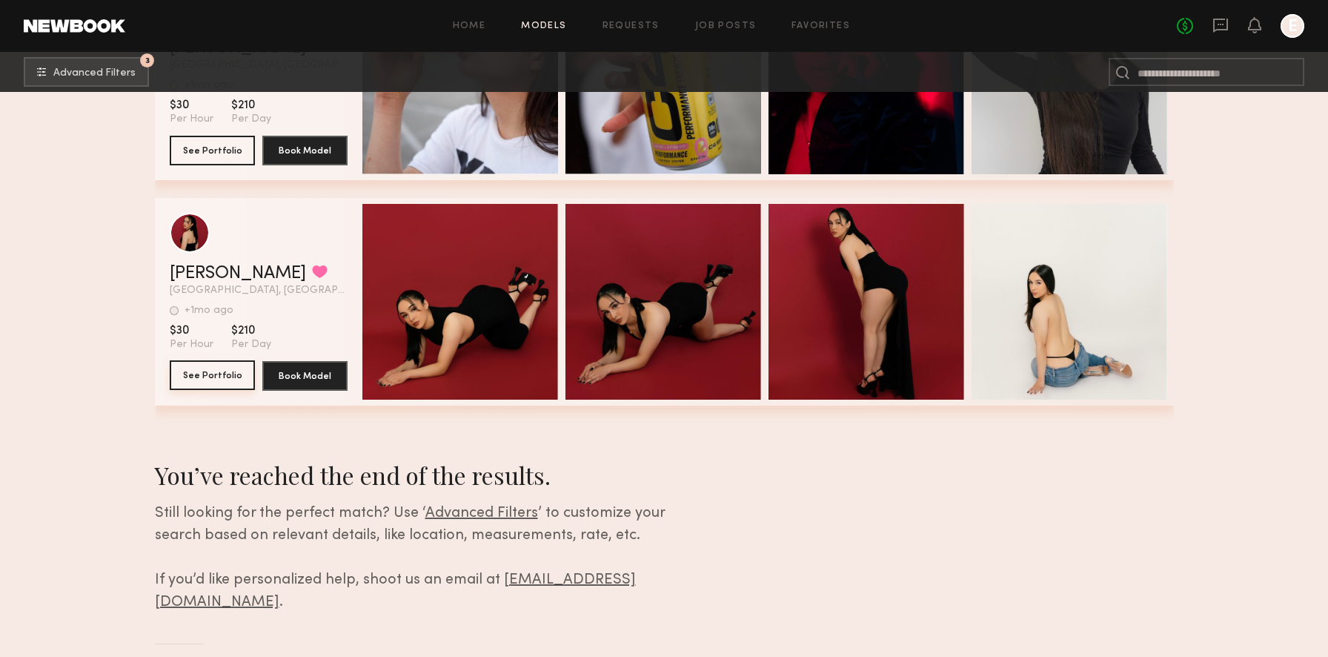
click at [193, 367] on button "See Portfolio" at bounding box center [212, 375] width 85 height 30
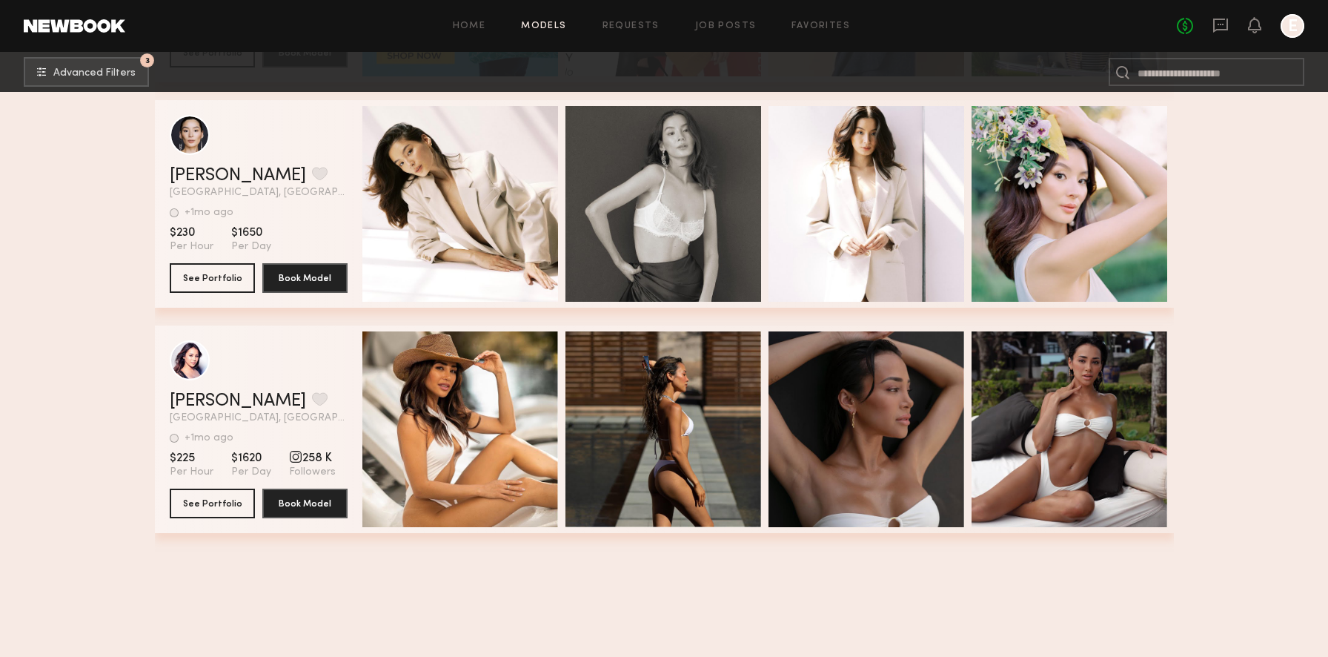
scroll to position [0, 0]
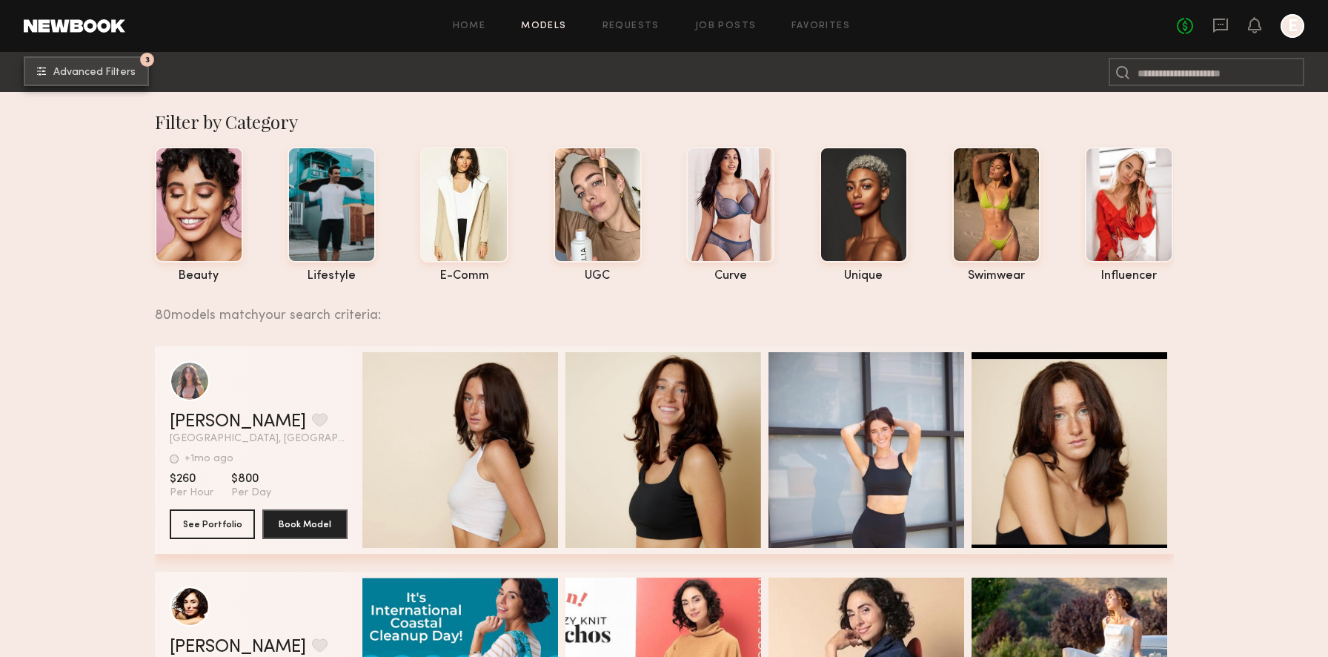
click at [108, 70] on span "Advanced Filters" at bounding box center [94, 72] width 82 height 10
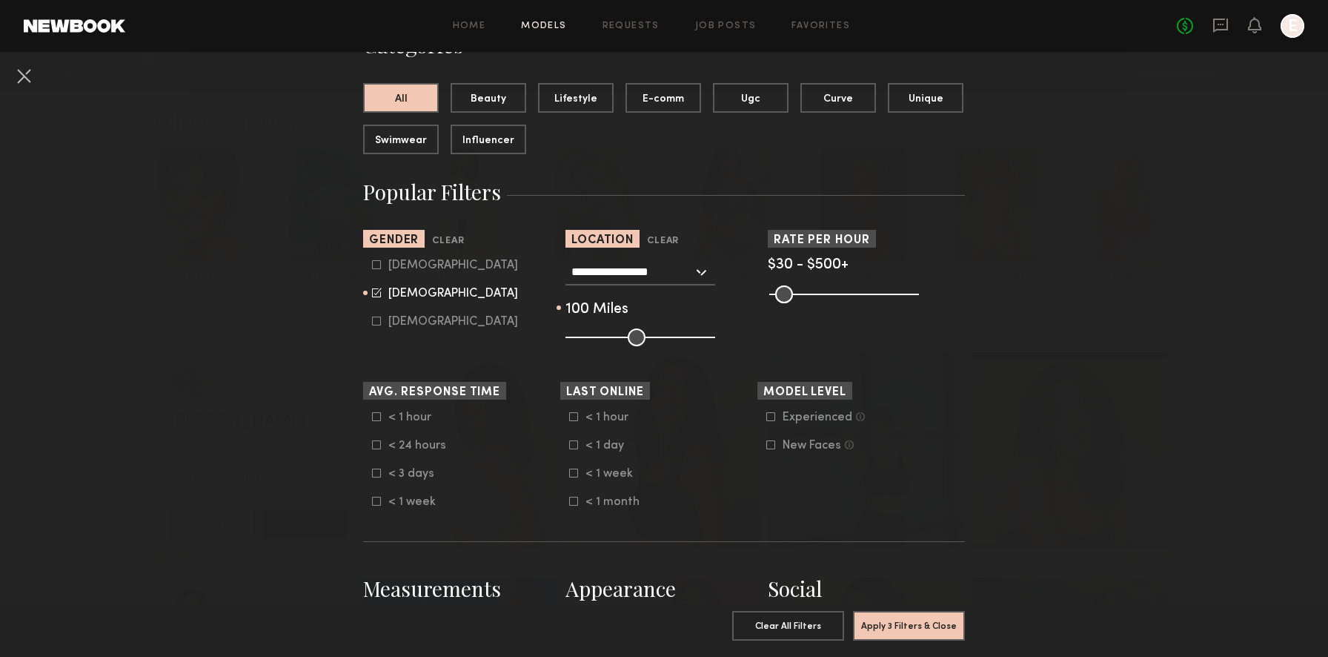
scroll to position [176, 0]
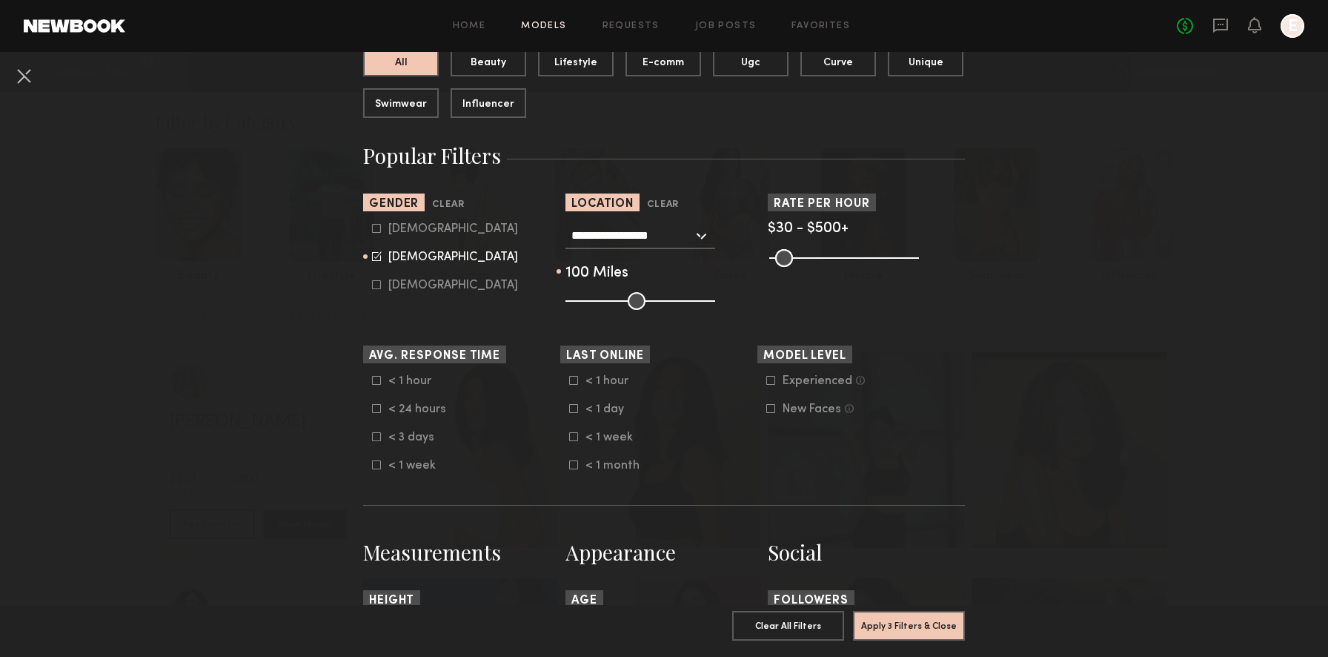
click at [701, 232] on div "**********" at bounding box center [640, 235] width 150 height 27
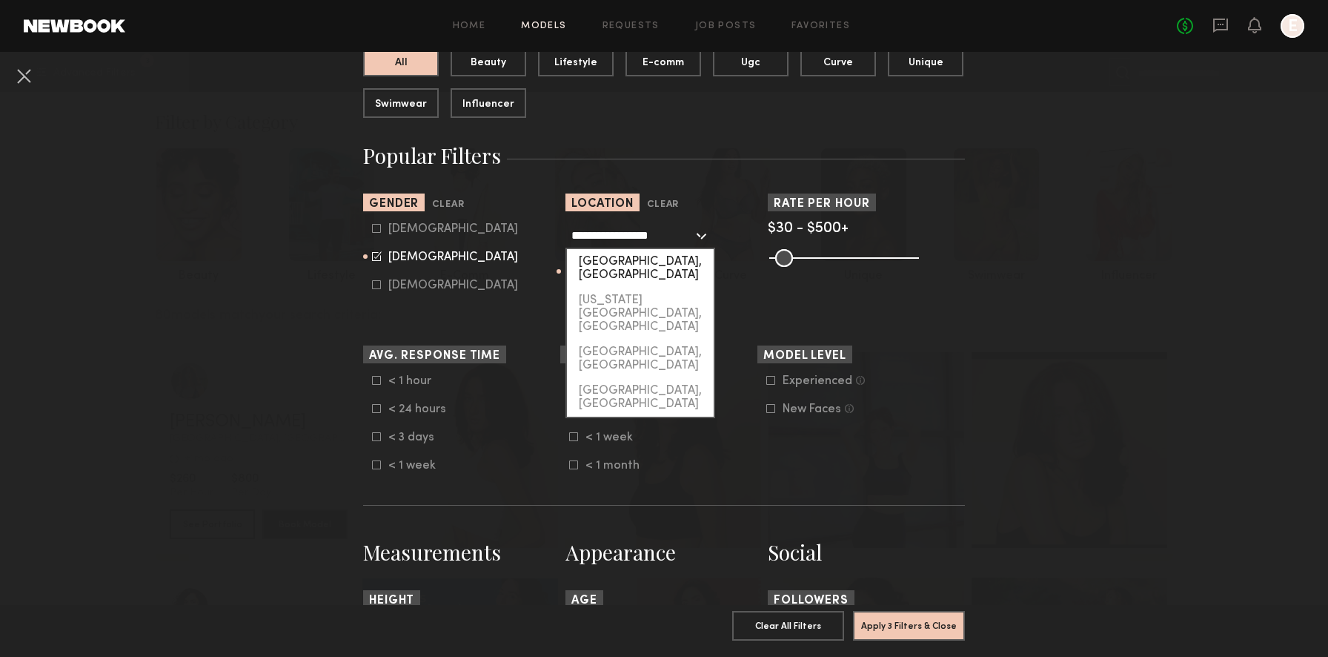
click at [660, 262] on div "Los Angeles, CA" at bounding box center [640, 268] width 147 height 39
type input "**********"
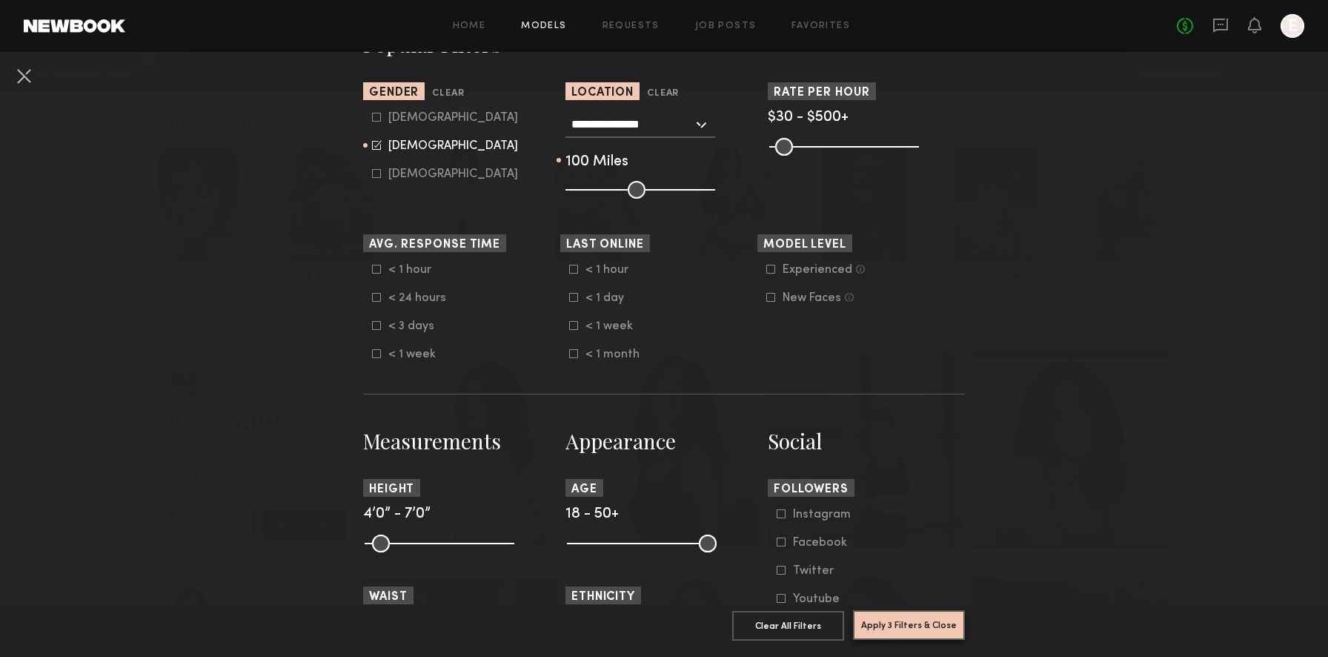
scroll to position [319, 0]
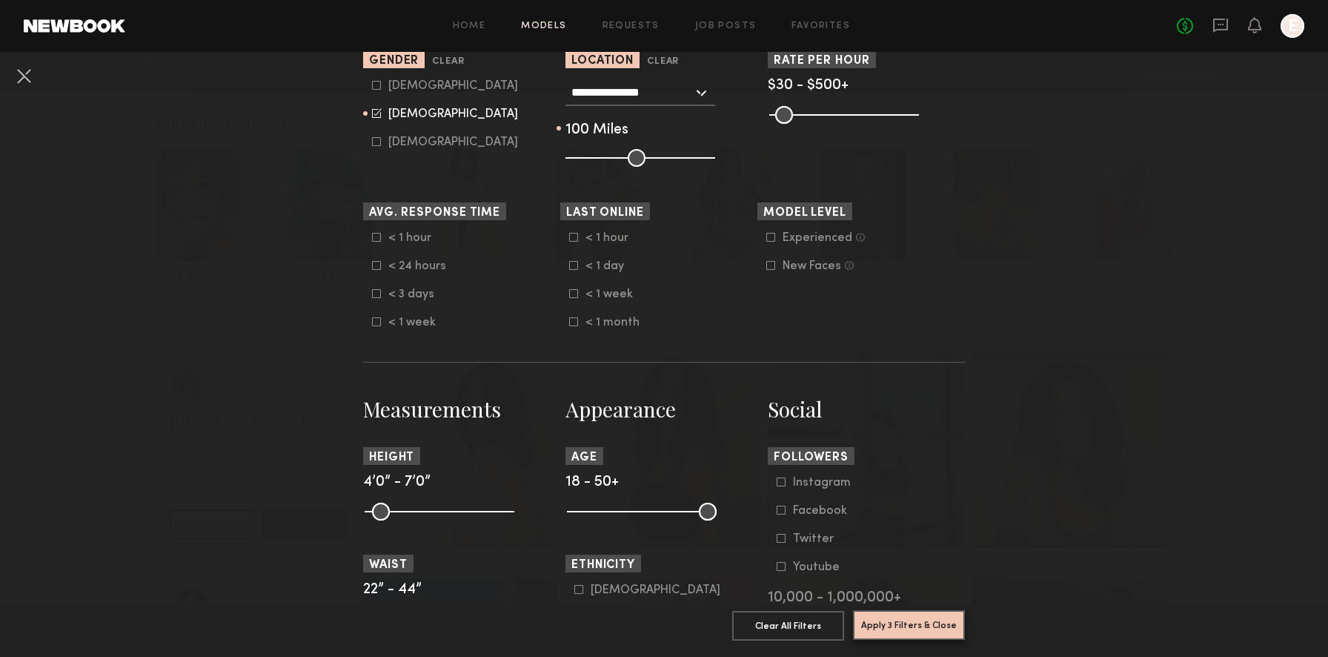
click at [899, 624] on button "Apply 3 Filters & Close" at bounding box center [909, 625] width 112 height 30
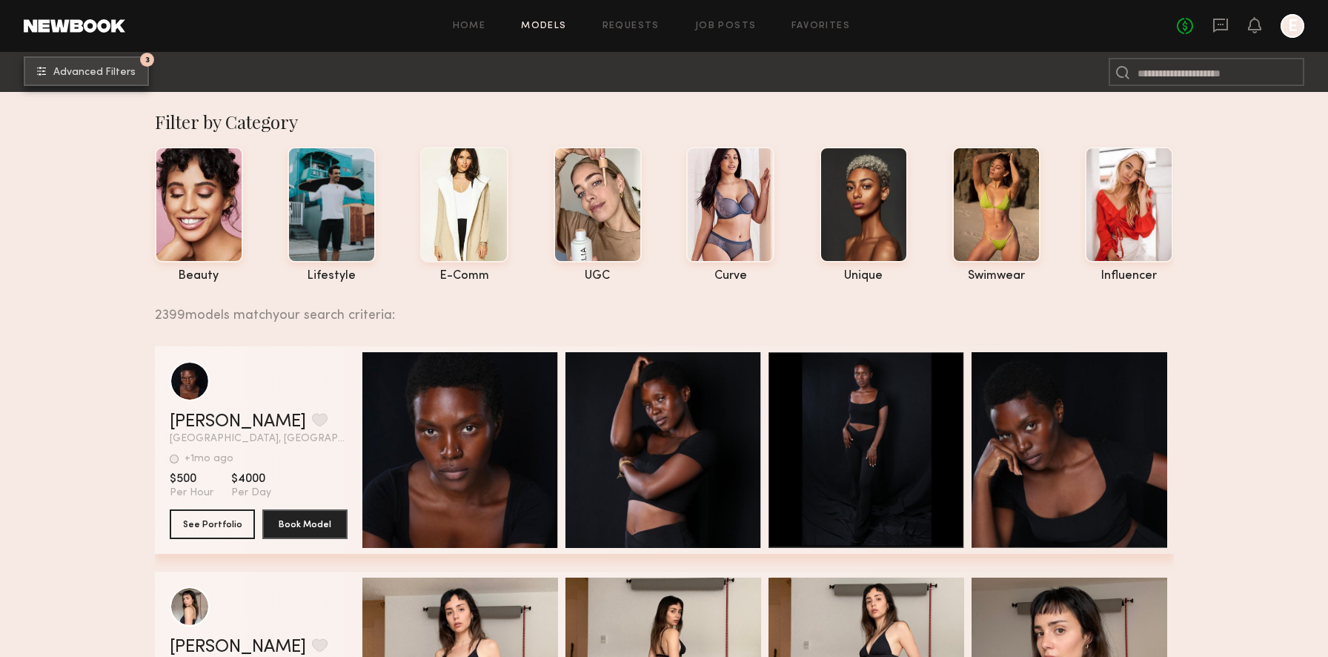
click at [67, 68] on span "Advanced Filters" at bounding box center [94, 72] width 82 height 10
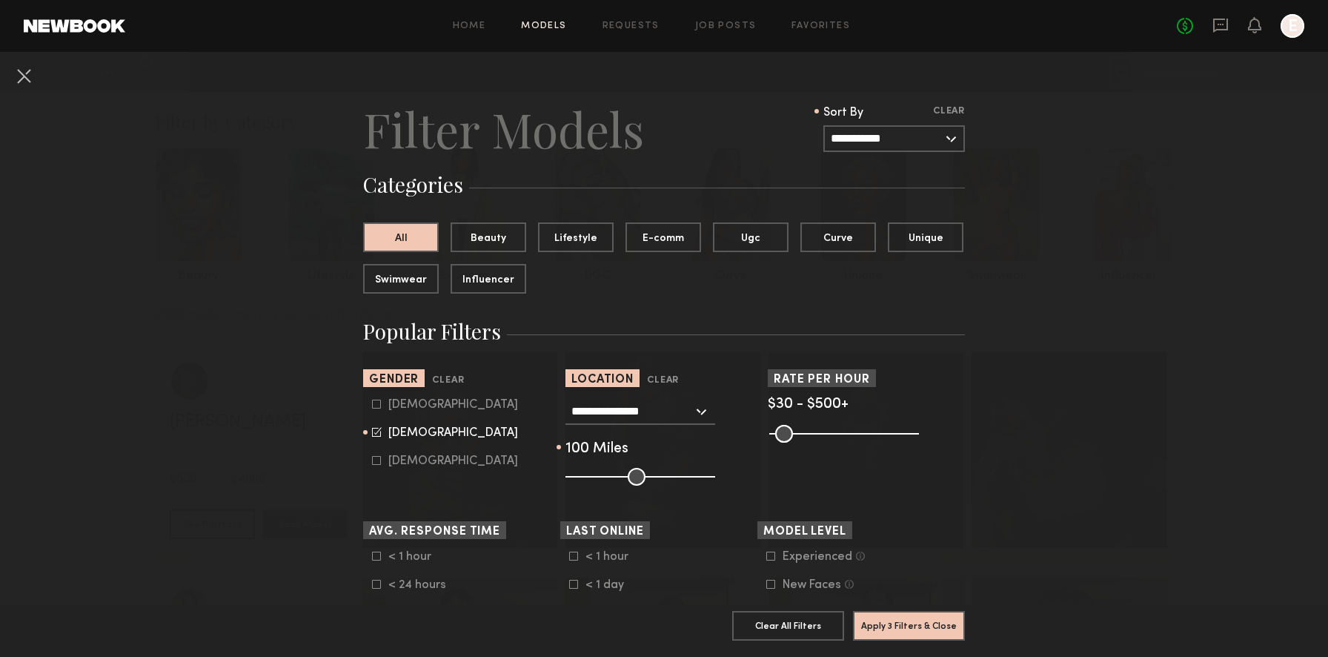
click at [874, 140] on input "**********" at bounding box center [894, 138] width 142 height 27
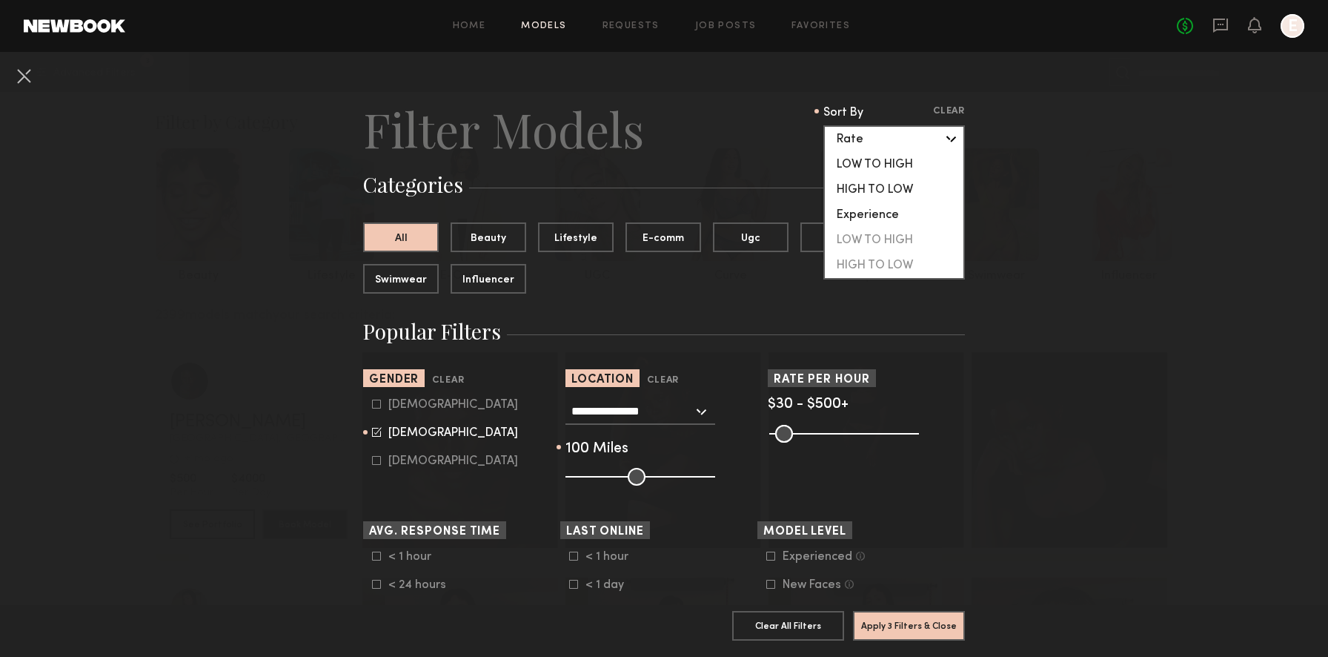
click at [871, 162] on div "LOW TO HIGH" at bounding box center [894, 164] width 139 height 25
type input "**********"
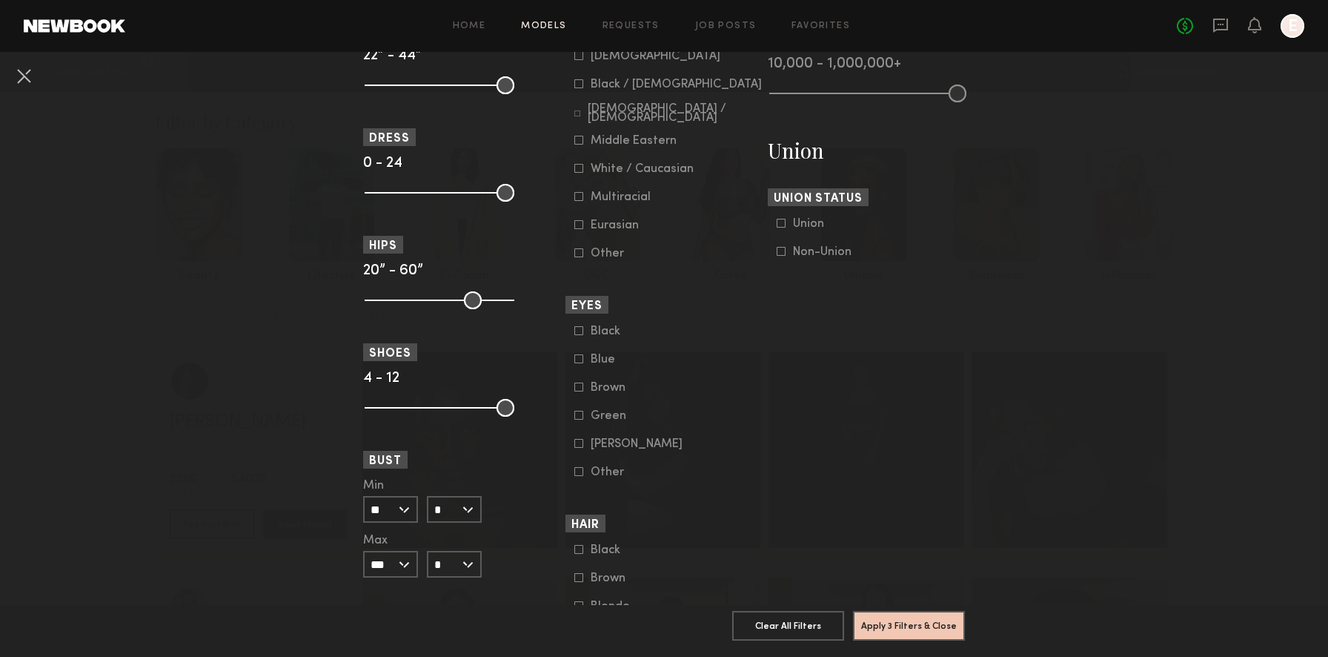
scroll to position [1026, 0]
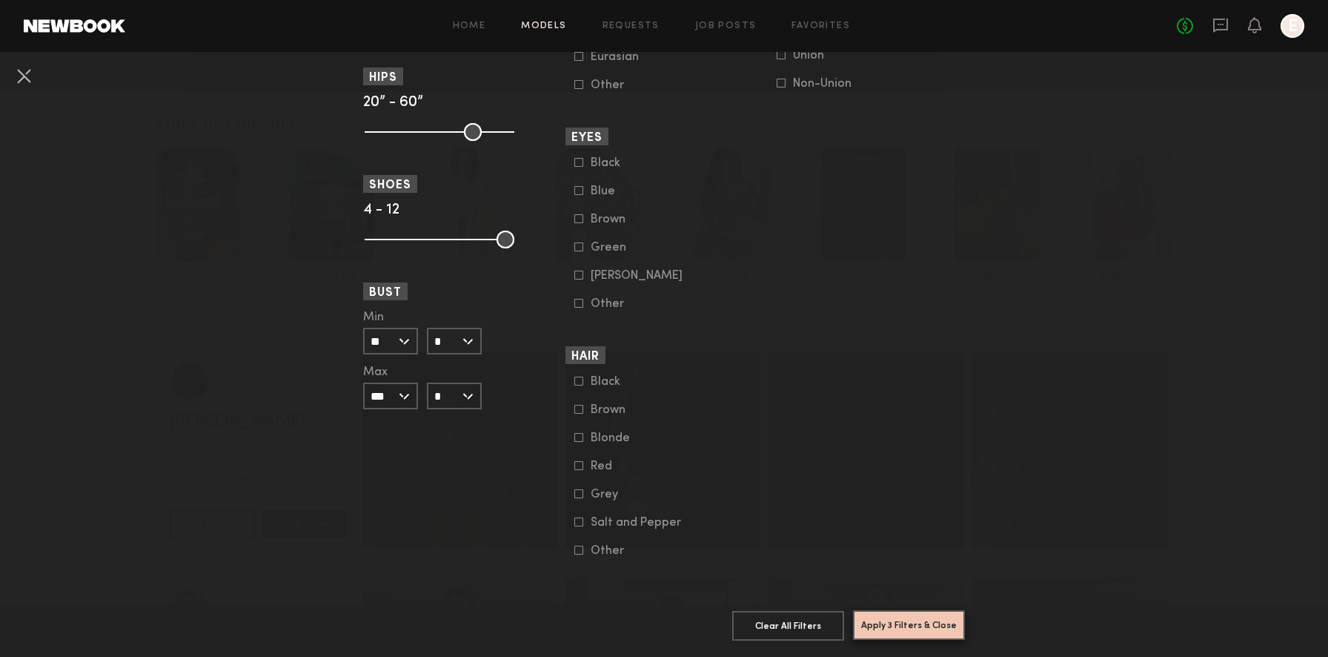
click at [919, 626] on button "Apply 3 Filters & Close" at bounding box center [909, 625] width 112 height 30
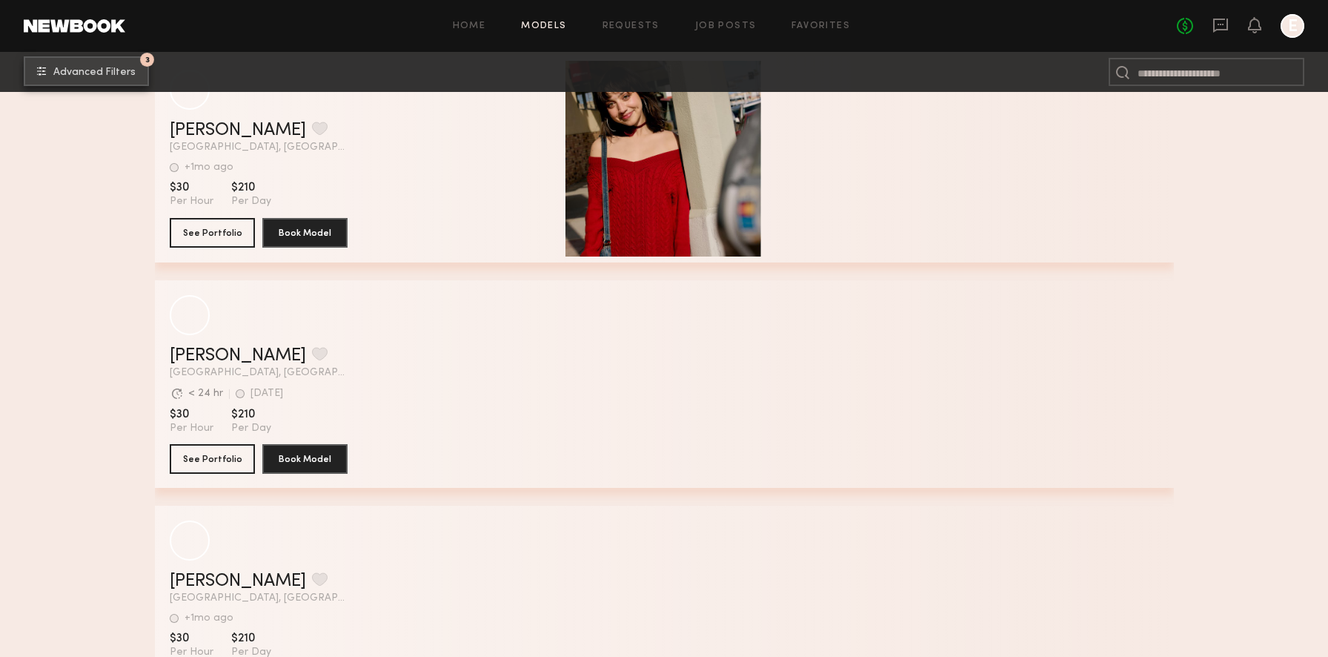
scroll to position [3749, 0]
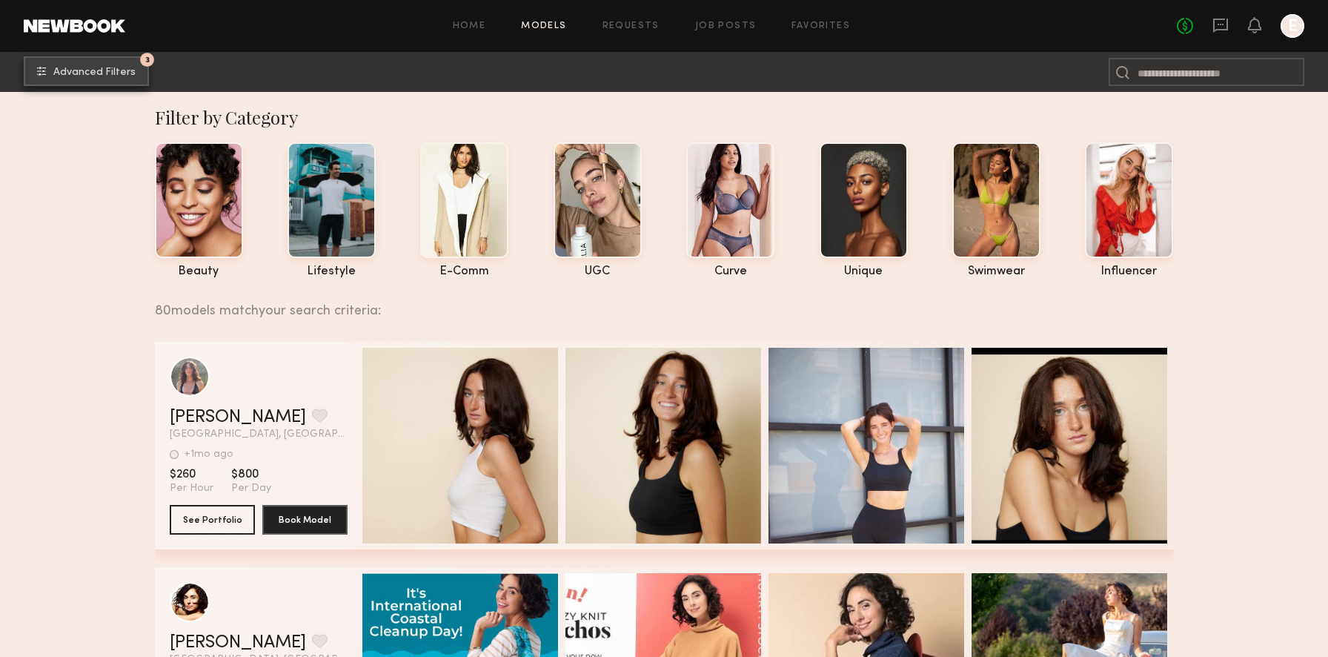
scroll to position [11, 0]
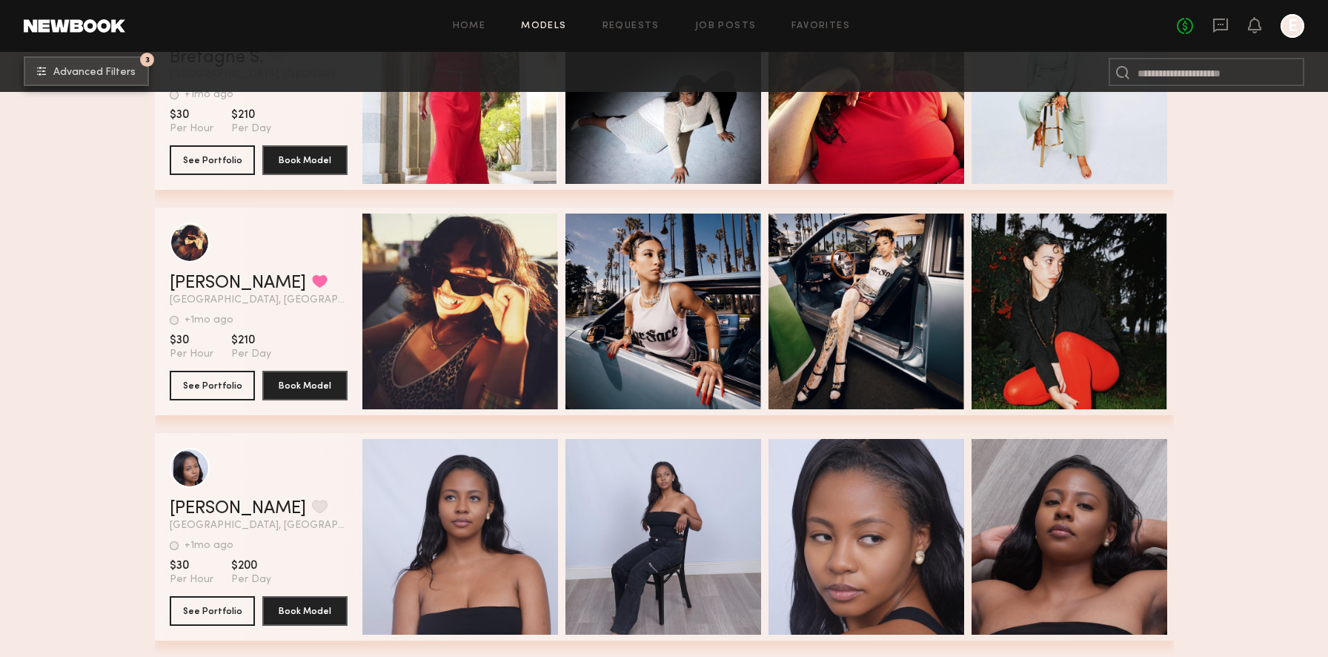
scroll to position [491, 0]
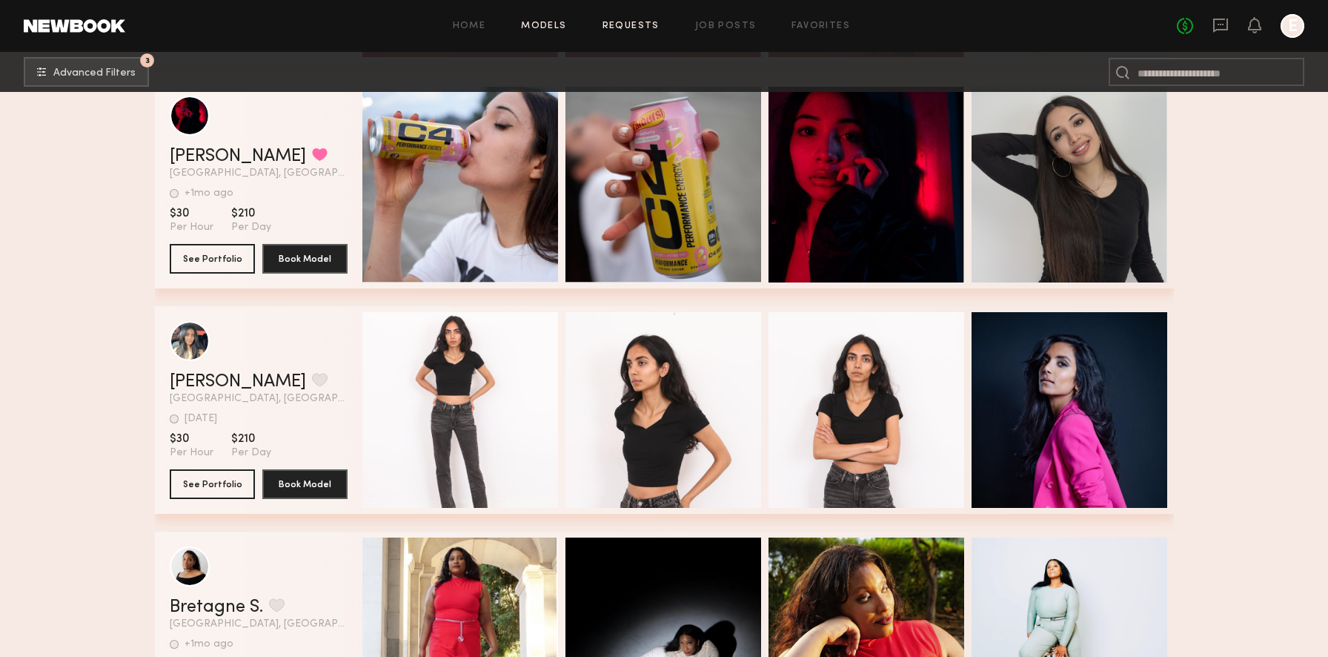
click at [650, 25] on link "Requests" at bounding box center [631, 26] width 57 height 10
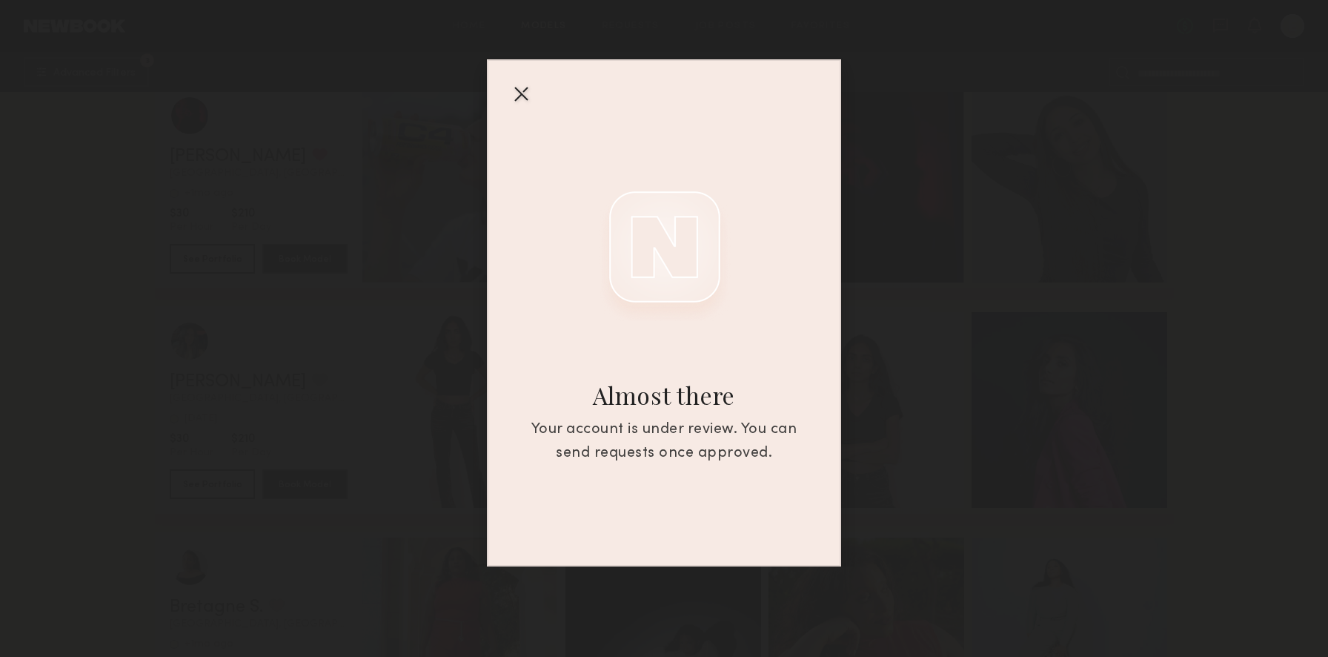
click at [524, 87] on div at bounding box center [521, 94] width 24 height 24
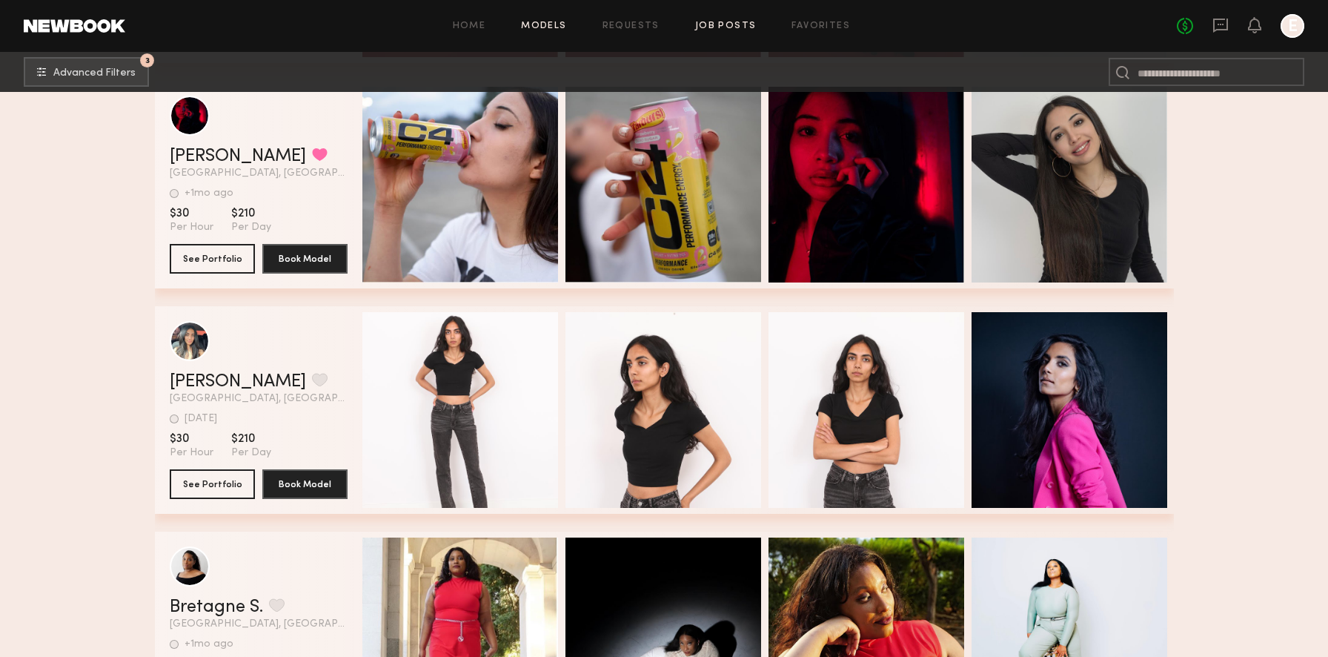
click at [714, 25] on link "Job Posts" at bounding box center [726, 26] width 62 height 10
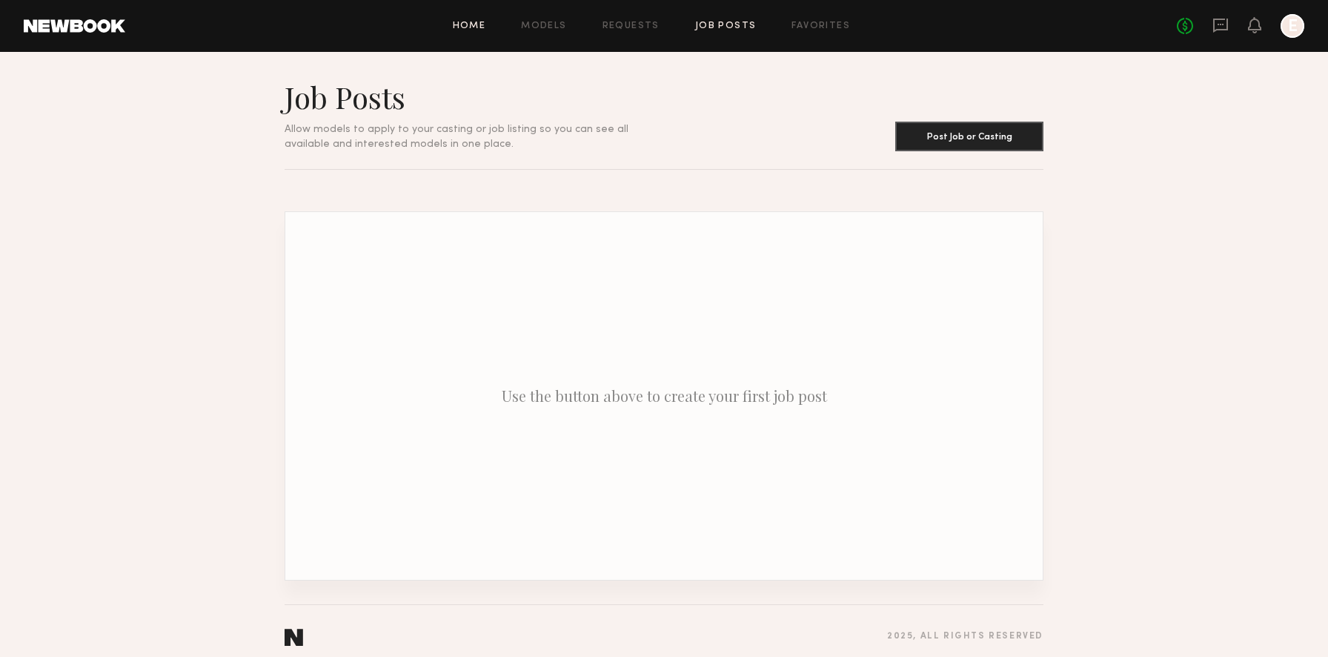
click at [465, 26] on link "Home" at bounding box center [469, 26] width 33 height 10
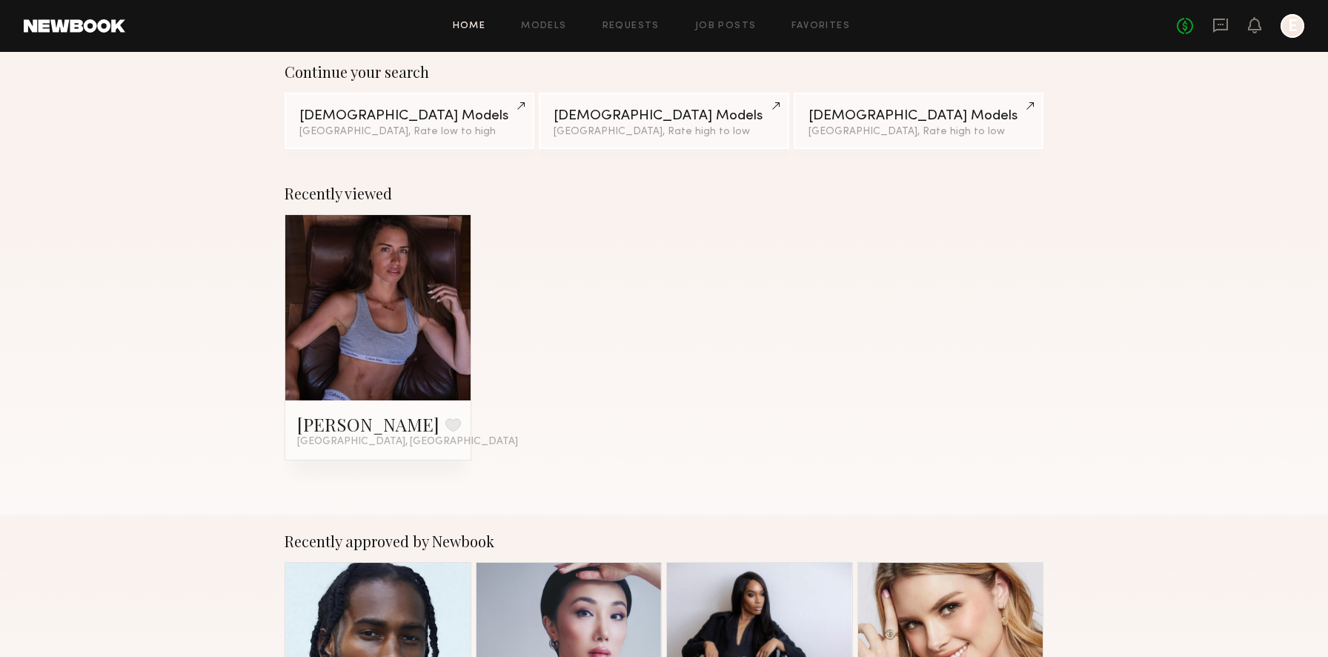
scroll to position [147, 0]
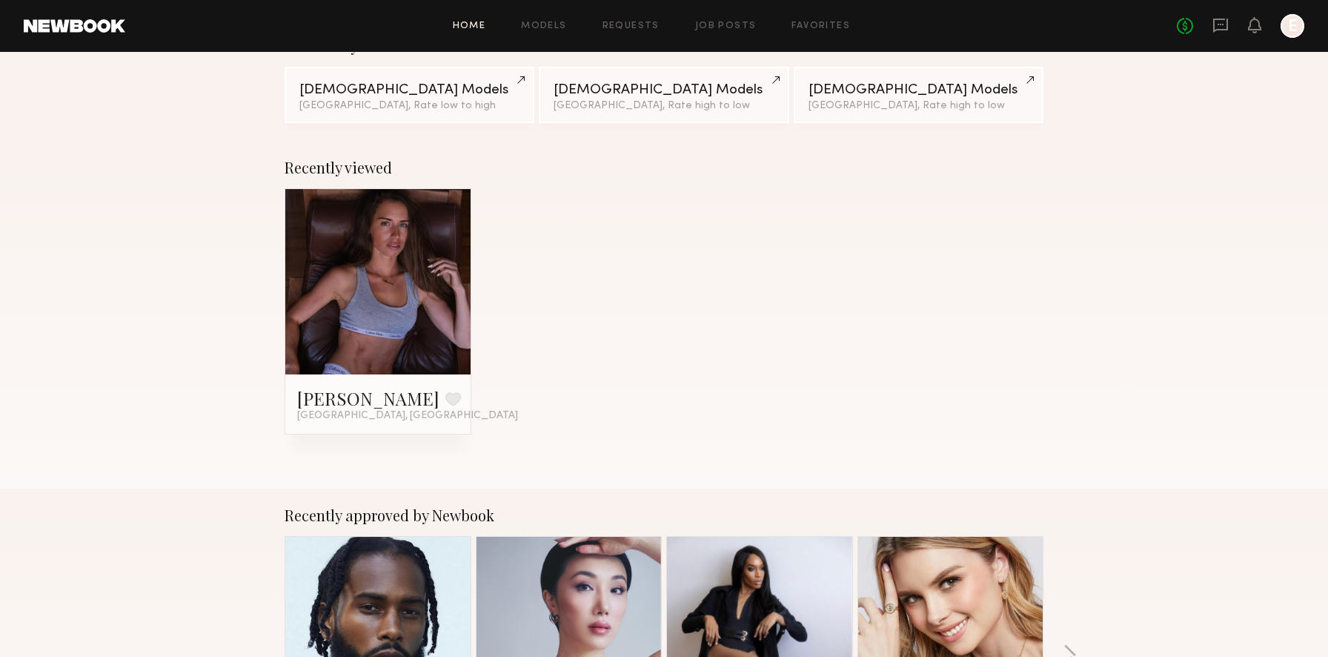
click at [398, 315] on link at bounding box center [378, 281] width 90 height 185
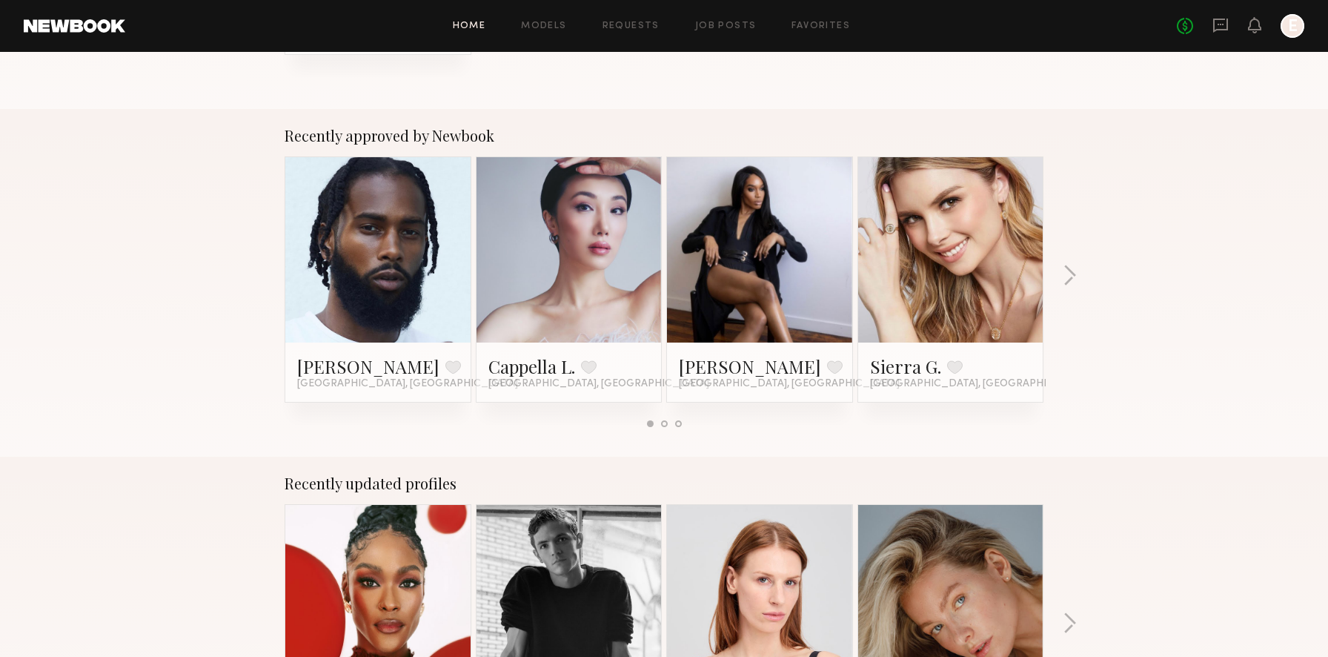
scroll to position [602, 0]
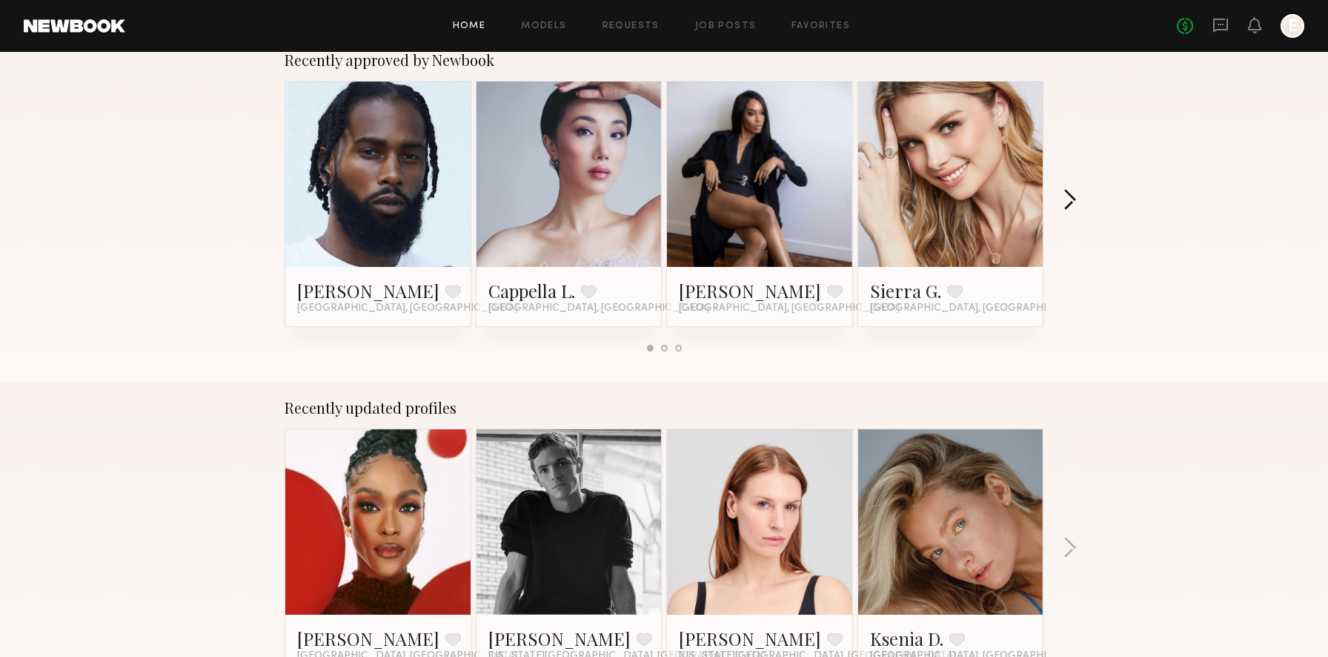
click at [1072, 197] on button "button" at bounding box center [1070, 201] width 14 height 24
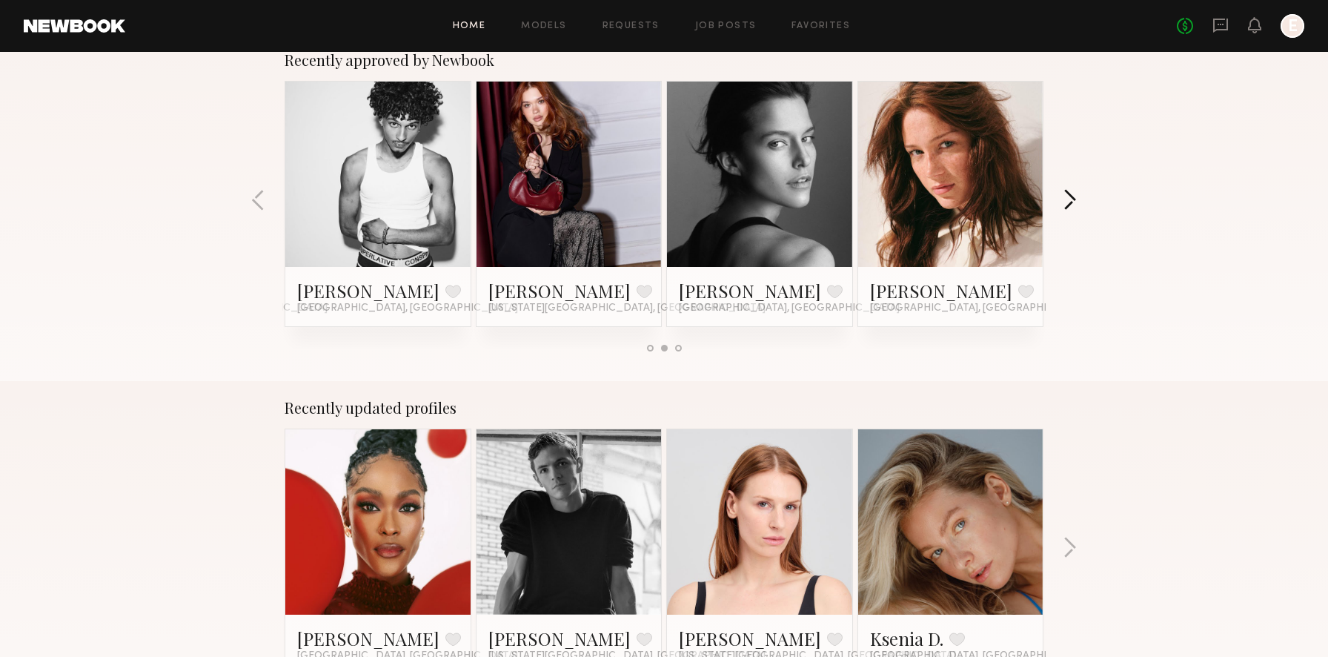
click at [1072, 197] on button "button" at bounding box center [1070, 201] width 14 height 24
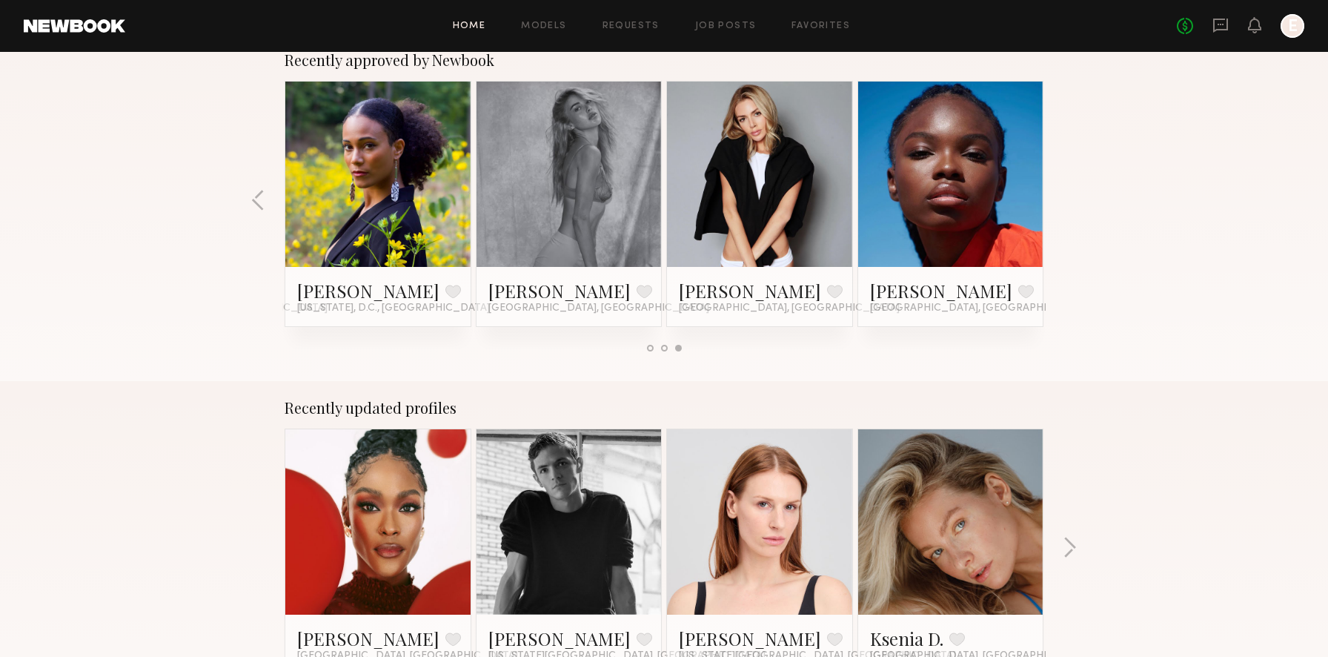
click at [249, 199] on div "Recently approved by Newbook Allante B. Favorite Los Angeles, CA Cappella L. Fa…" at bounding box center [664, 207] width 1328 height 348
click at [260, 204] on button "button" at bounding box center [258, 201] width 14 height 24
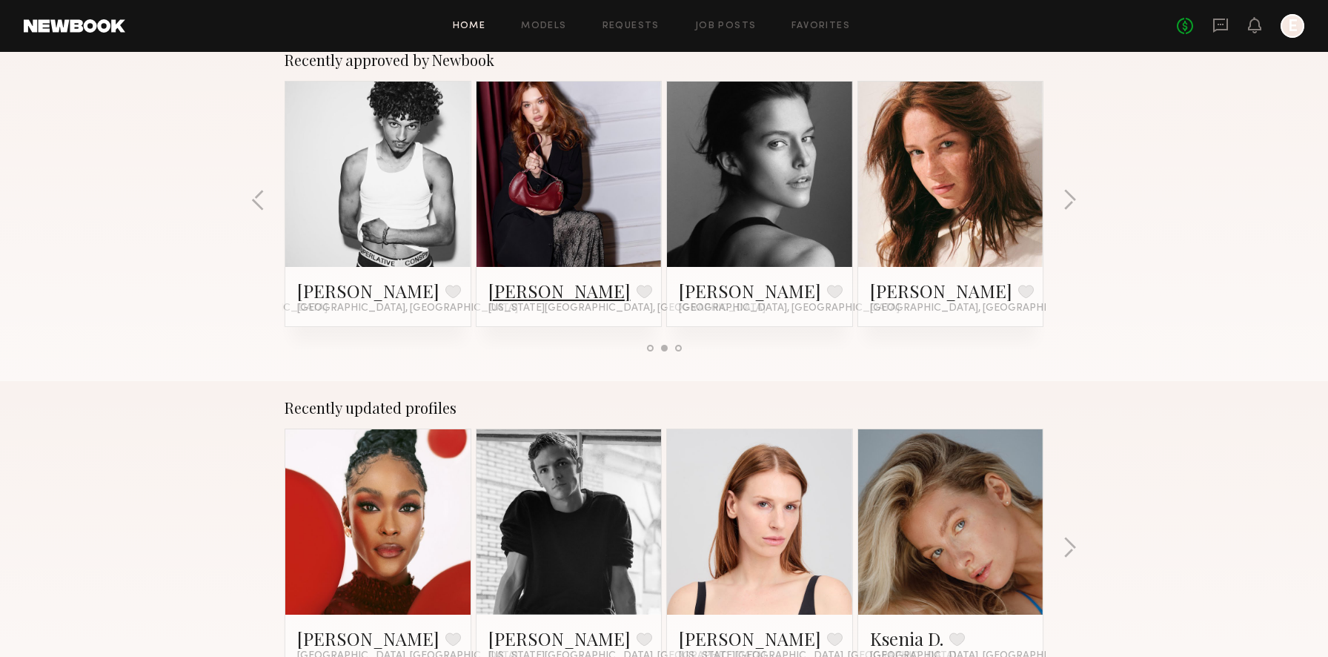
click at [551, 292] on link "Adelina Y." at bounding box center [559, 291] width 142 height 24
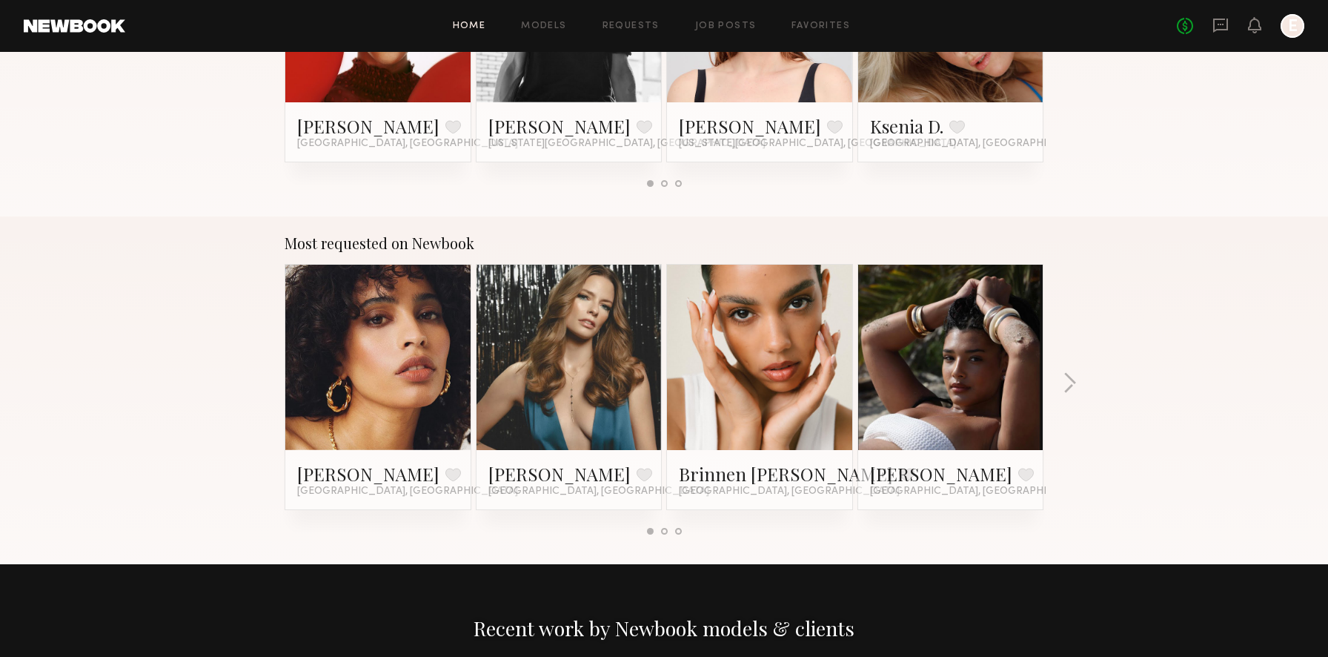
scroll to position [1244, 0]
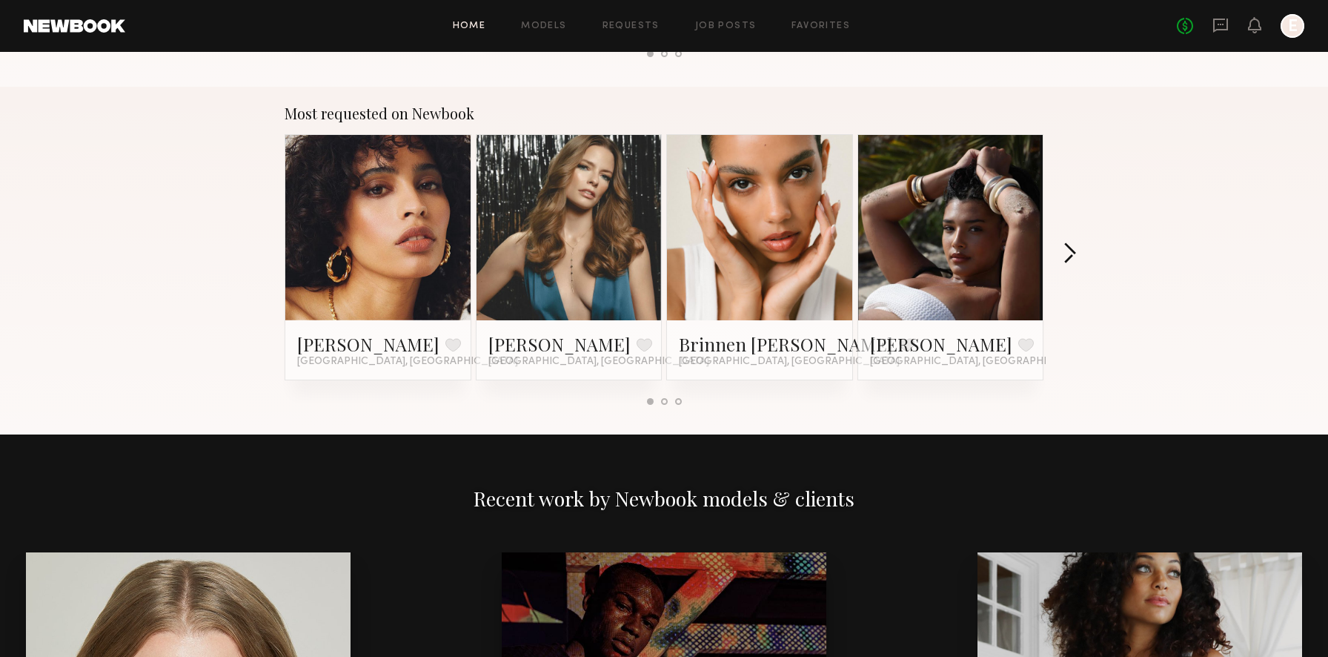
click at [1071, 251] on button "button" at bounding box center [1070, 254] width 14 height 24
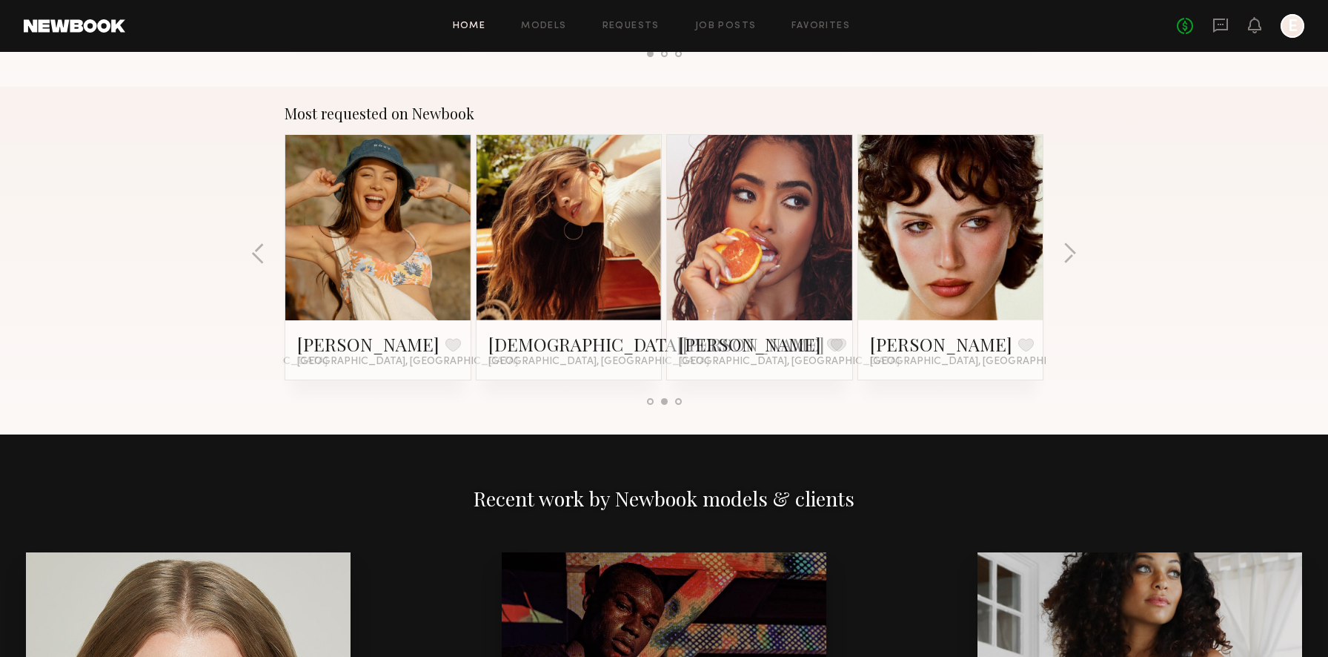
click at [590, 261] on link at bounding box center [569, 227] width 90 height 185
click at [1074, 251] on button "button" at bounding box center [1070, 254] width 14 height 24
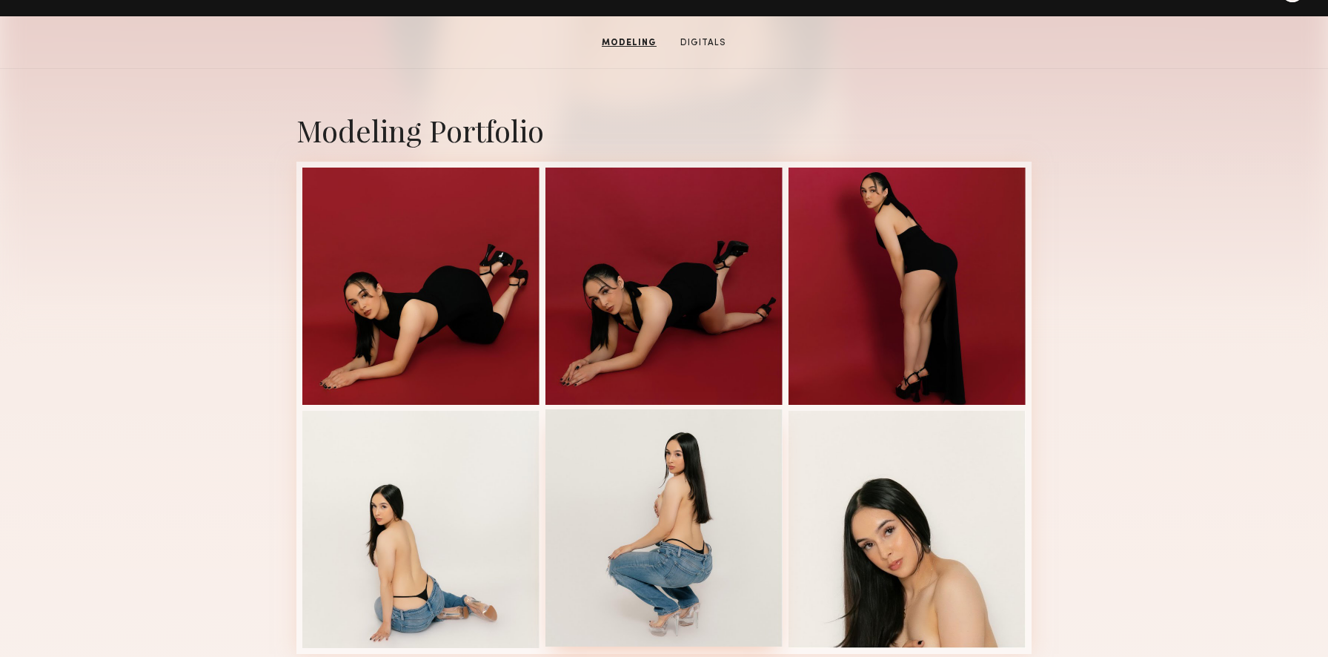
scroll to position [50, 0]
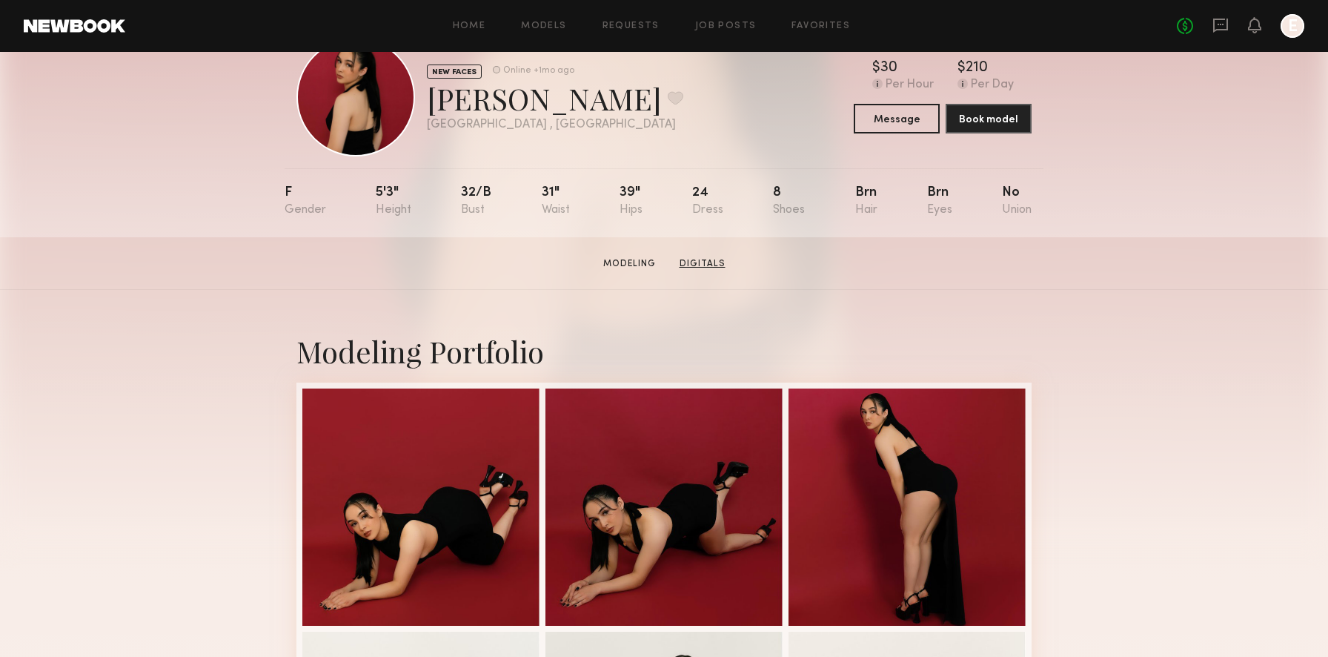
click at [690, 262] on link "Digitals" at bounding box center [703, 263] width 58 height 13
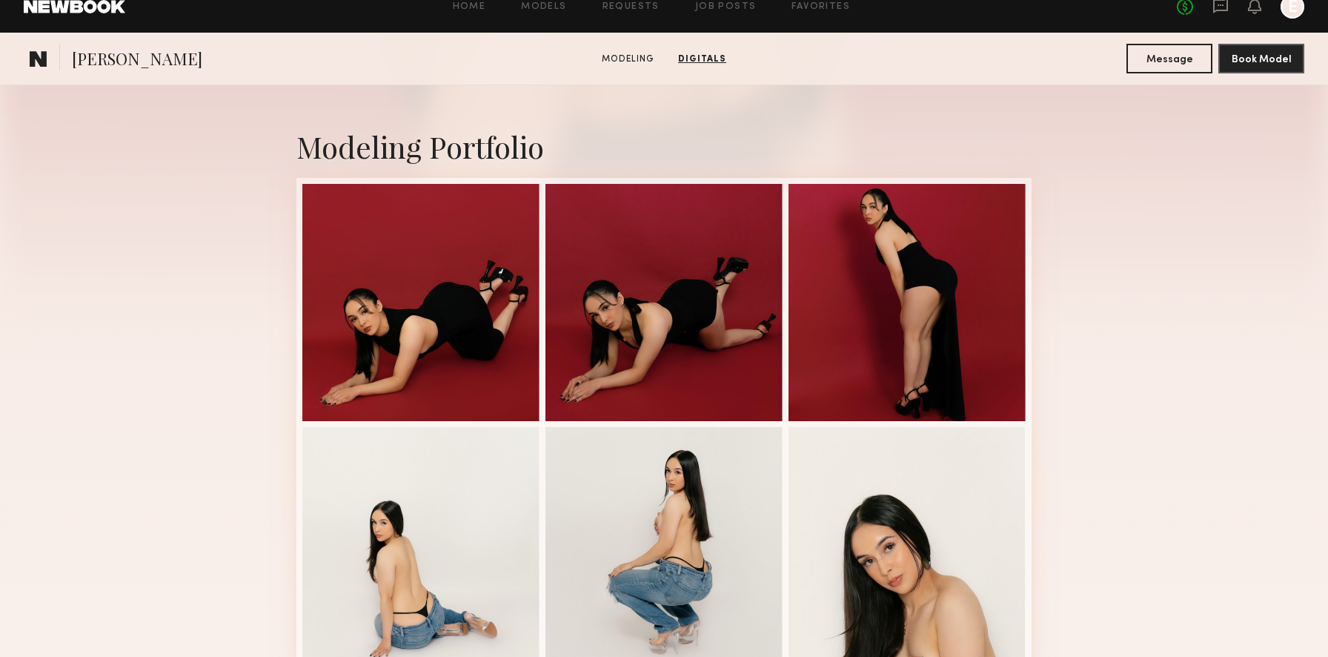
scroll to position [0, 0]
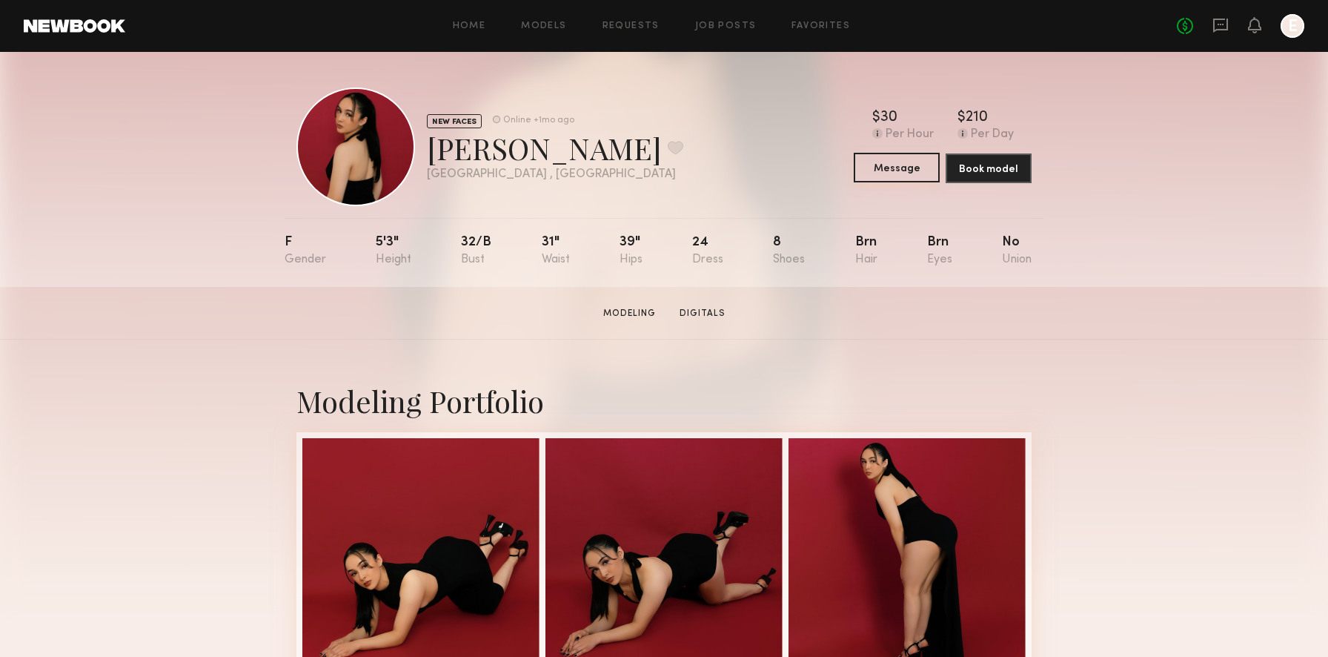
click at [900, 177] on button "Message" at bounding box center [897, 168] width 86 height 30
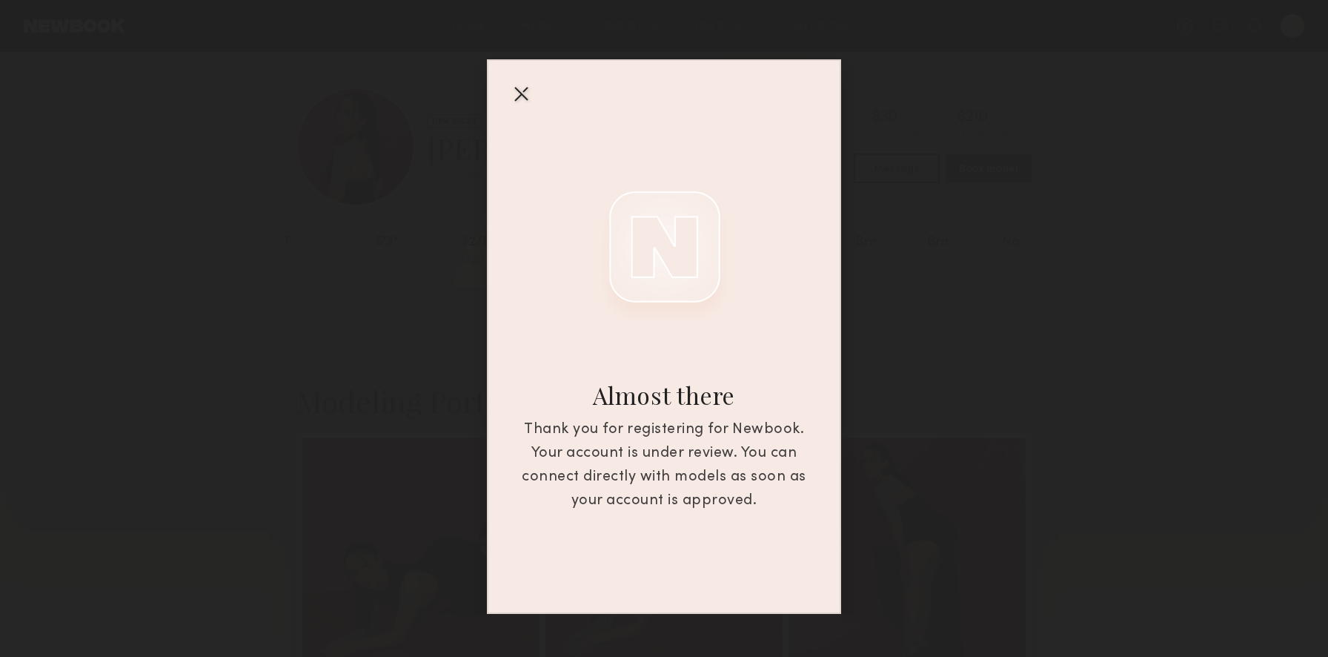
click at [523, 89] on div at bounding box center [521, 94] width 24 height 24
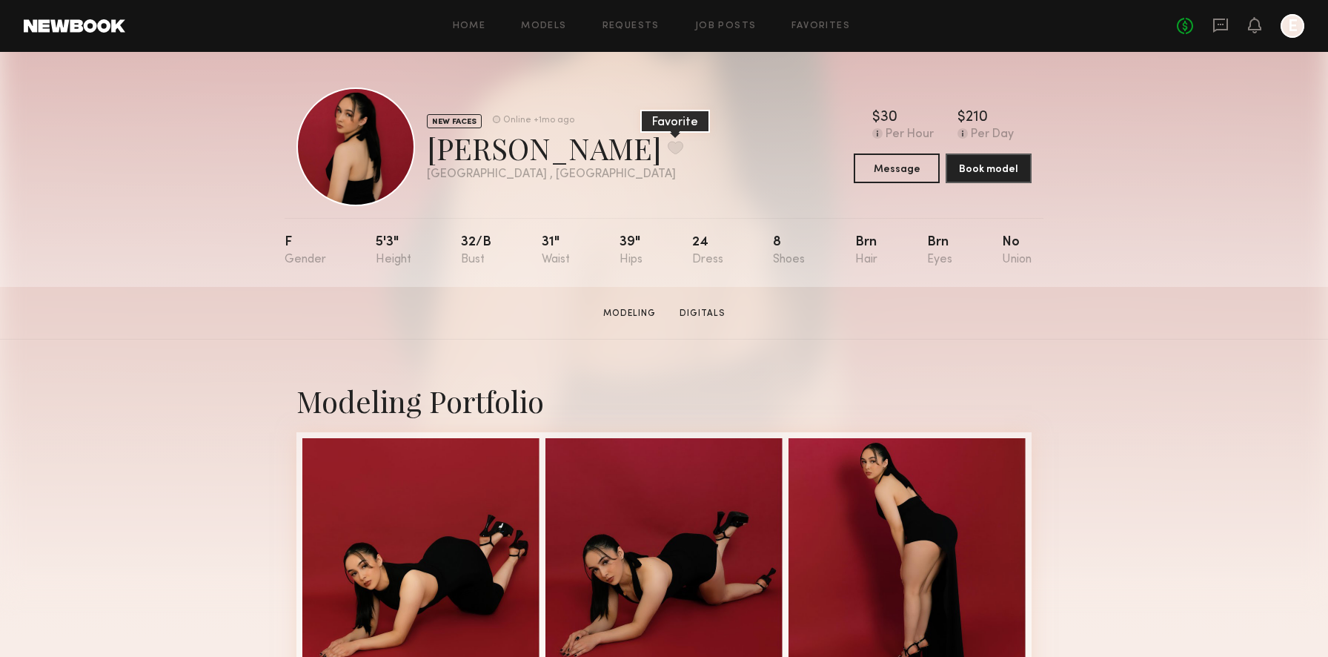
click at [668, 146] on button at bounding box center [676, 147] width 16 height 13
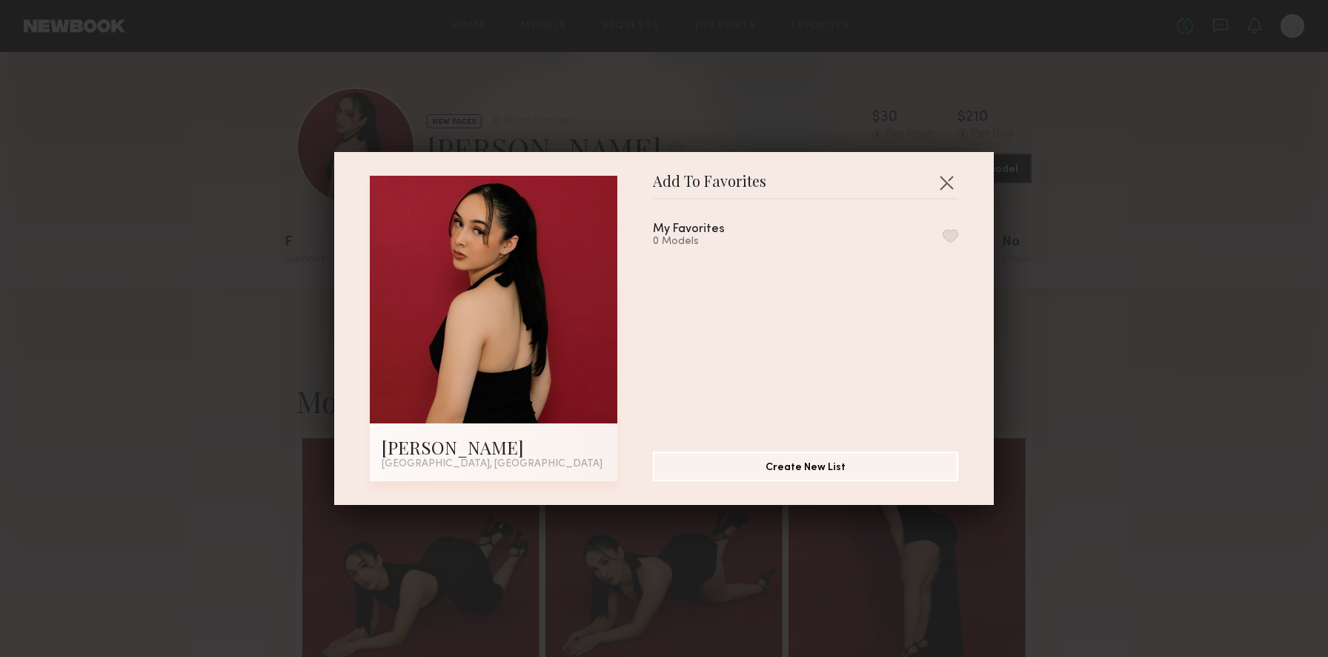
click at [949, 238] on button "button" at bounding box center [951, 235] width 16 height 13
click at [950, 178] on button "button" at bounding box center [947, 182] width 24 height 24
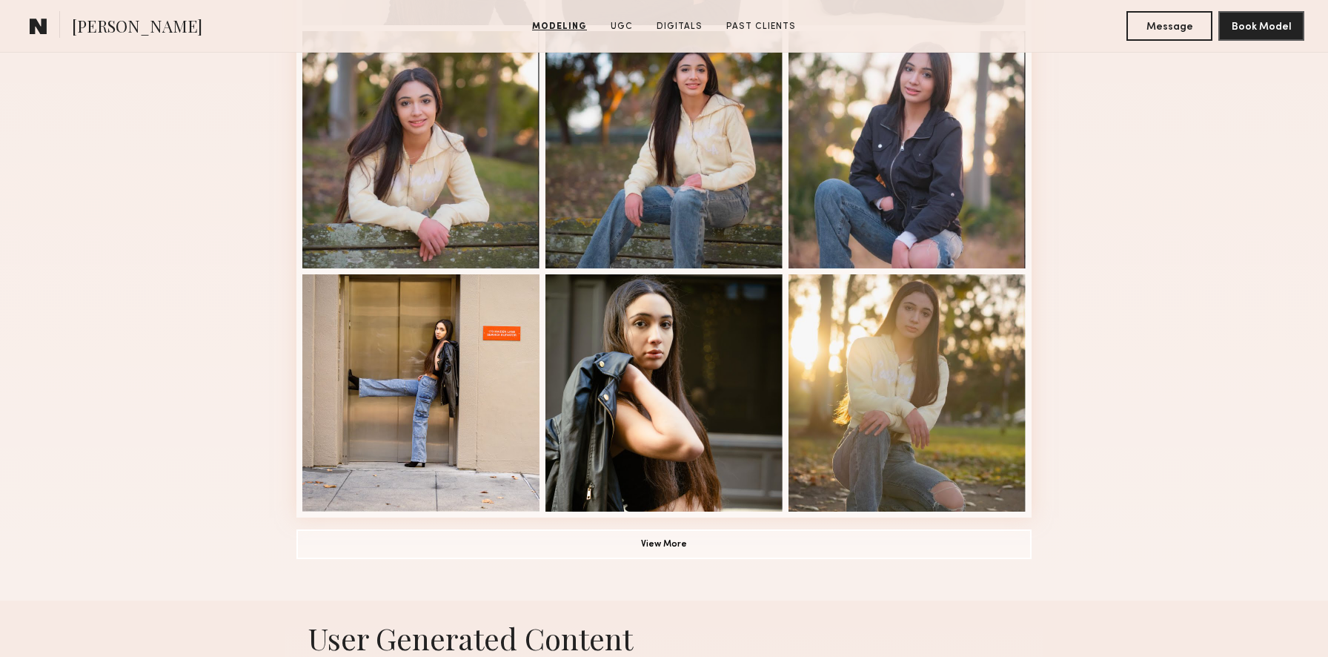
scroll to position [971, 0]
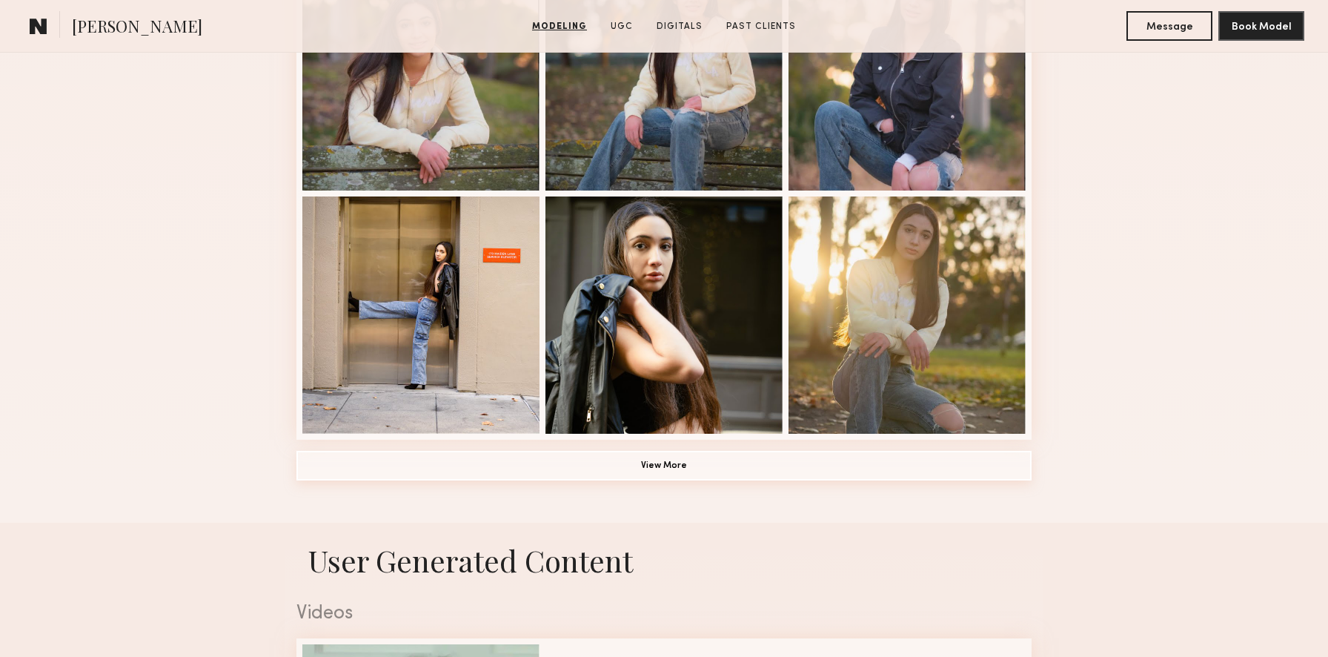
click at [650, 468] on button "View More" at bounding box center [663, 466] width 735 height 30
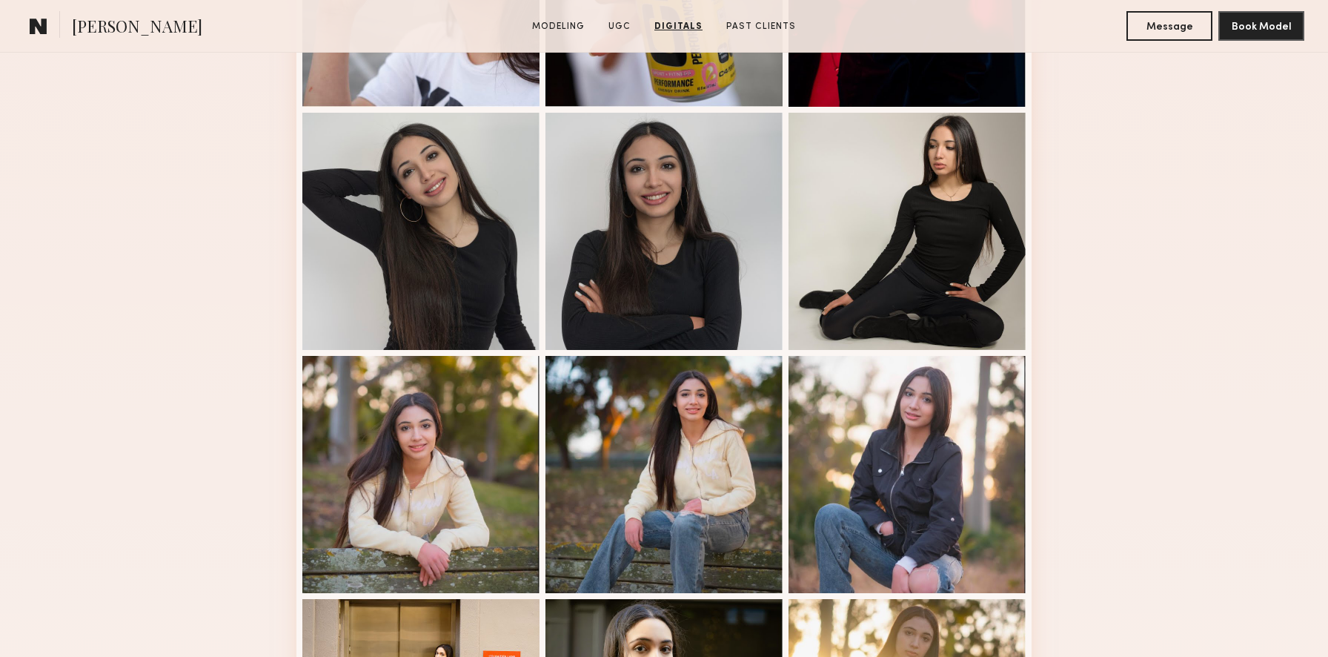
scroll to position [0, 0]
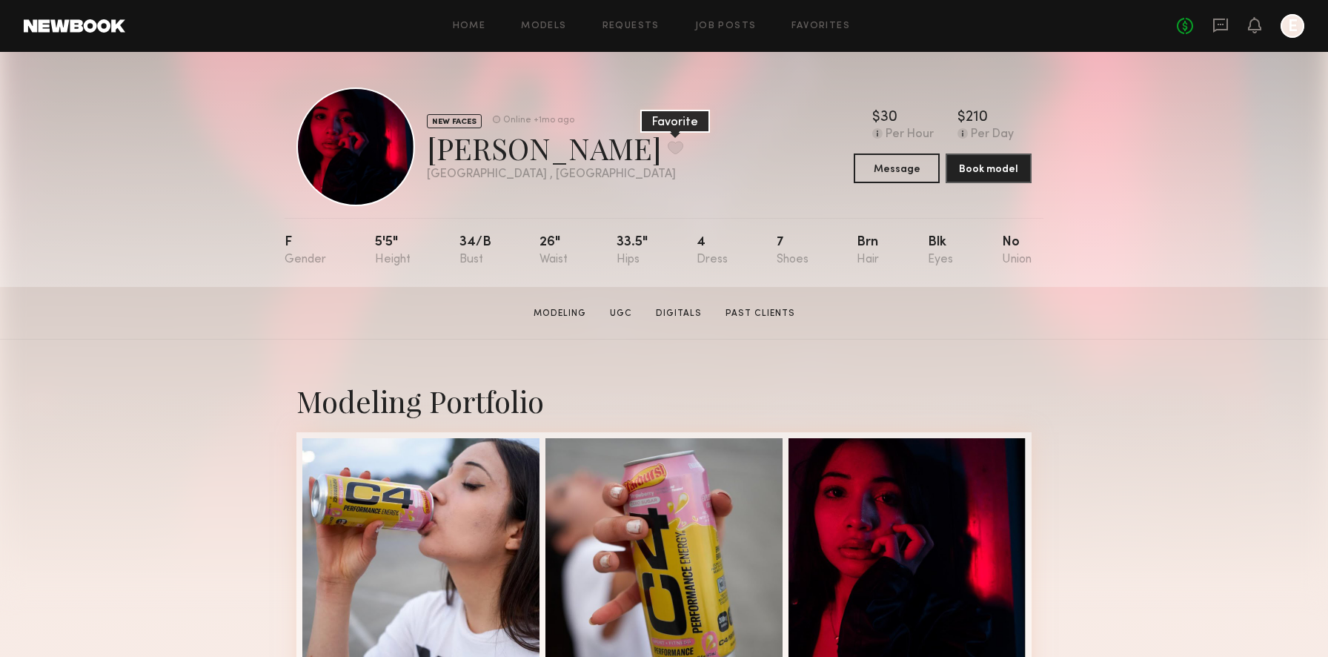
click at [668, 144] on button at bounding box center [676, 147] width 16 height 13
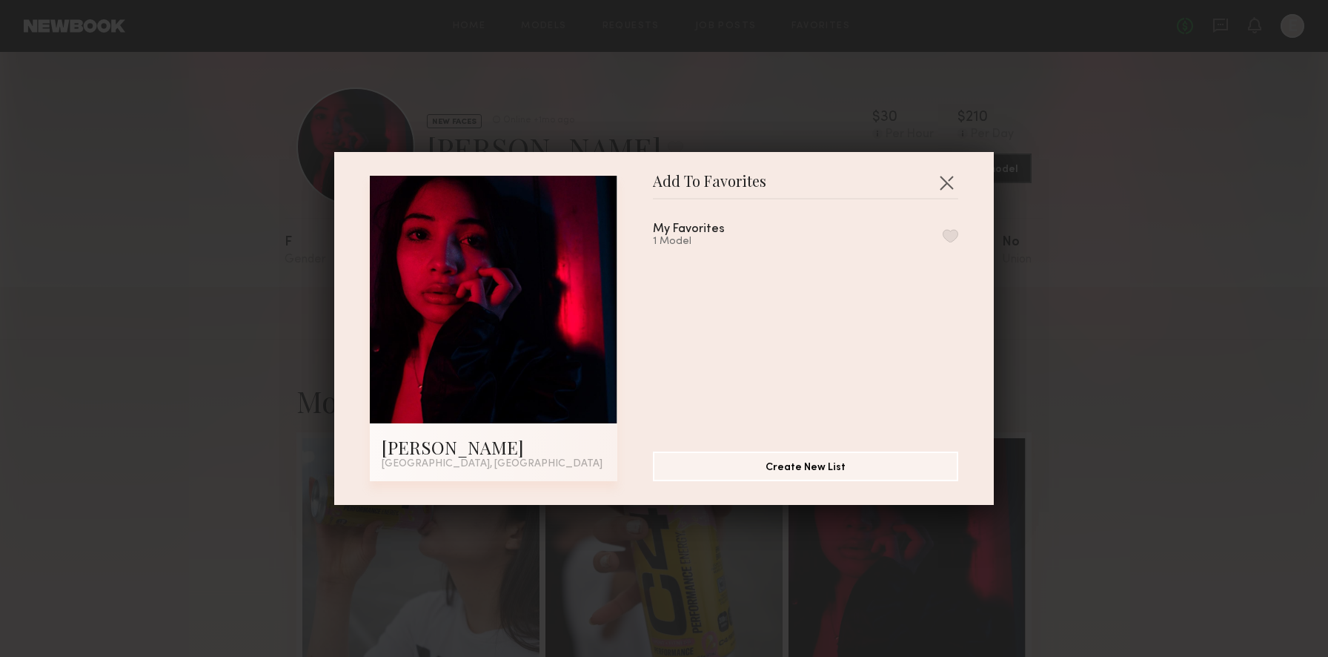
click at [955, 232] on button "button" at bounding box center [951, 235] width 16 height 13
click at [952, 176] on button "button" at bounding box center [947, 182] width 24 height 24
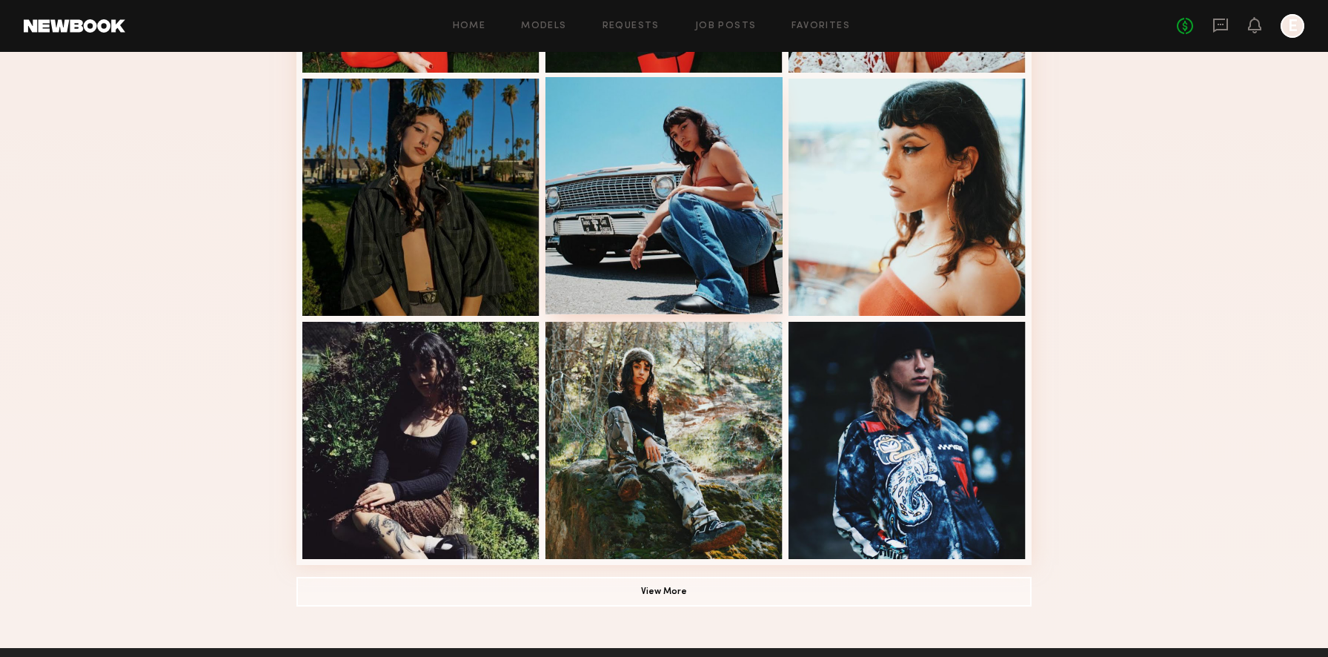
scroll to position [850, 0]
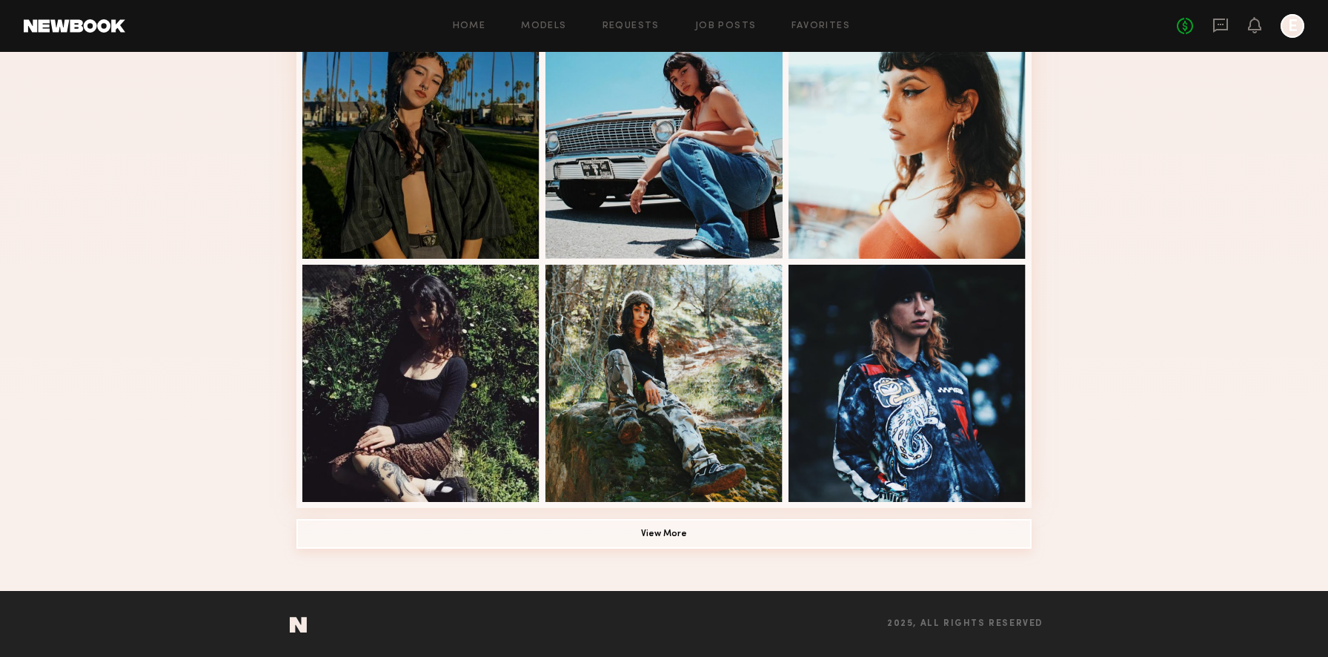
click at [682, 526] on button "View More" at bounding box center [663, 534] width 735 height 30
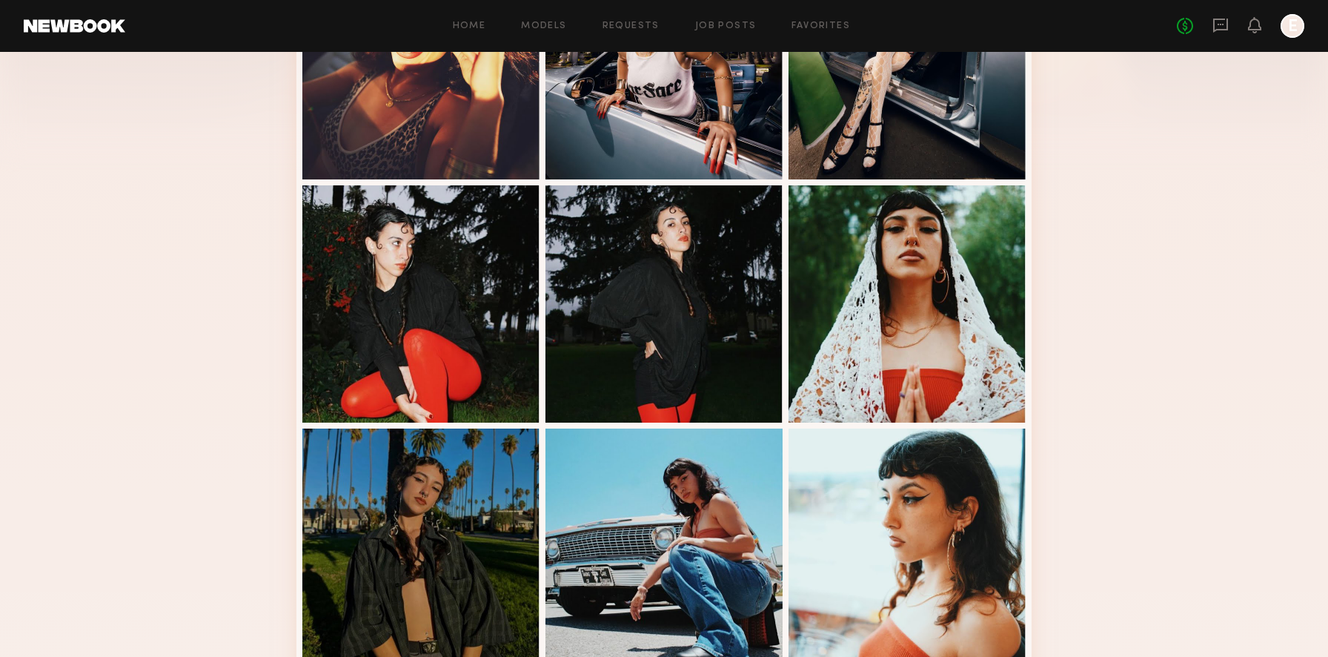
scroll to position [0, 0]
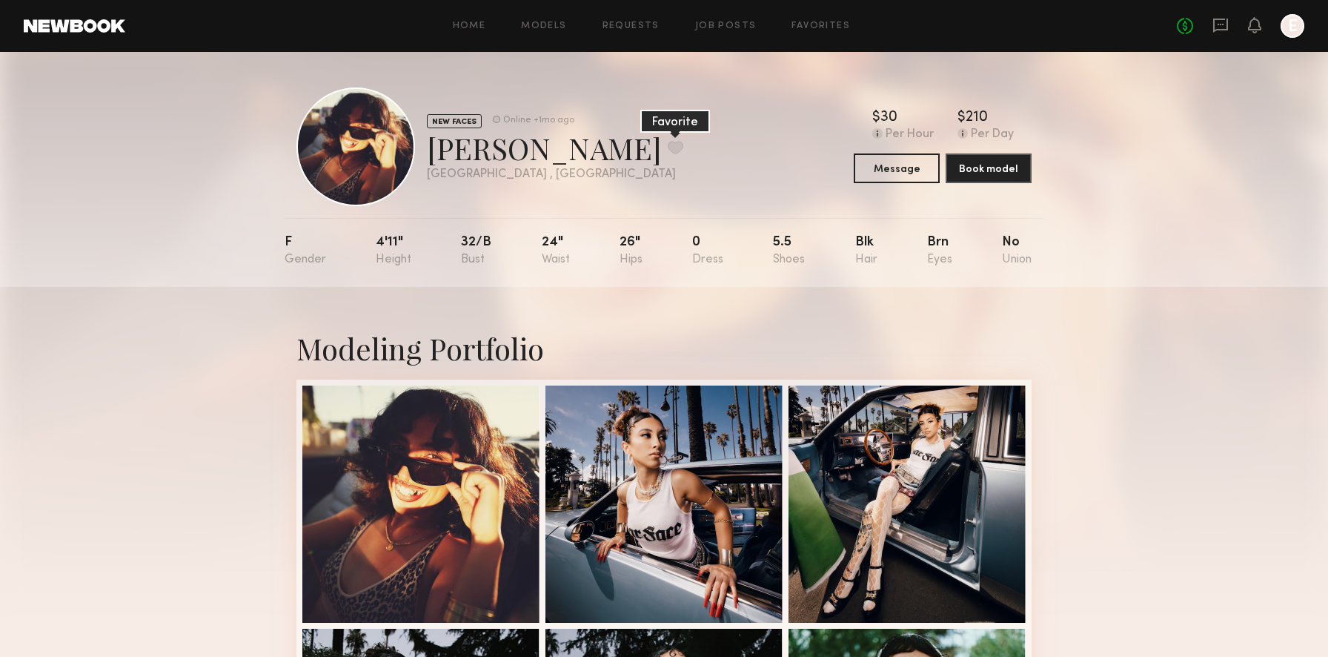
click at [668, 144] on button at bounding box center [676, 147] width 16 height 13
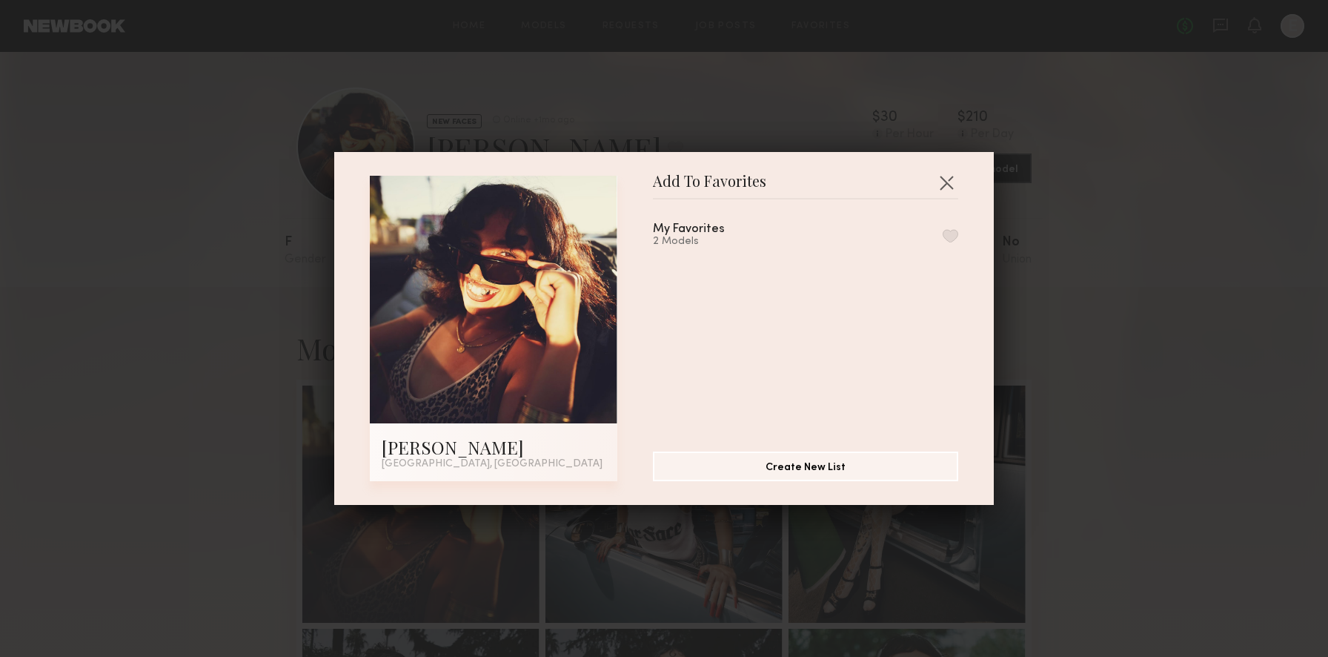
click at [952, 232] on button "button" at bounding box center [951, 235] width 16 height 13
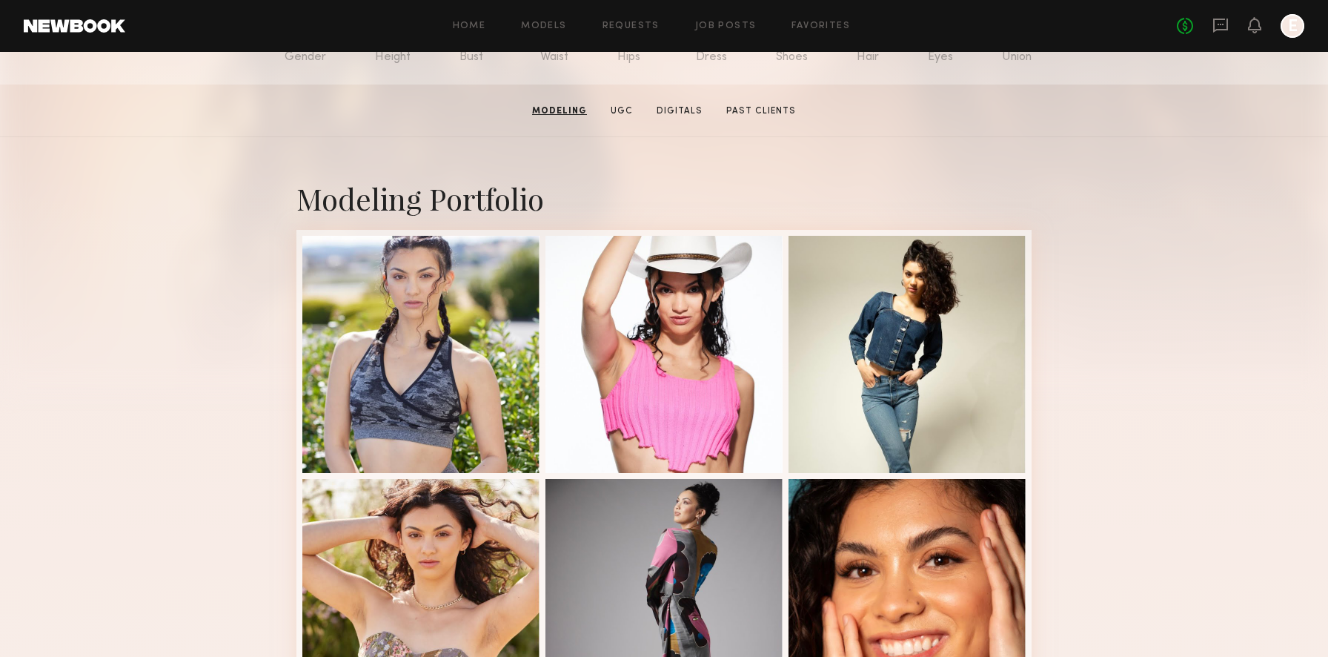
scroll to position [120, 0]
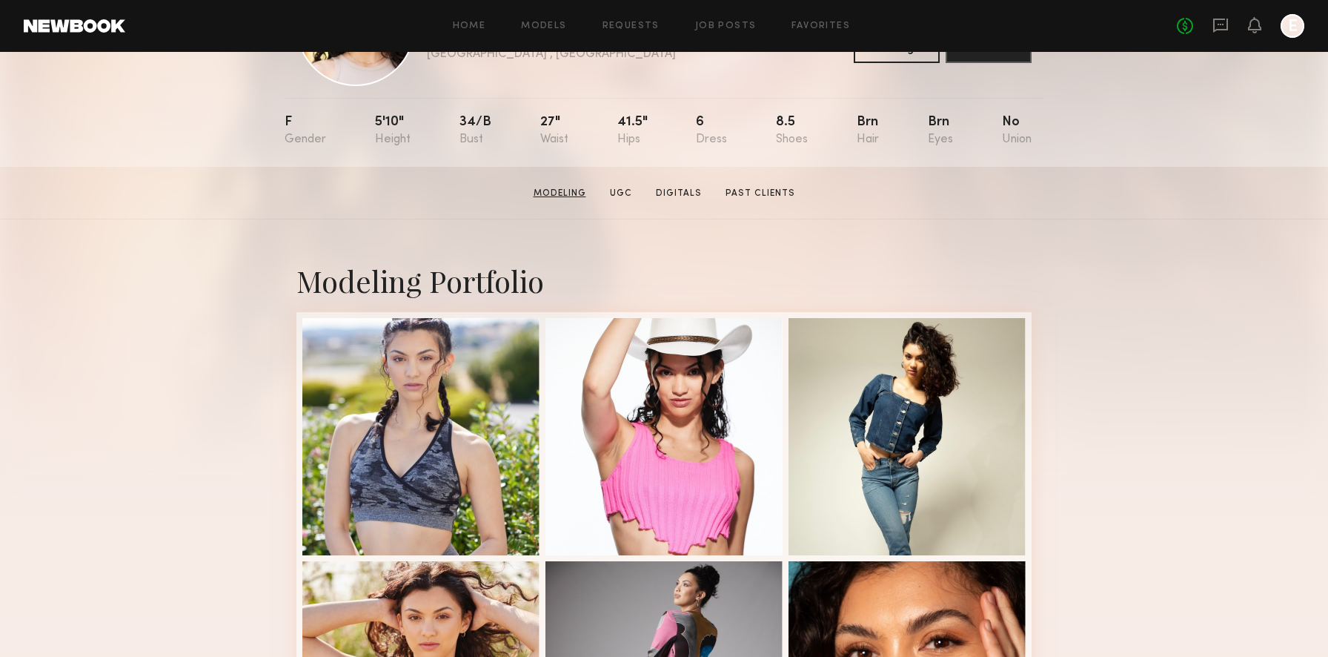
click at [574, 190] on link "Modeling" at bounding box center [560, 193] width 64 height 13
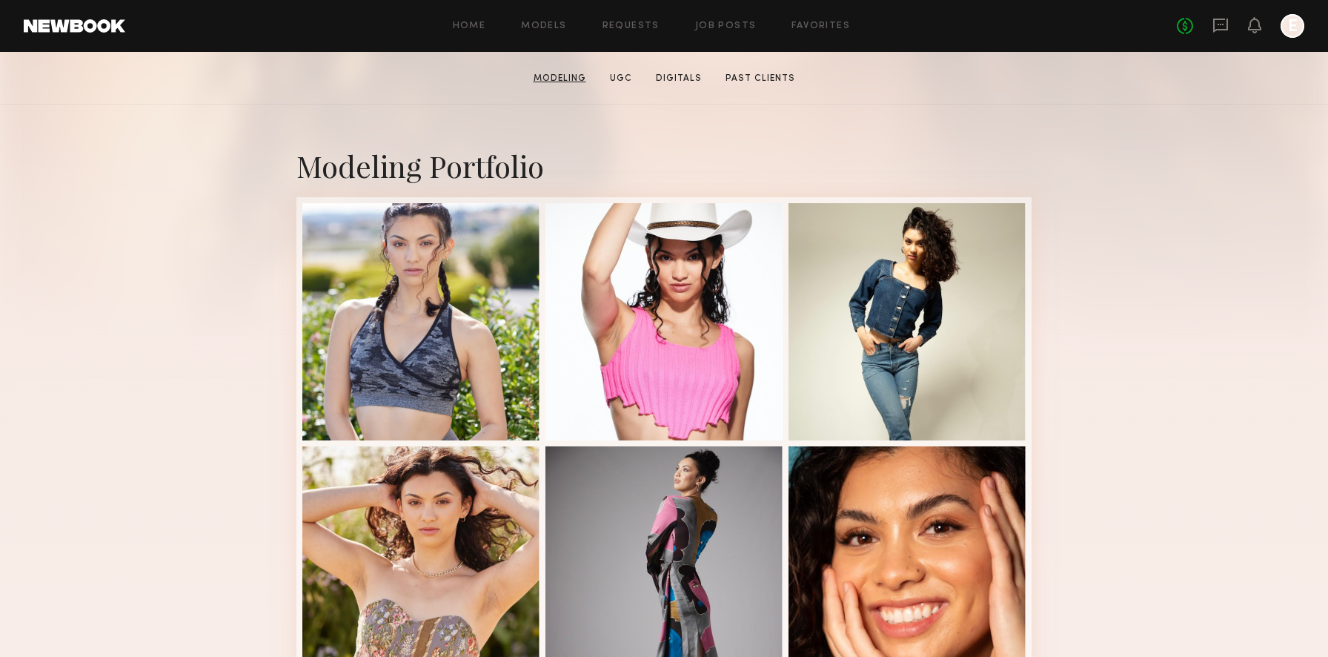
scroll to position [250, 0]
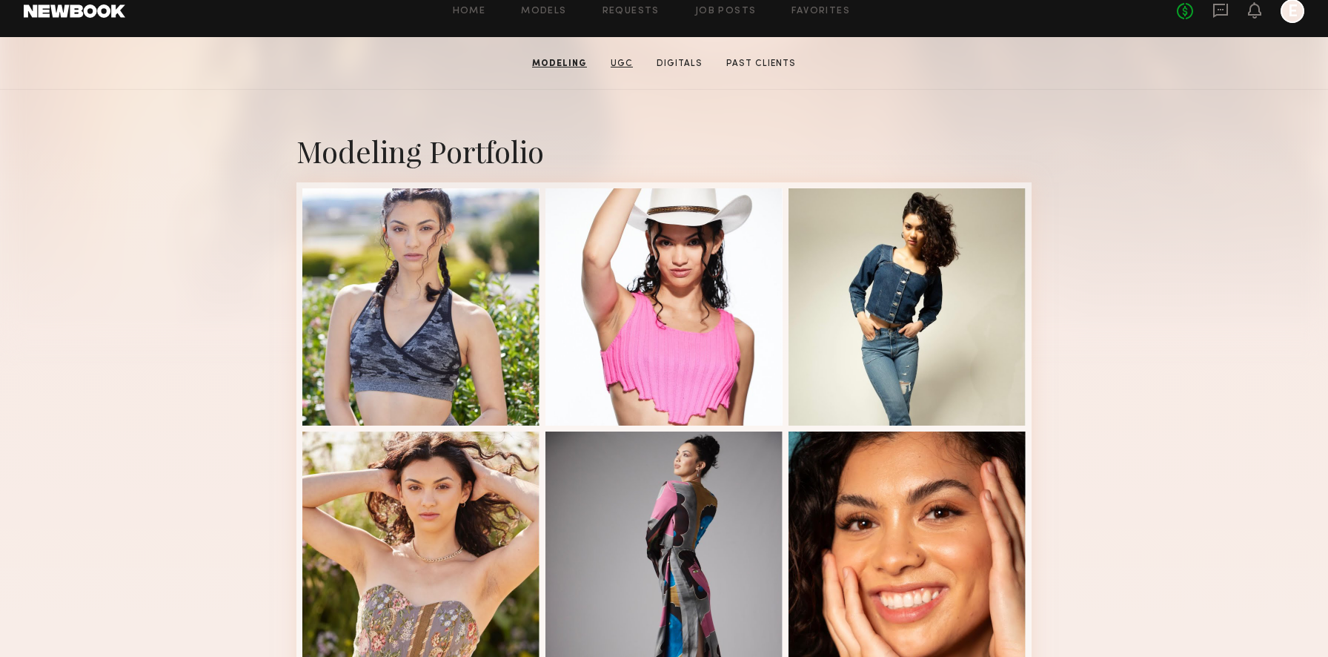
click at [626, 61] on link "UGC" at bounding box center [622, 63] width 34 height 13
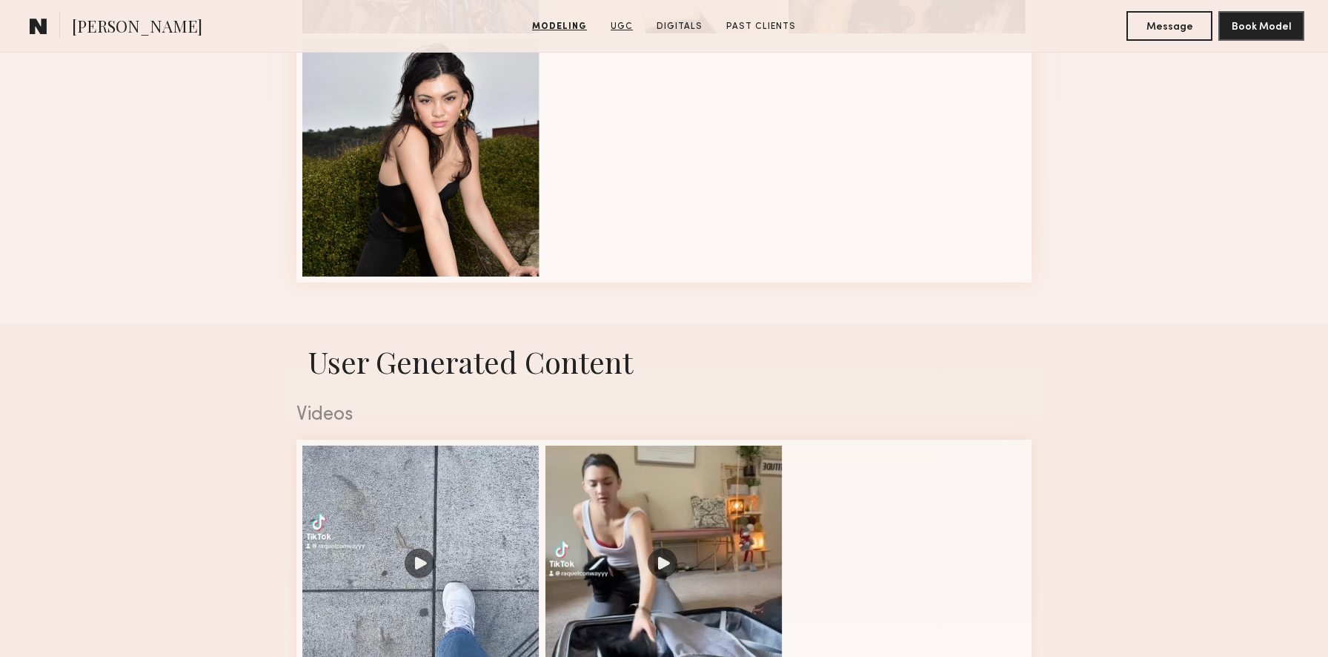
scroll to position [1362, 0]
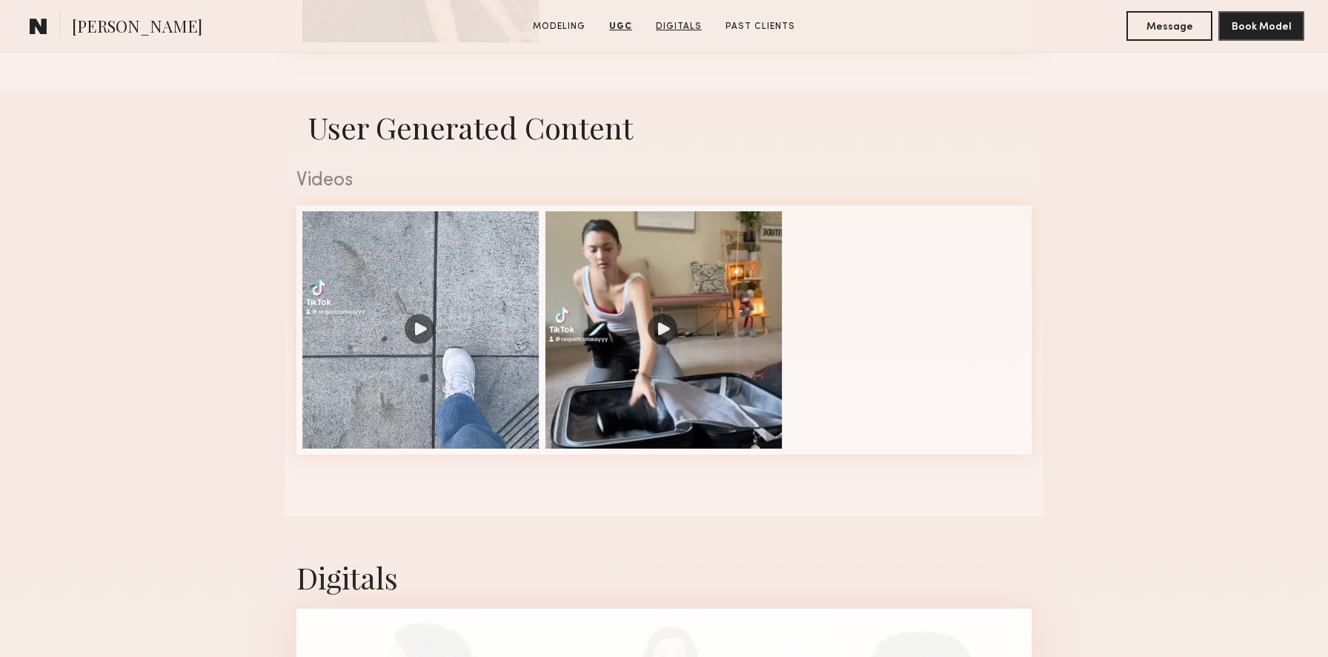
click at [690, 27] on link "Digitals" at bounding box center [679, 26] width 58 height 13
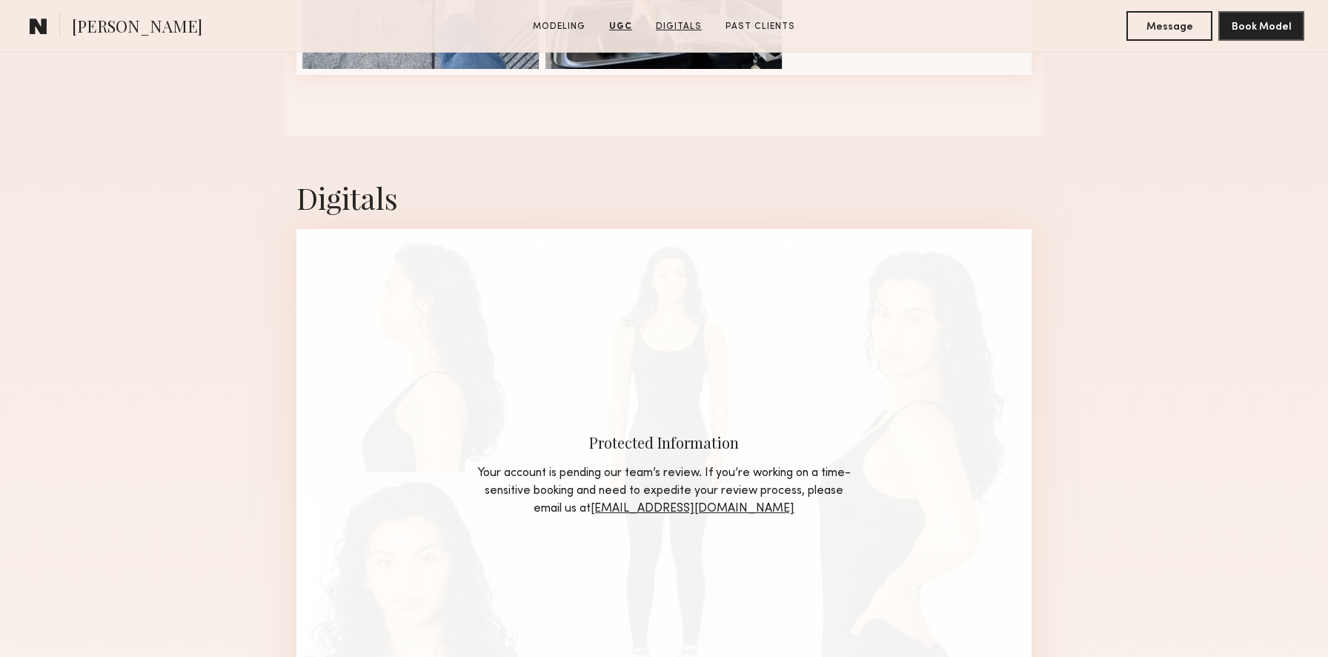
scroll to position [1789, 0]
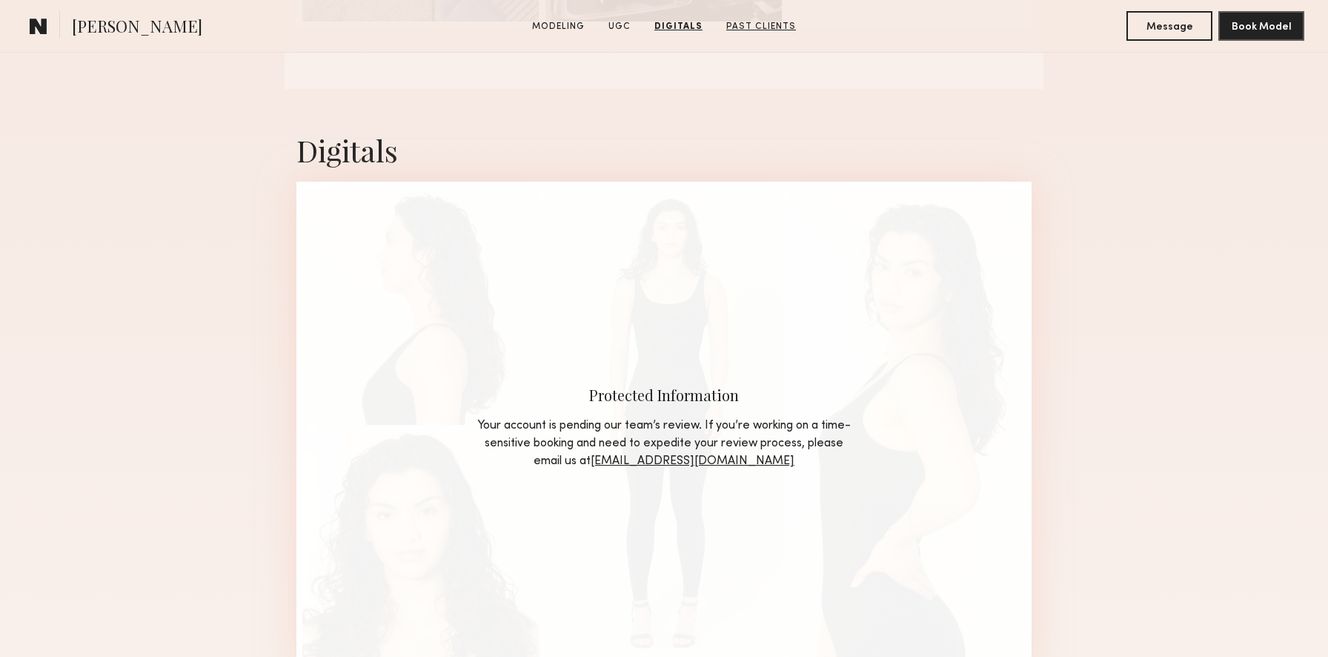
click at [733, 24] on link "Past Clients" at bounding box center [761, 26] width 82 height 13
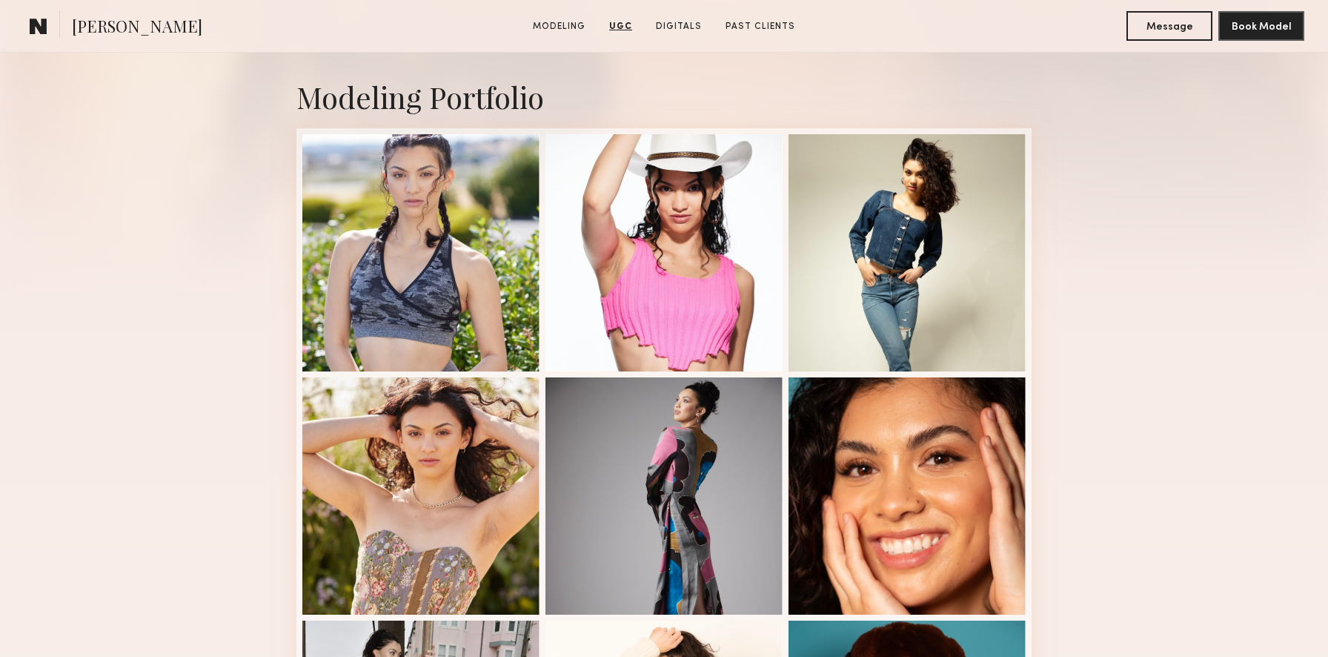
scroll to position [0, 0]
